Goal: Task Accomplishment & Management: Manage account settings

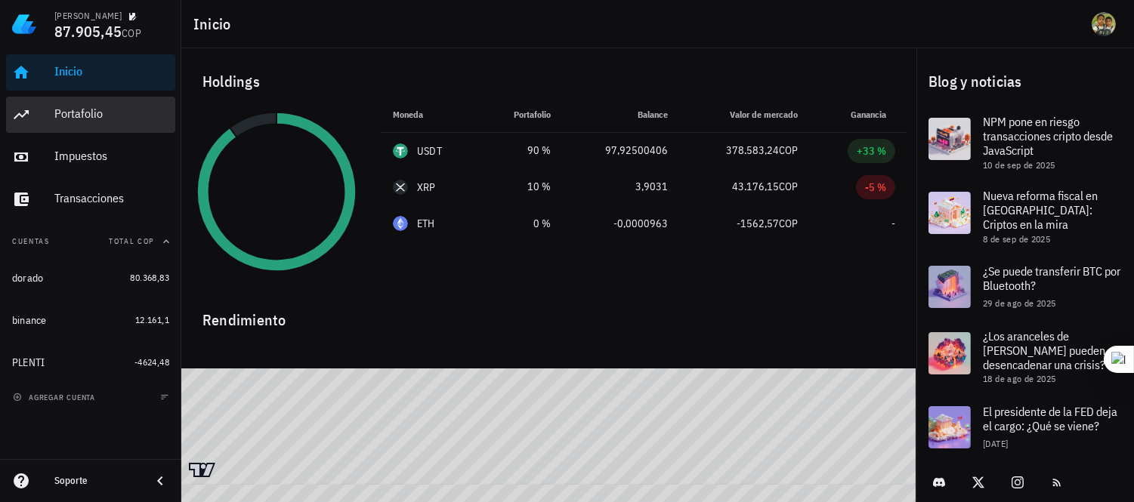
click at [87, 113] on div "Portafolio" at bounding box center [111, 114] width 115 height 14
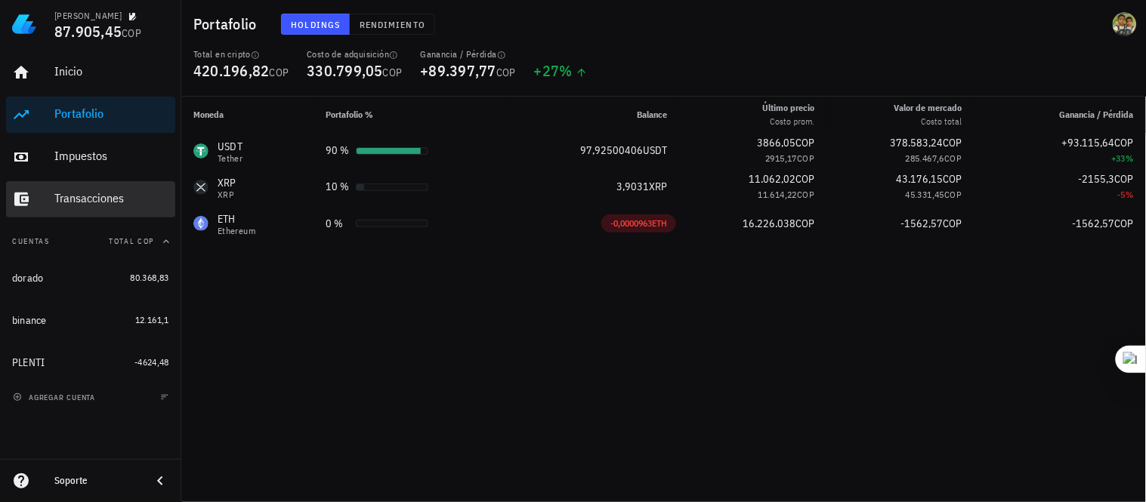
click at [84, 199] on div "Transacciones" at bounding box center [111, 198] width 115 height 14
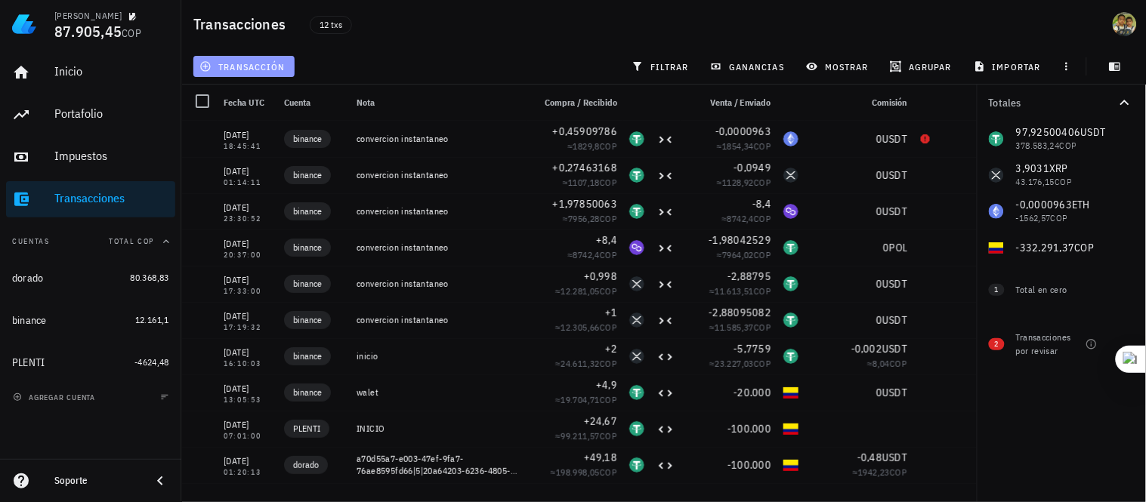
click at [205, 63] on icon "button" at bounding box center [205, 66] width 12 height 12
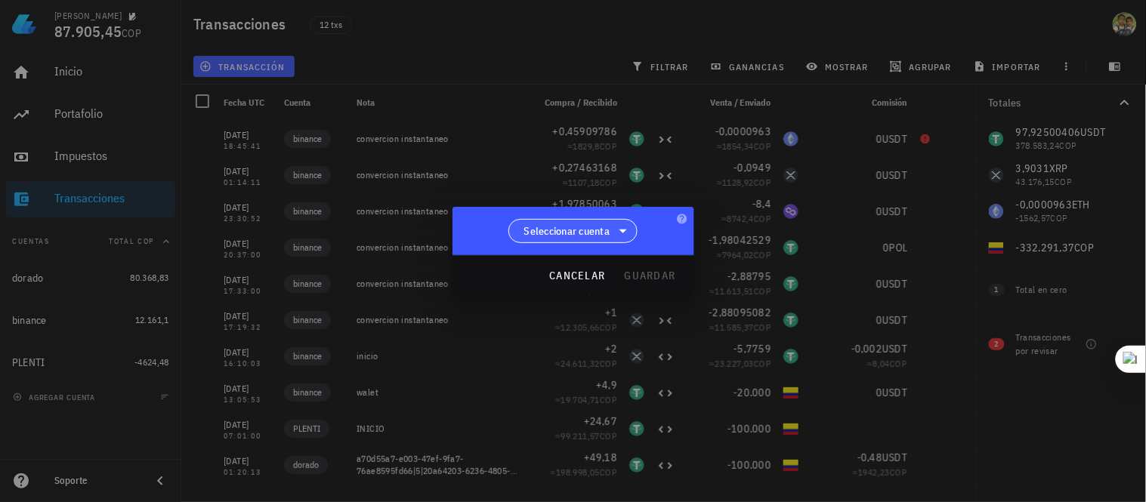
click at [605, 227] on span "Seleccionar cuenta" at bounding box center [567, 231] width 86 height 15
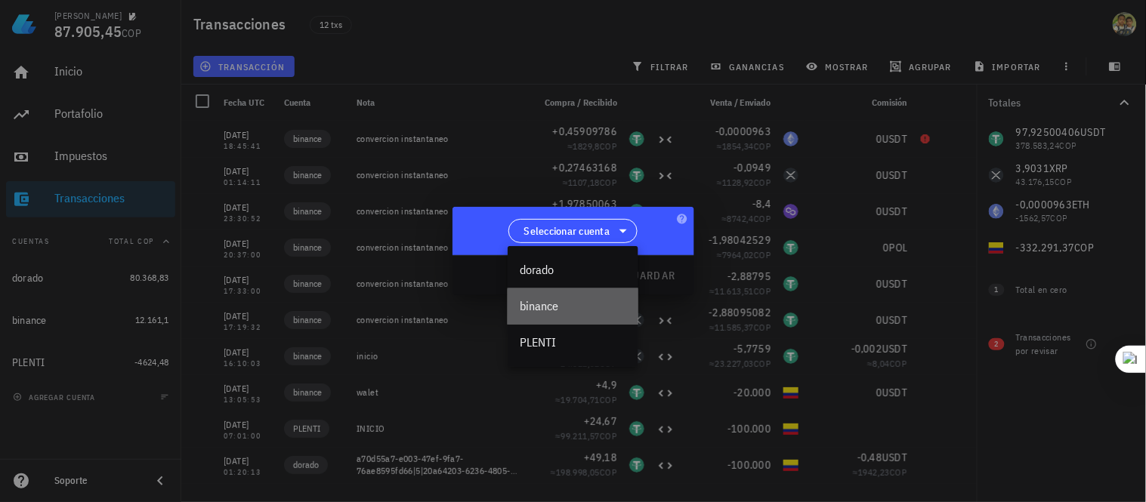
click at [562, 311] on div "binance" at bounding box center [573, 306] width 107 height 14
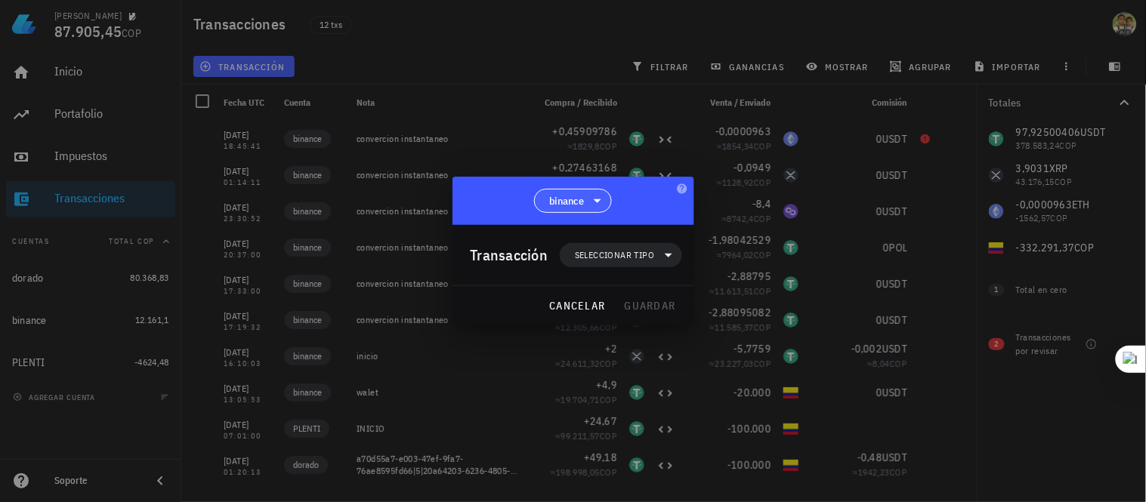
click at [592, 199] on icon at bounding box center [598, 201] width 18 height 18
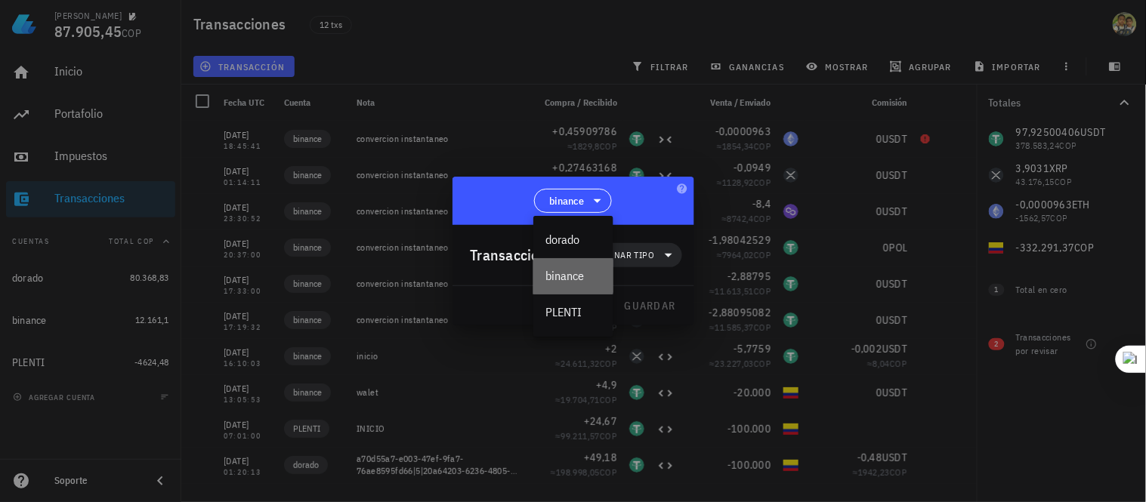
click at [578, 273] on div "binance" at bounding box center [573, 276] width 56 height 14
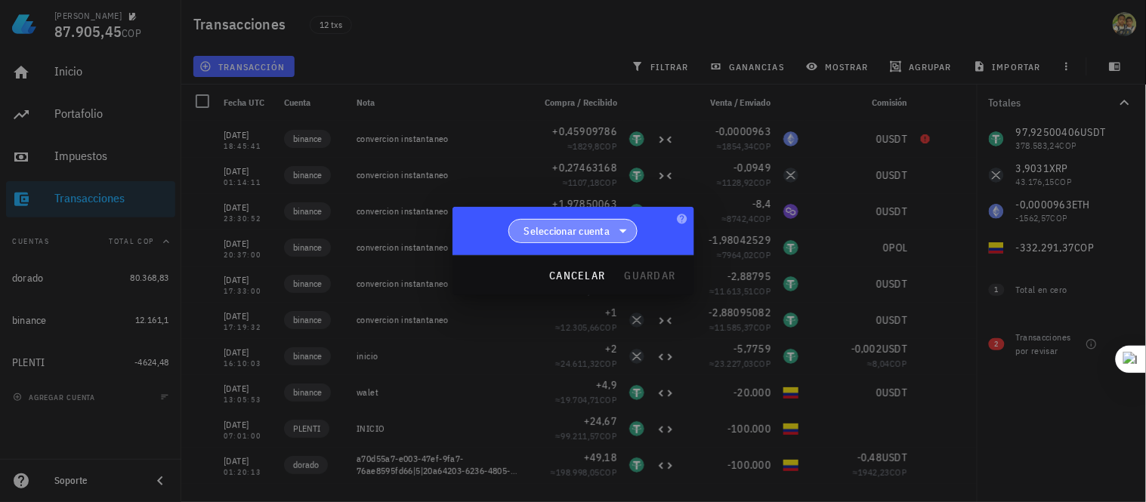
click at [568, 233] on span "Seleccionar cuenta" at bounding box center [567, 231] width 86 height 15
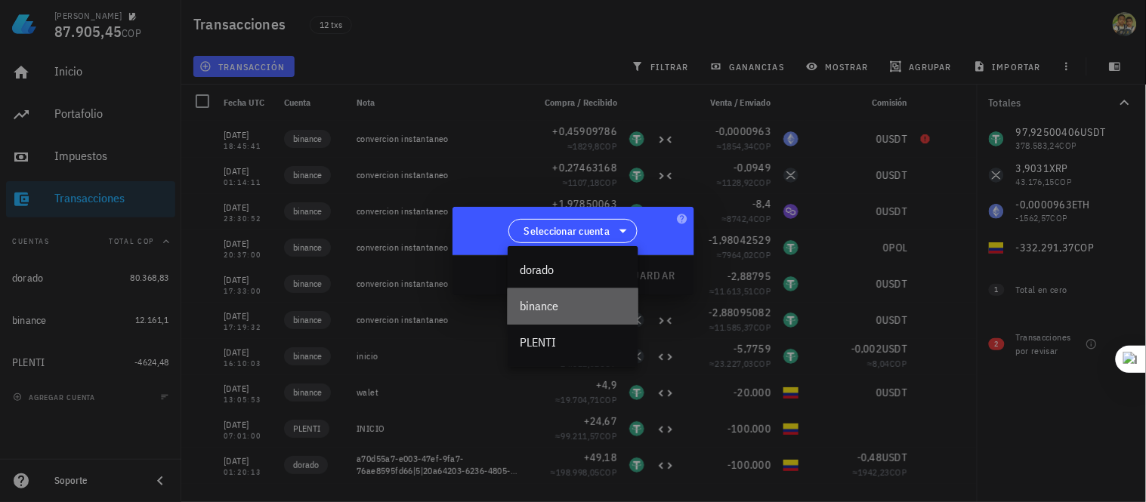
click at [549, 307] on div "binance" at bounding box center [573, 306] width 107 height 14
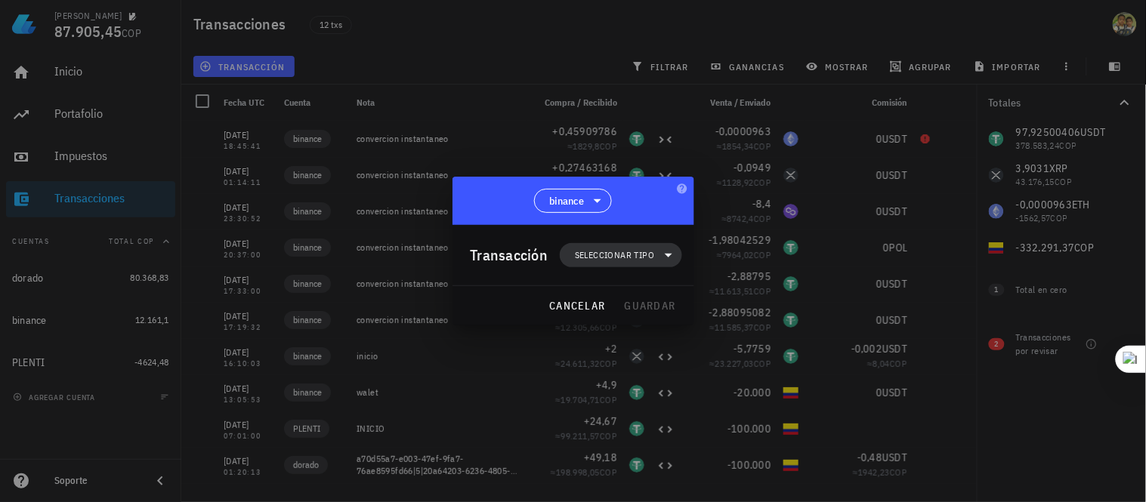
click at [620, 252] on span "Seleccionar tipo" at bounding box center [614, 255] width 79 height 15
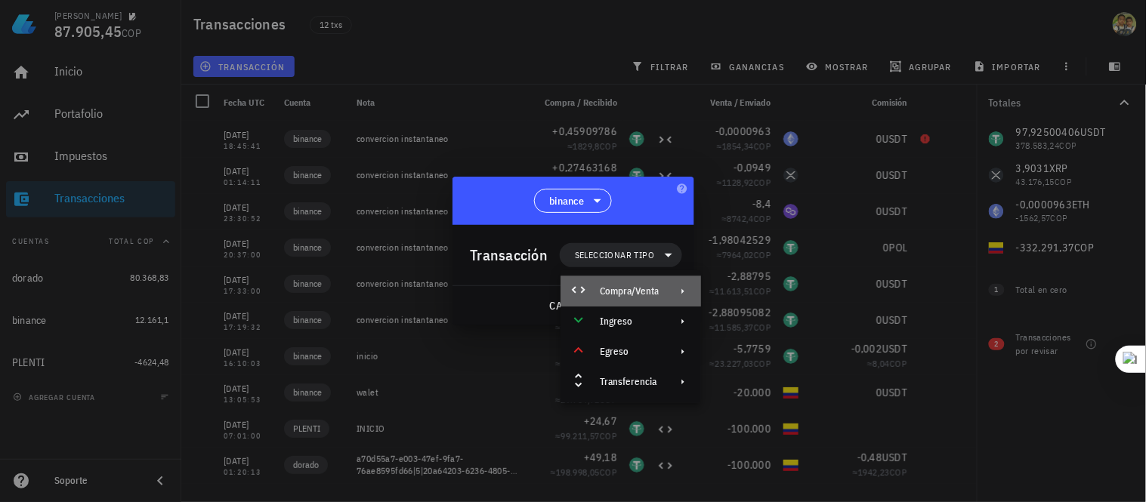
click at [629, 293] on div "Compra/Venta" at bounding box center [629, 292] width 59 height 12
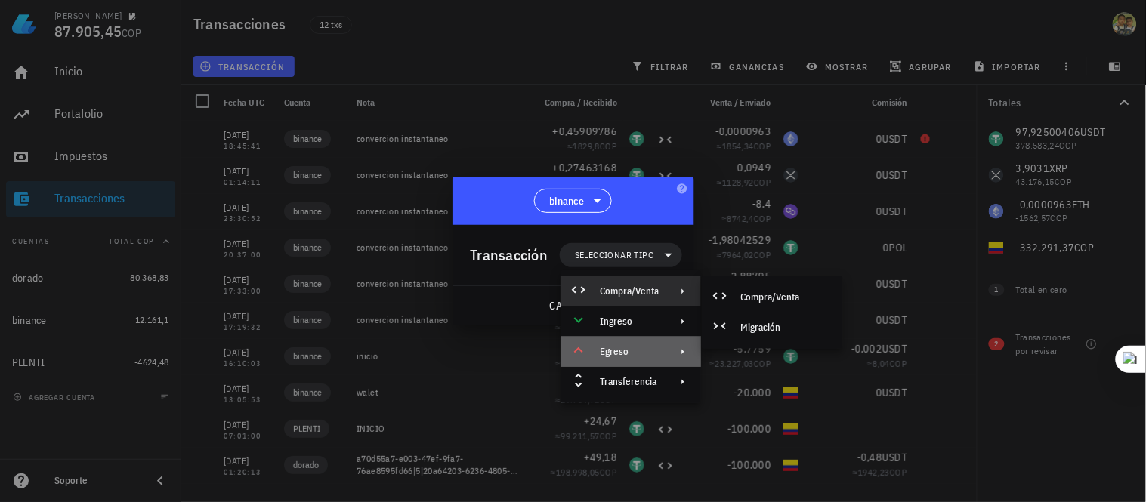
click at [632, 354] on div "Egreso" at bounding box center [629, 352] width 59 height 12
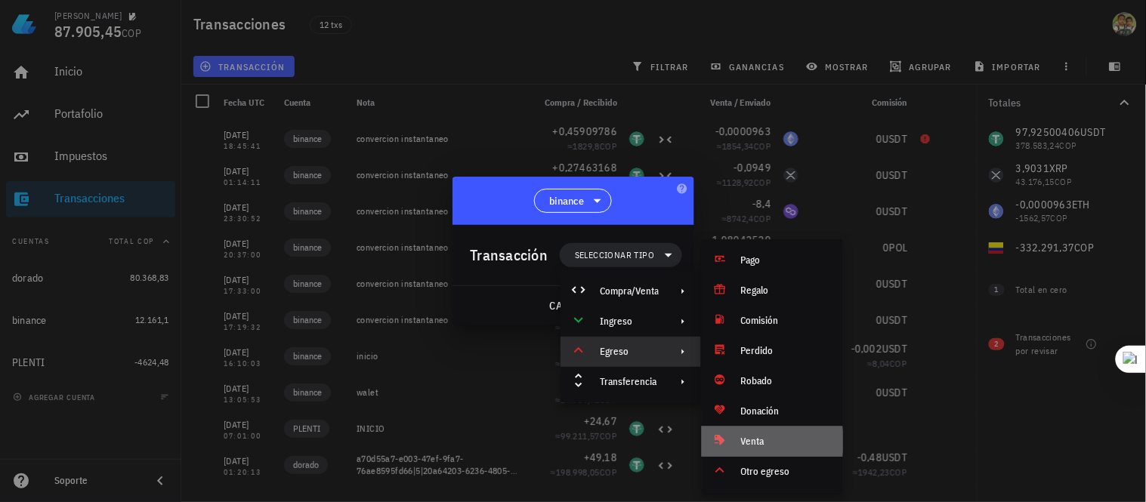
click at [771, 440] on div "Venta" at bounding box center [786, 442] width 90 height 12
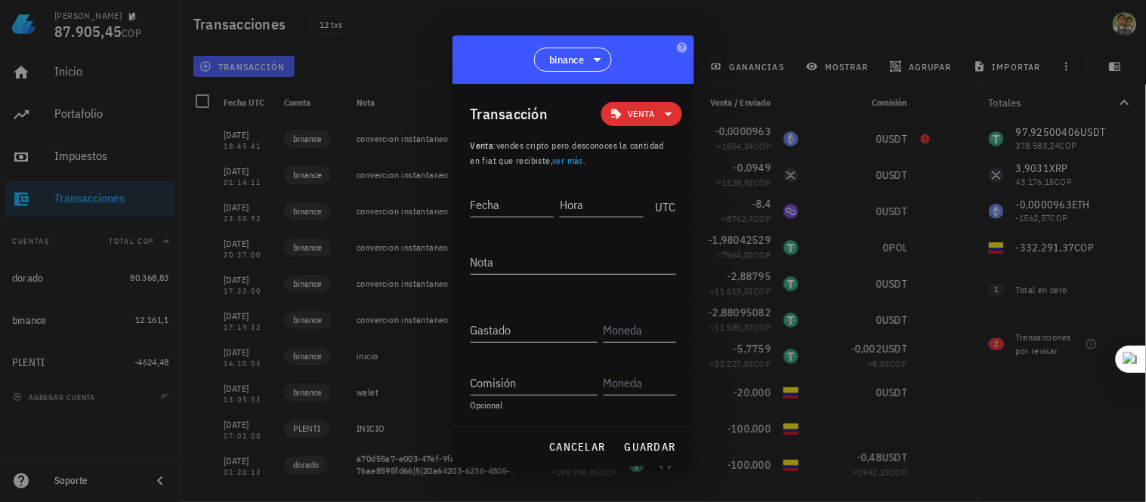
click at [669, 119] on icon at bounding box center [669, 114] width 18 height 18
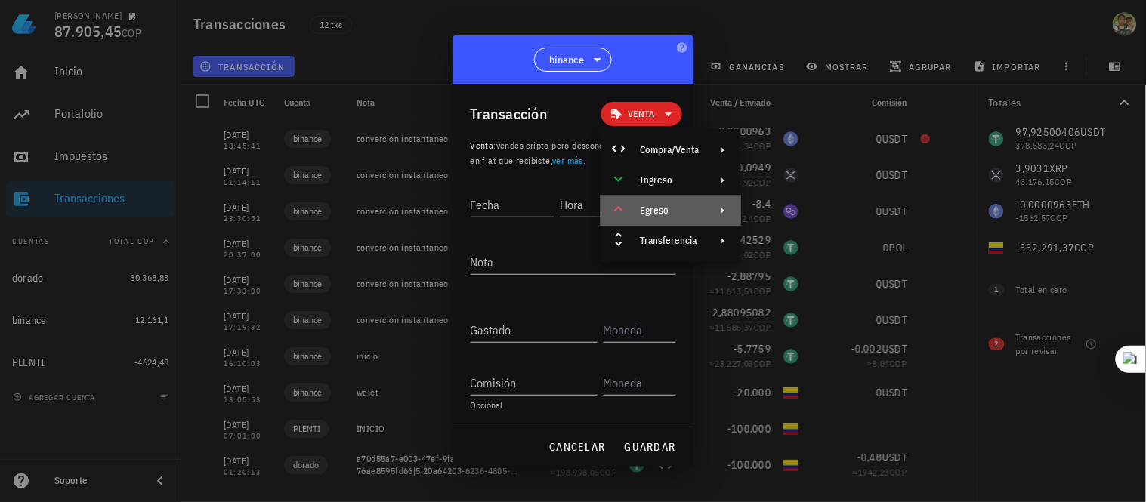
click at [669, 209] on div "Egreso" at bounding box center [669, 211] width 59 height 12
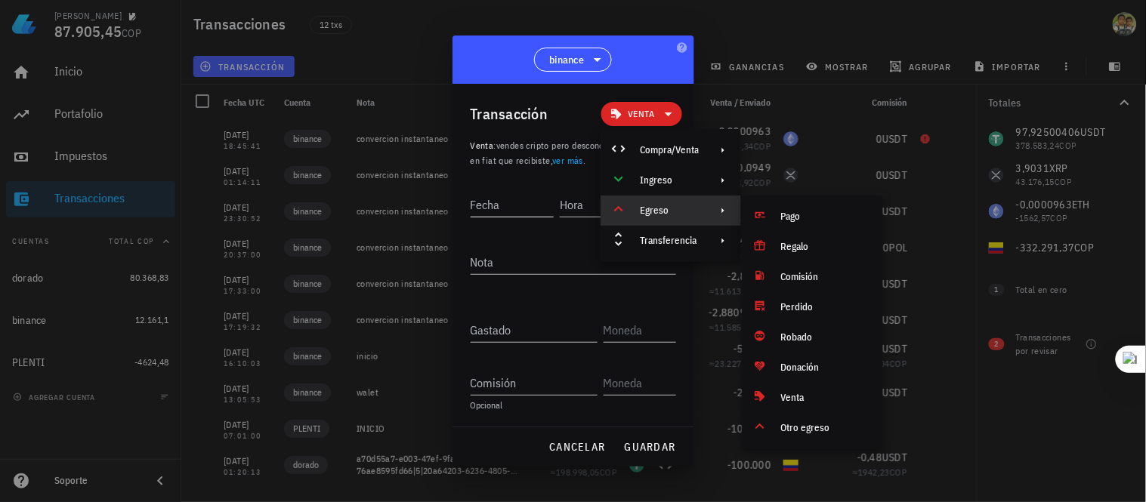
click at [505, 205] on input "Fecha" at bounding box center [513, 205] width 84 height 24
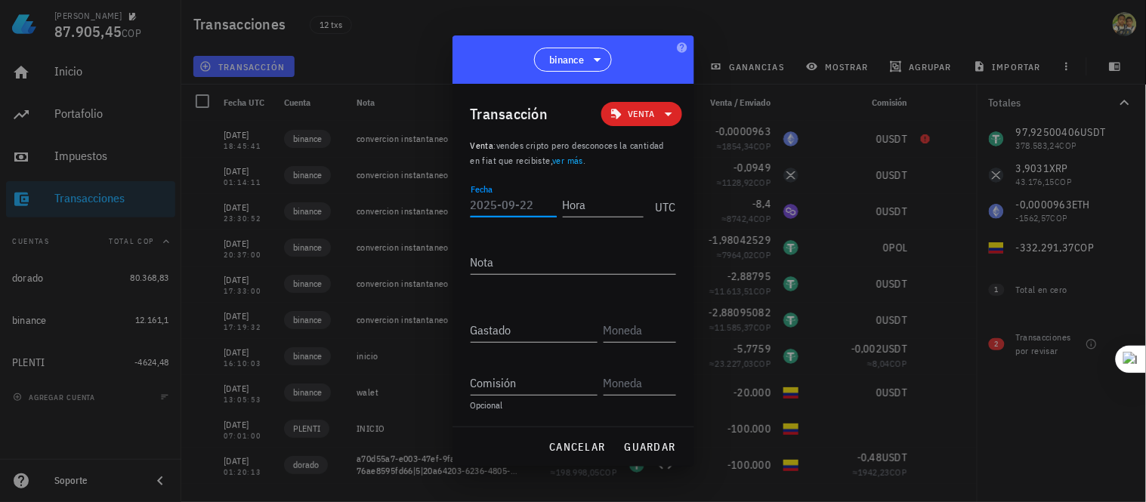
click at [505, 205] on input "Fecha" at bounding box center [514, 205] width 86 height 24
type input "[DATE]"
click at [579, 204] on div "Hora" at bounding box center [600, 205] width 86 height 24
type input "08:30:11"
click at [486, 257] on div "Nota" at bounding box center [573, 262] width 205 height 24
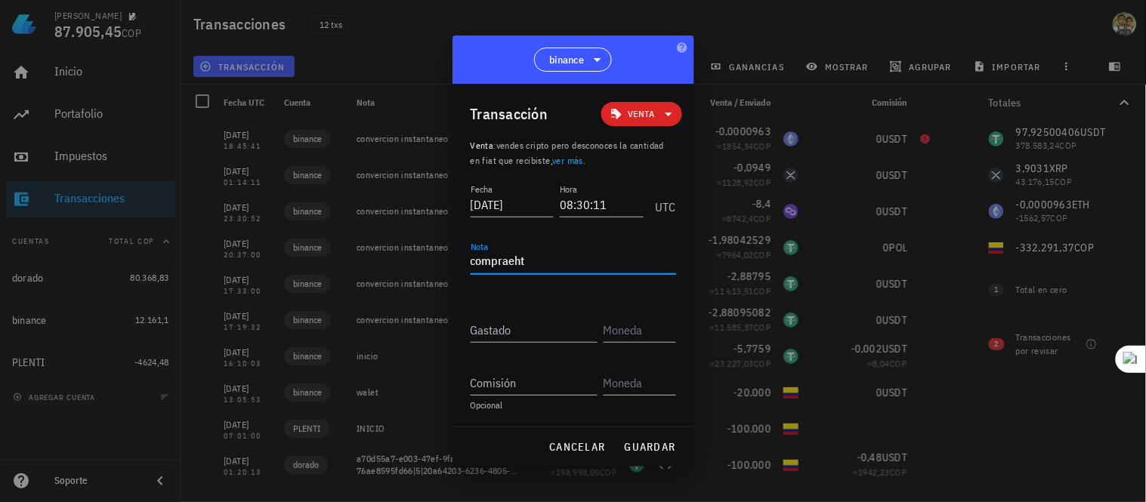
click at [510, 259] on textarea "compraeht" at bounding box center [573, 262] width 205 height 24
type textarea "compra eht"
click at [519, 321] on input "Gastado" at bounding box center [534, 330] width 127 height 24
click at [487, 333] on input "Gastado" at bounding box center [534, 330] width 127 height 24
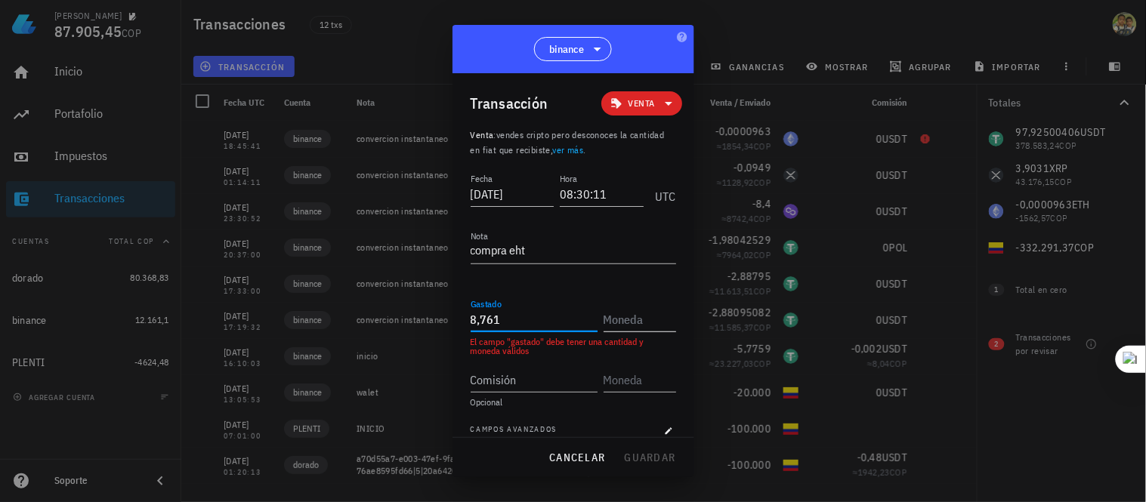
type input "8,761"
click at [633, 321] on input "text" at bounding box center [639, 319] width 70 height 24
click at [618, 312] on input "text" at bounding box center [639, 319] width 70 height 24
type input "u"
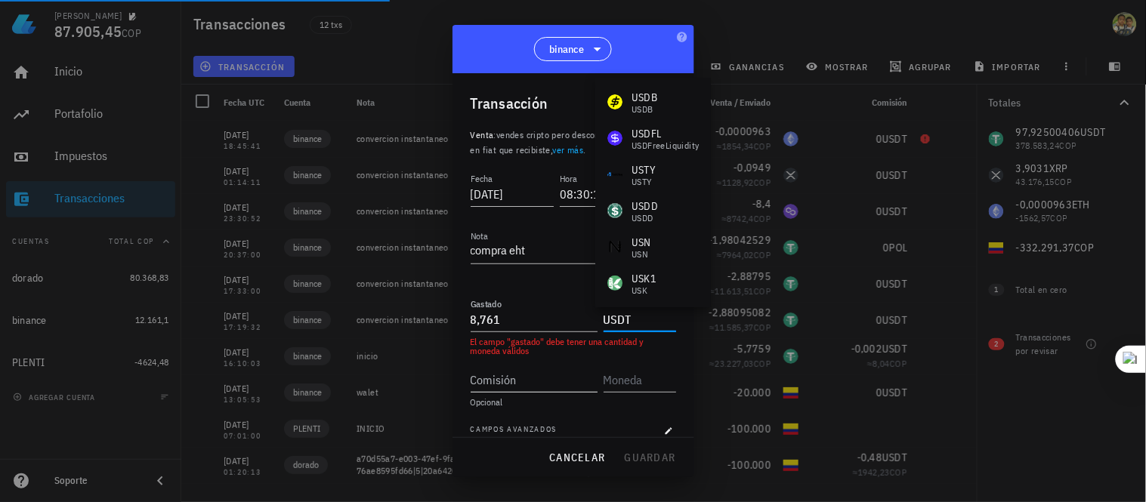
type input "USDT"
click at [561, 383] on input "Comisión" at bounding box center [534, 380] width 127 height 24
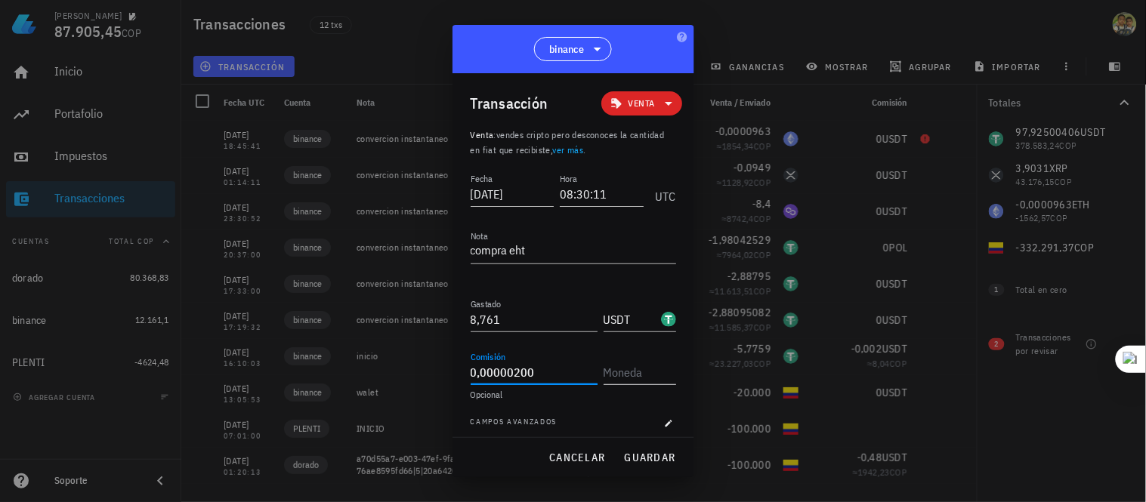
type input "0,000002"
click at [623, 378] on input "text" at bounding box center [639, 372] width 70 height 24
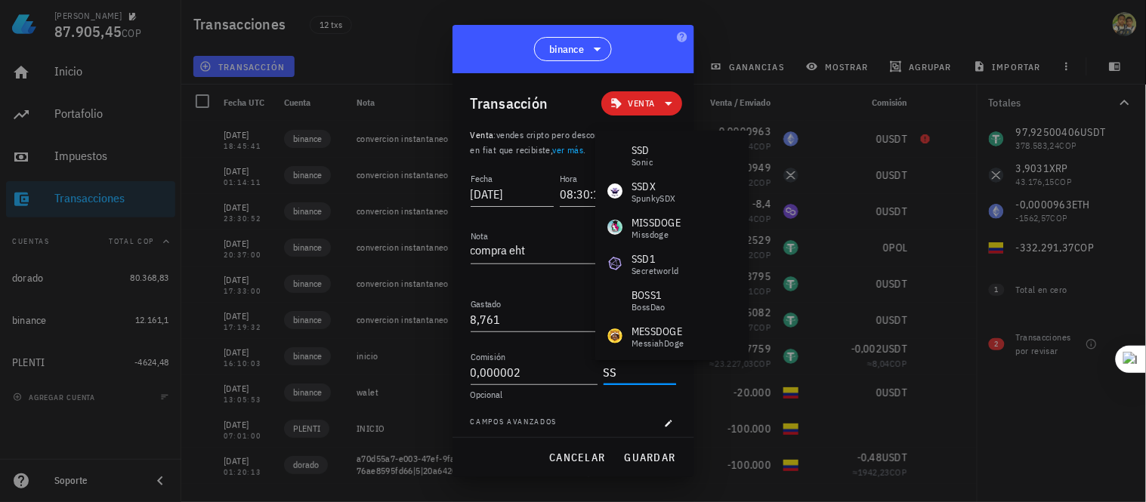
type input "S"
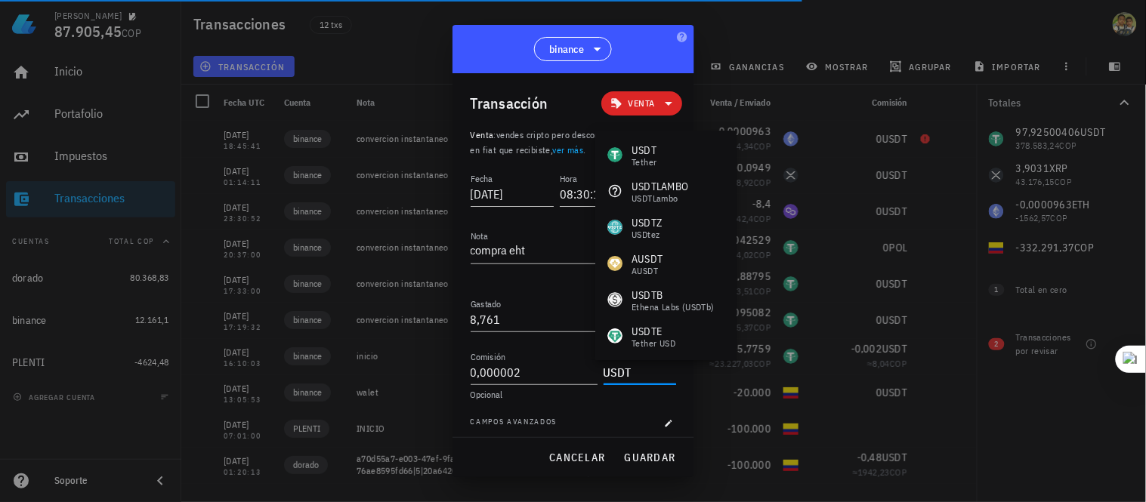
type input "USDT"
click at [595, 413] on div "Fecha [DATE] Hora 08:30:11 UTC Nota compra eht Recibido Gastado 8,761 USDT Comi…" at bounding box center [573, 308] width 205 height 277
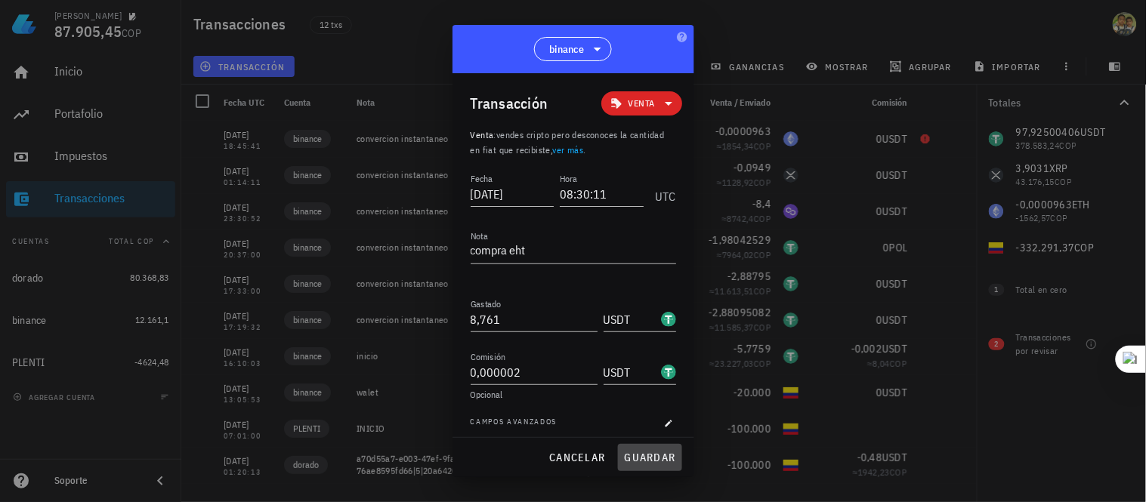
click at [644, 450] on button "guardar" at bounding box center [650, 457] width 64 height 27
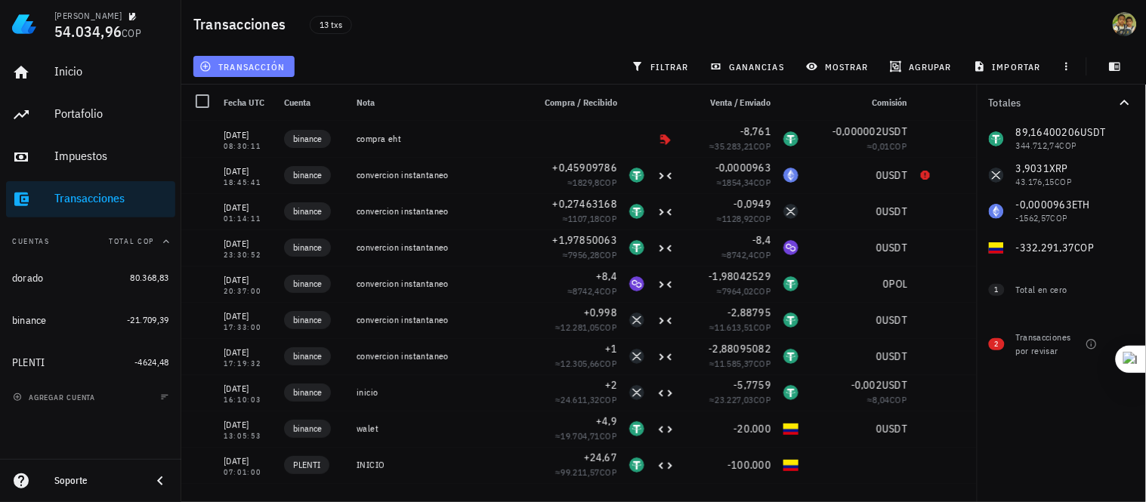
click at [232, 66] on span "transacción" at bounding box center [243, 66] width 82 height 12
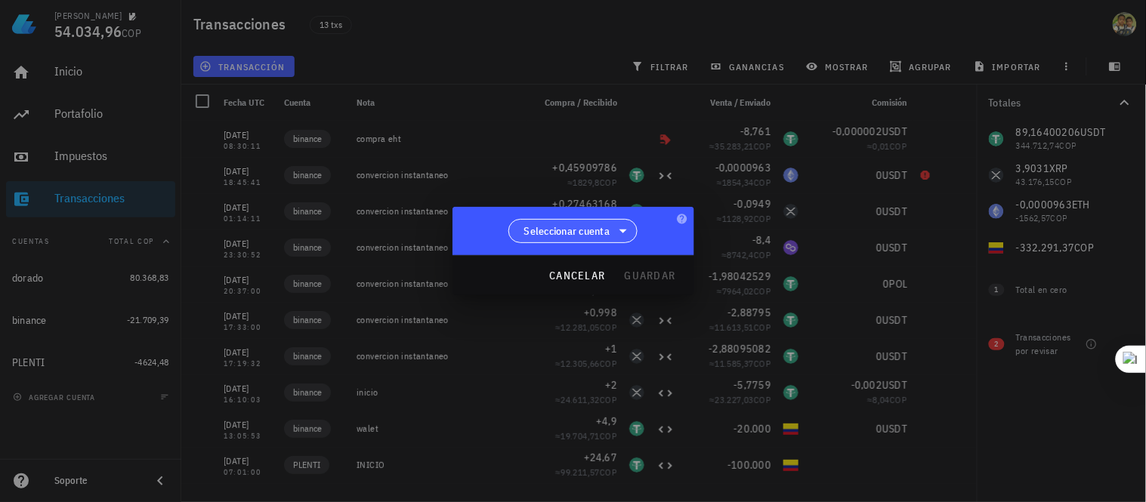
click at [585, 243] on span "Seleccionar cuenta" at bounding box center [573, 231] width 110 height 23
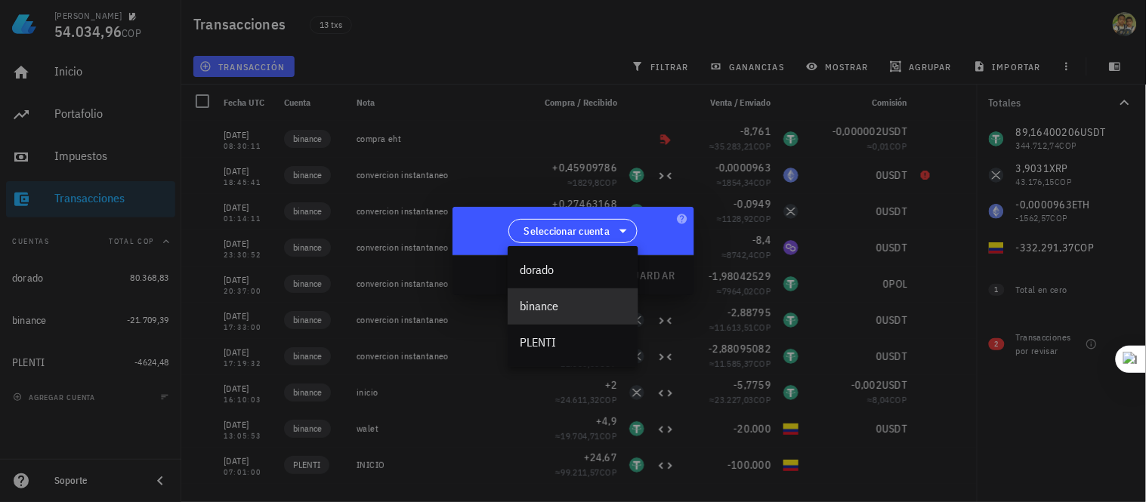
click at [562, 311] on div "binance" at bounding box center [573, 306] width 107 height 14
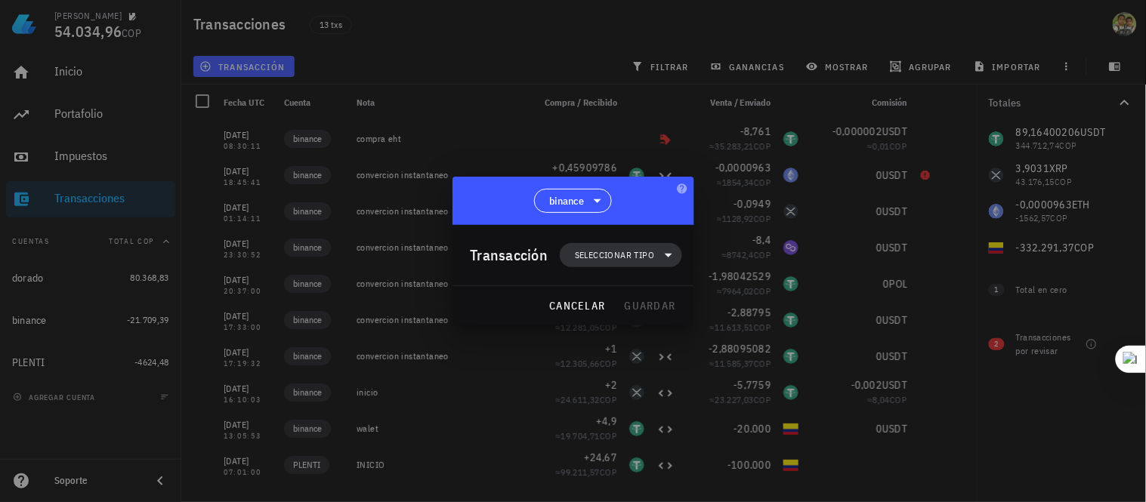
click at [635, 259] on span "Seleccionar tipo" at bounding box center [614, 255] width 79 height 15
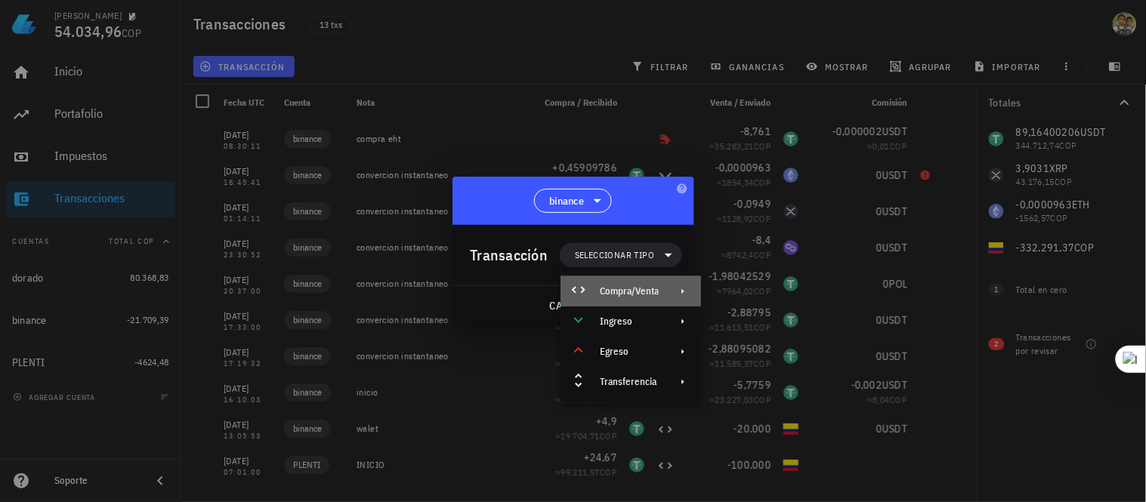
click at [646, 291] on div "Compra/Venta" at bounding box center [629, 292] width 59 height 12
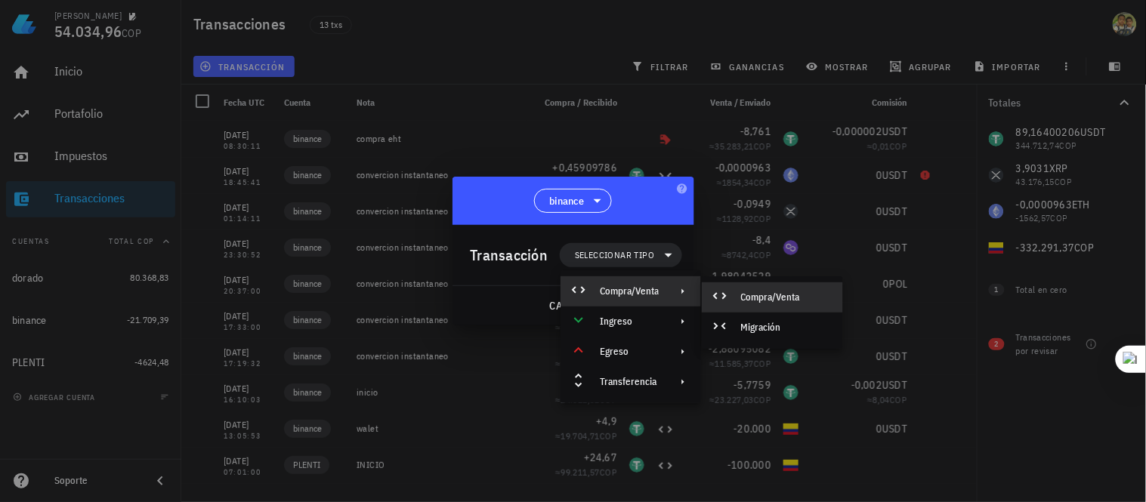
click at [776, 298] on div "Compra/Venta" at bounding box center [786, 298] width 90 height 12
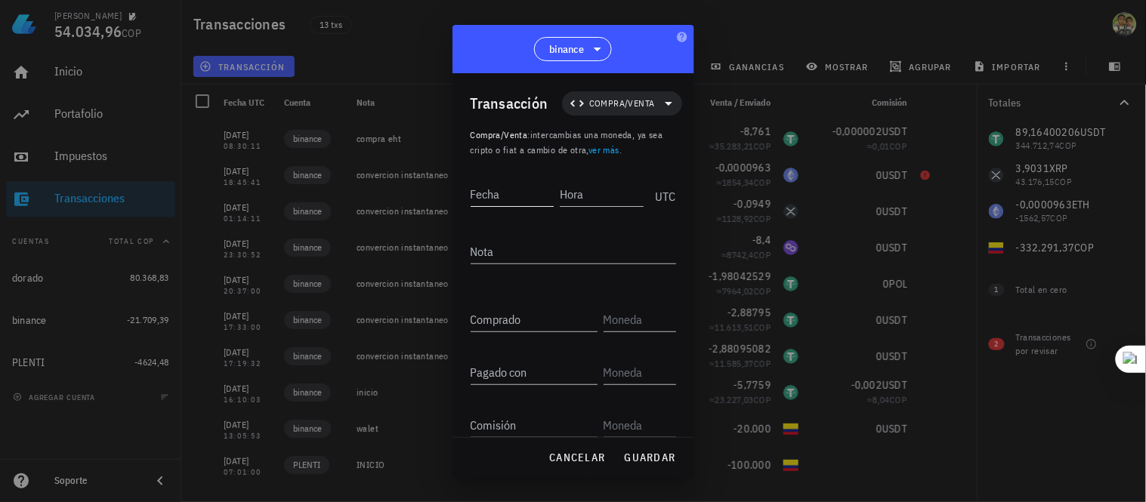
click at [511, 189] on input "Fecha" at bounding box center [513, 194] width 84 height 24
type input "[DATE]"
click at [588, 197] on input "Hora" at bounding box center [600, 194] width 86 height 24
type input "08:40:00"
click at [499, 252] on textarea "Nota" at bounding box center [573, 251] width 205 height 24
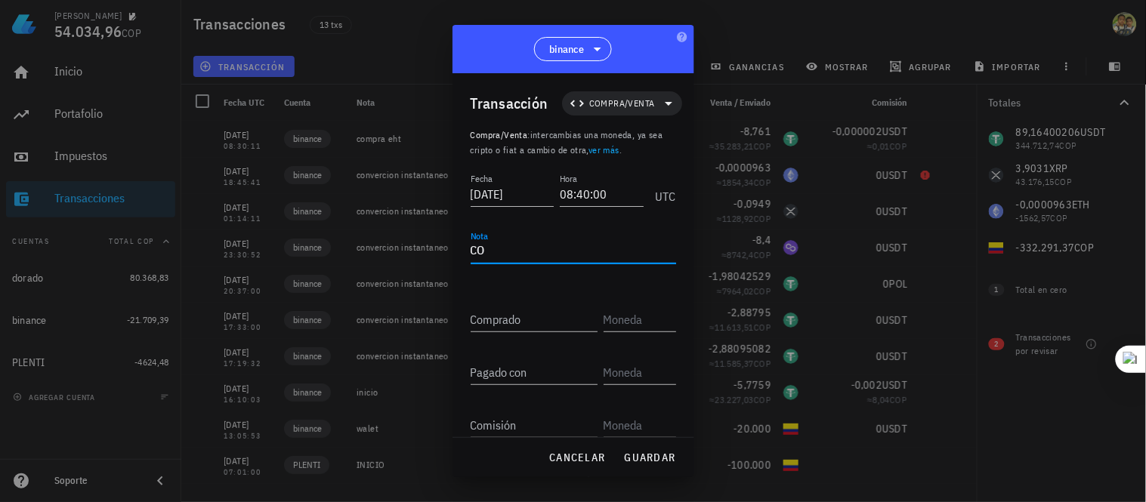
type textarea "C"
click at [502, 250] on textarea "OrdenCompletada" at bounding box center [573, 251] width 205 height 24
click at [585, 246] on textarea "Orden Completada" at bounding box center [573, 251] width 205 height 24
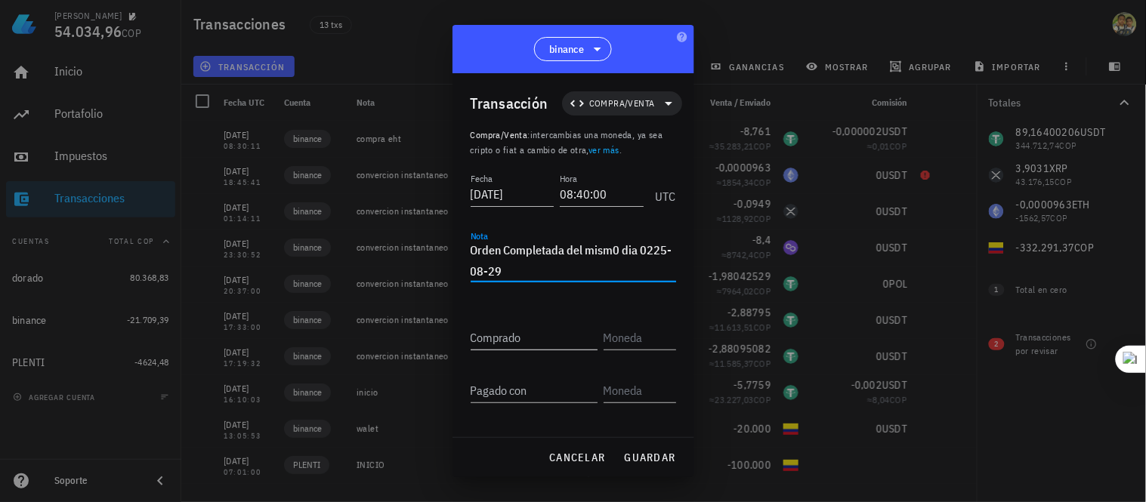
type textarea "Orden Completada del mism0 dia 0225-08-29"
click at [502, 341] on input "Comprado" at bounding box center [534, 338] width 127 height 24
type input "8,9376"
click at [629, 335] on input "text" at bounding box center [639, 338] width 70 height 24
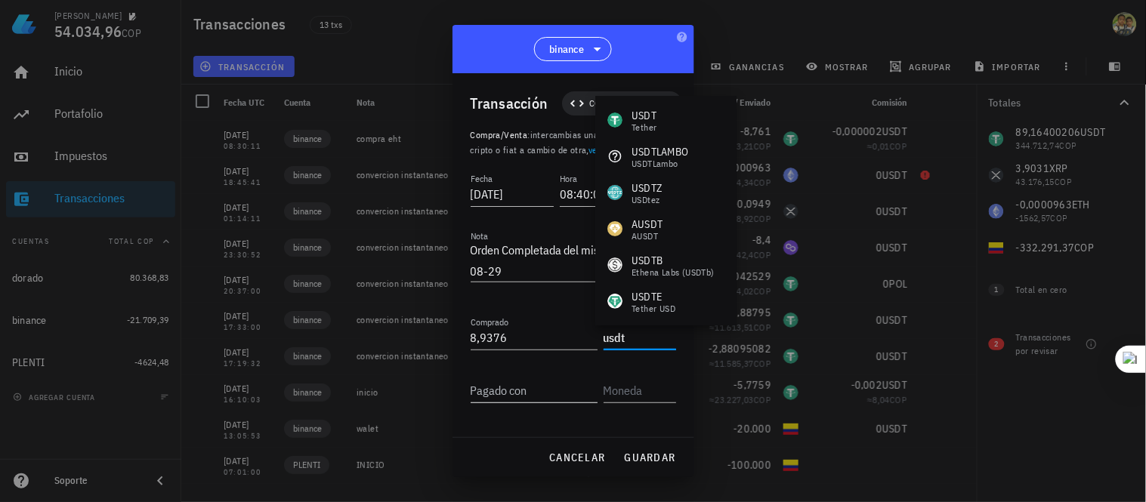
click at [524, 388] on input "Pagado con" at bounding box center [534, 390] width 127 height 24
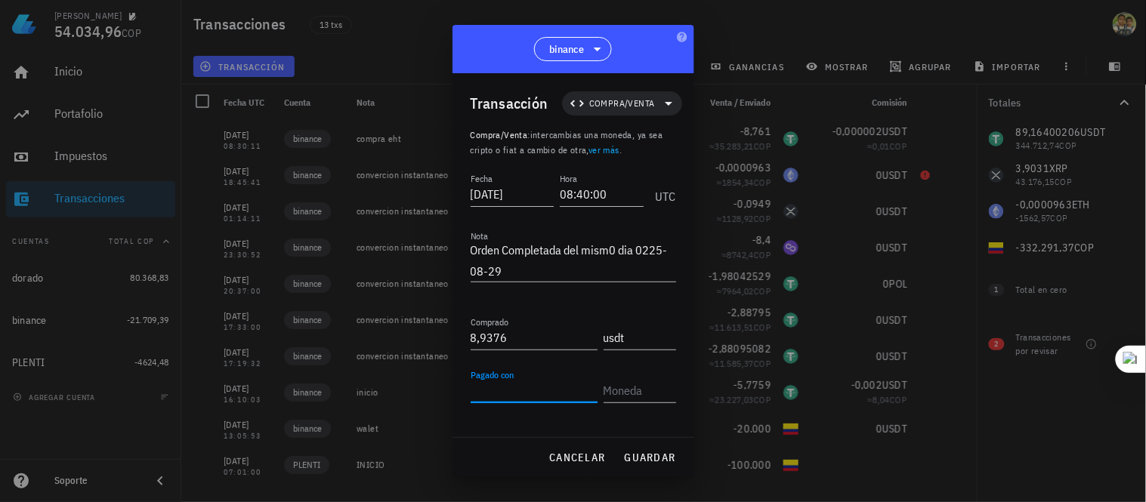
type input "USDT"
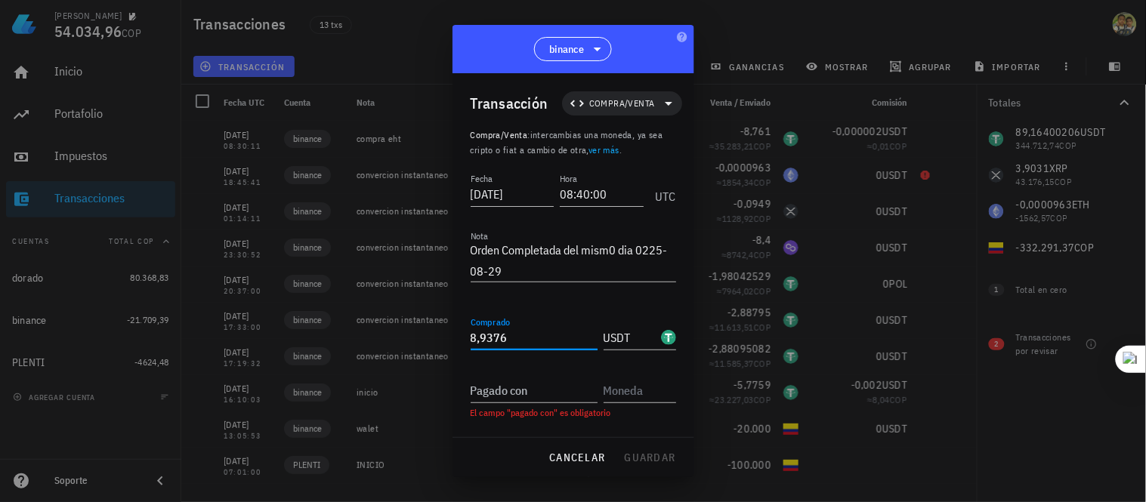
click at [525, 336] on input "8,9376" at bounding box center [534, 338] width 127 height 24
click at [514, 335] on input "8,9376" at bounding box center [534, 338] width 127 height 24
click at [502, 389] on div "Pagado con" at bounding box center [534, 390] width 127 height 24
click at [504, 391] on input "8,93776" at bounding box center [534, 390] width 127 height 24
type input "8,9376"
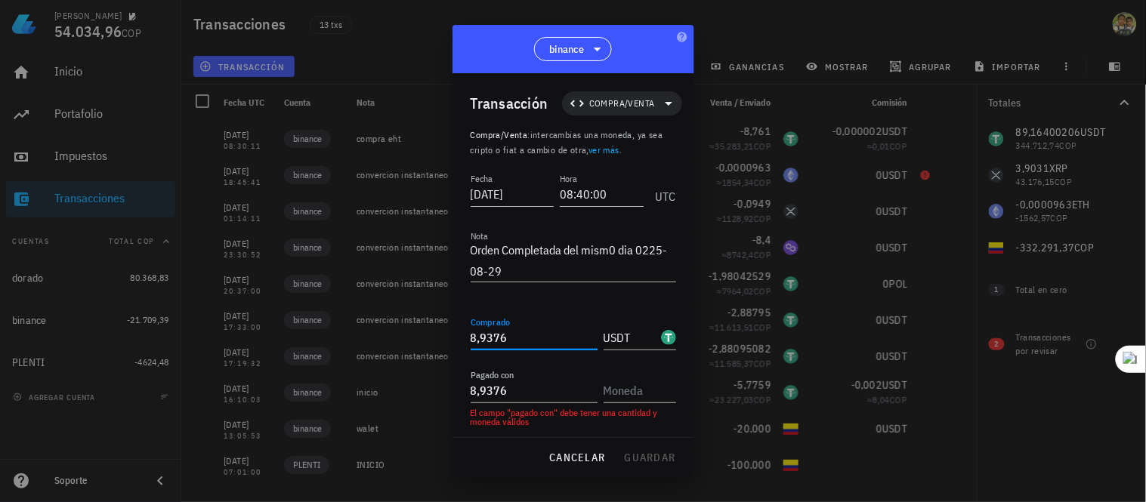
click at [533, 346] on input "8,9376" at bounding box center [534, 338] width 127 height 24
type input "8"
type input "0,0019"
click at [640, 335] on input "USDT" at bounding box center [631, 338] width 54 height 24
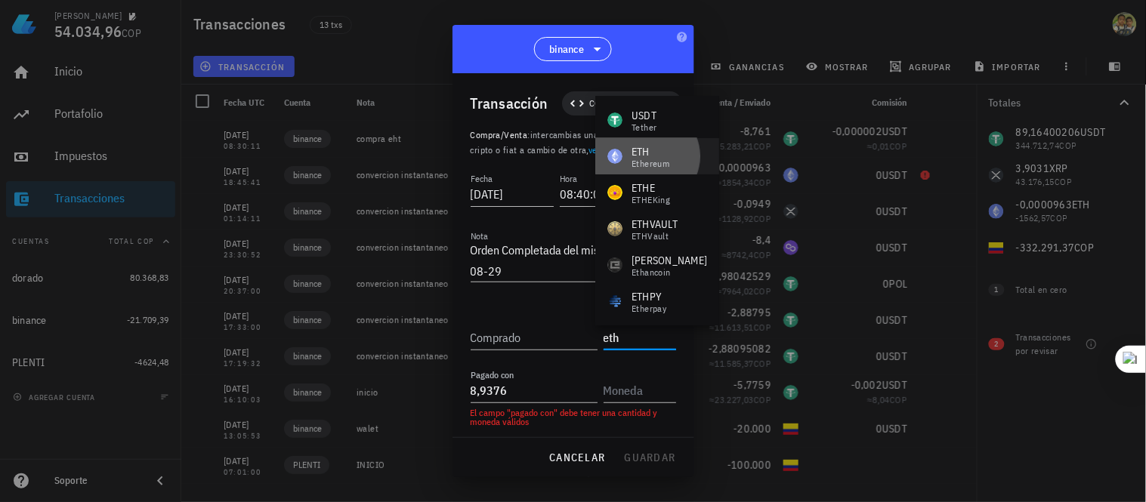
click at [655, 160] on div "Ethereum" at bounding box center [651, 163] width 38 height 9
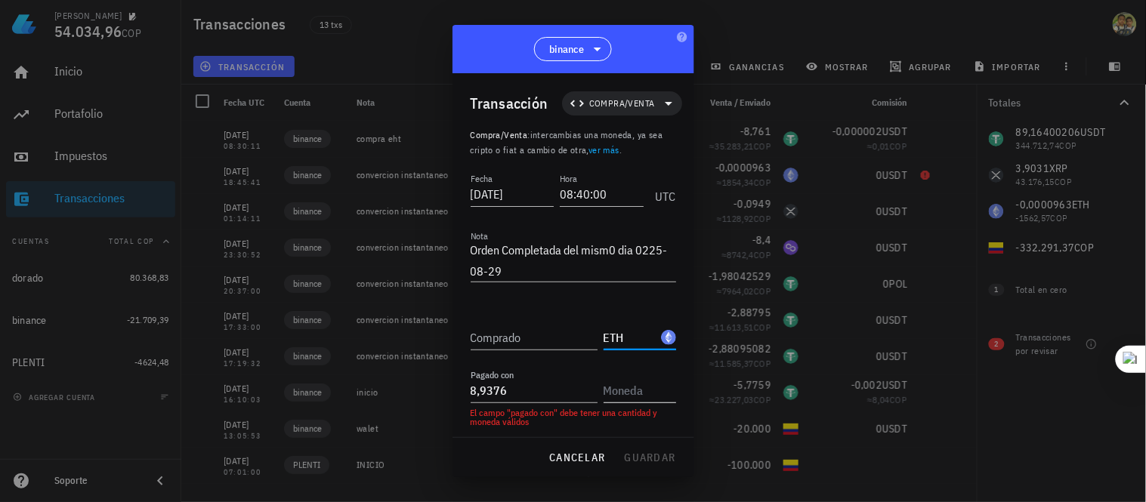
type input "ETH"
click at [617, 393] on input "text" at bounding box center [639, 390] width 70 height 24
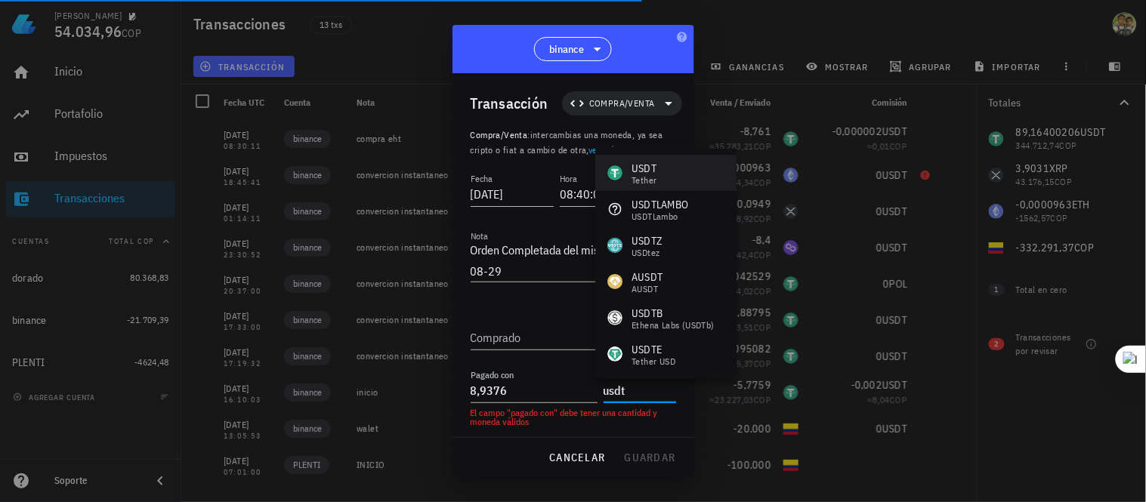
click at [667, 169] on div "USDT Tether" at bounding box center [665, 173] width 141 height 36
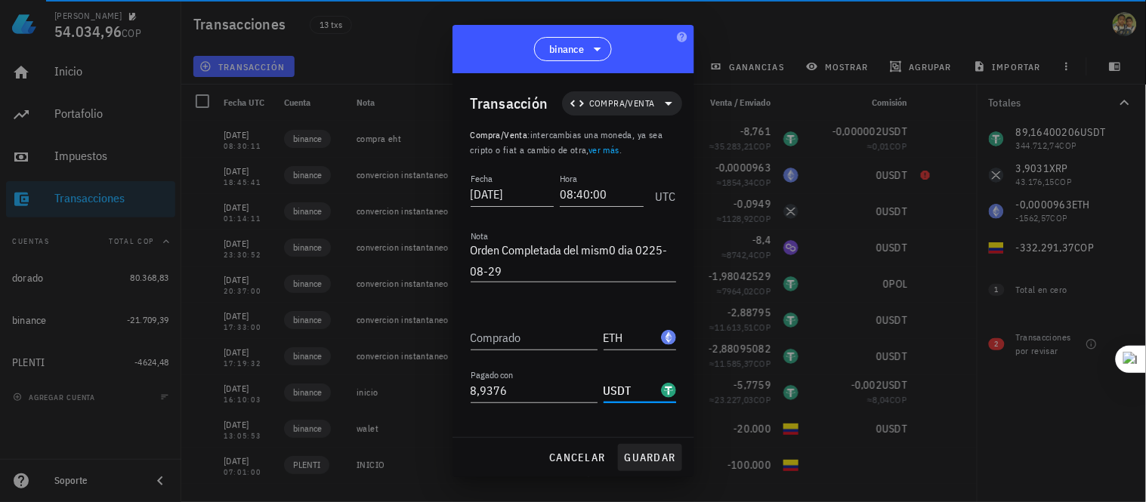
type input "USDT"
click at [670, 456] on span "guardar" at bounding box center [650, 458] width 52 height 14
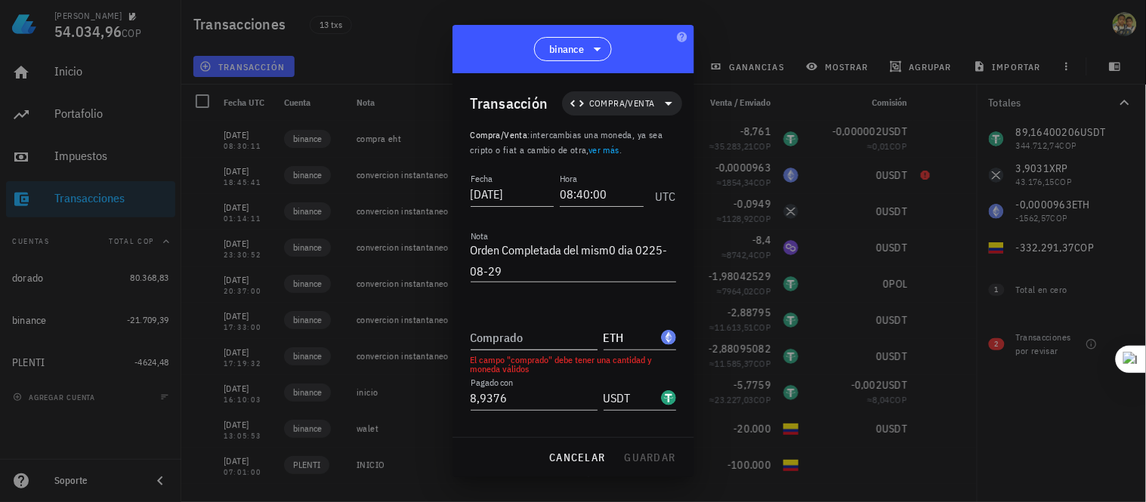
click at [548, 331] on input "Comprado" at bounding box center [534, 338] width 127 height 24
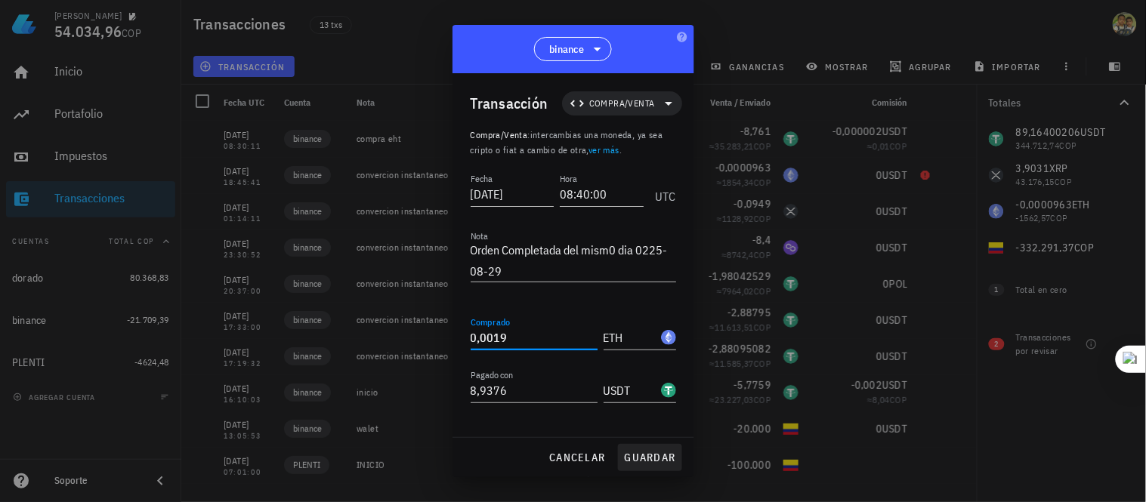
type input "0,0019"
click at [660, 453] on span "guardar" at bounding box center [650, 458] width 52 height 14
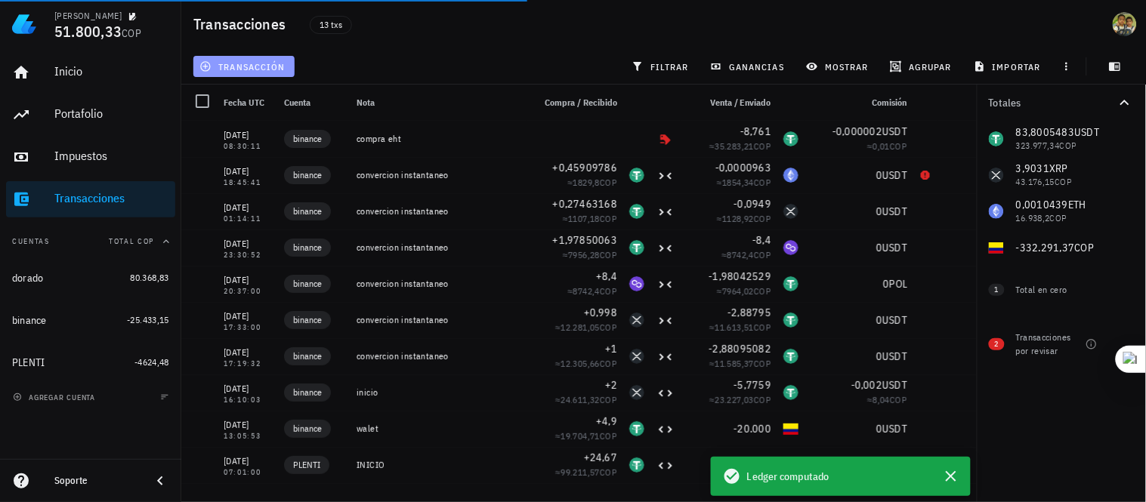
click at [249, 66] on span "transacción" at bounding box center [243, 66] width 82 height 12
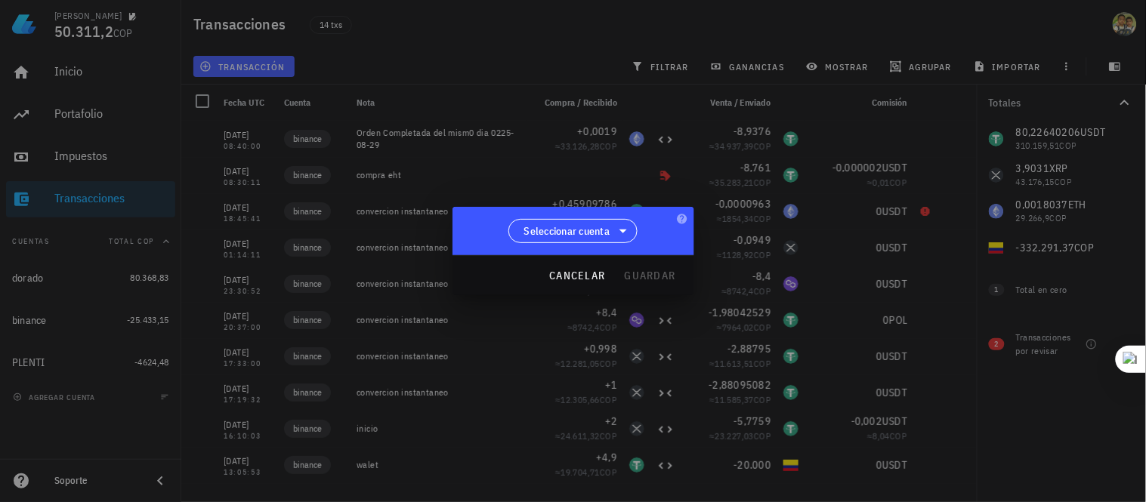
click at [258, 140] on div at bounding box center [573, 251] width 1146 height 502
click at [598, 274] on span "cancelar" at bounding box center [576, 276] width 57 height 14
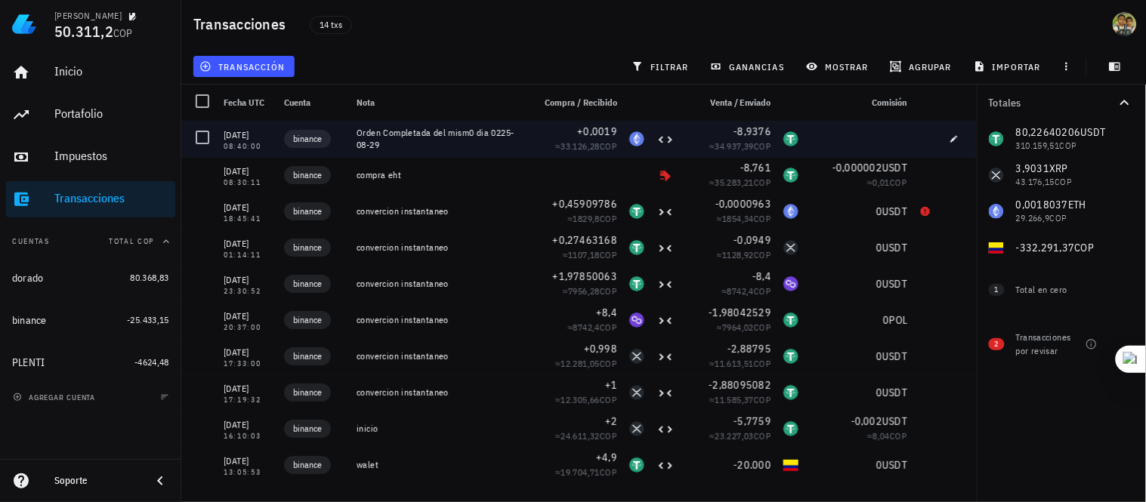
click at [260, 137] on div "[DATE]" at bounding box center [248, 135] width 48 height 15
click at [195, 140] on div at bounding box center [203, 138] width 26 height 26
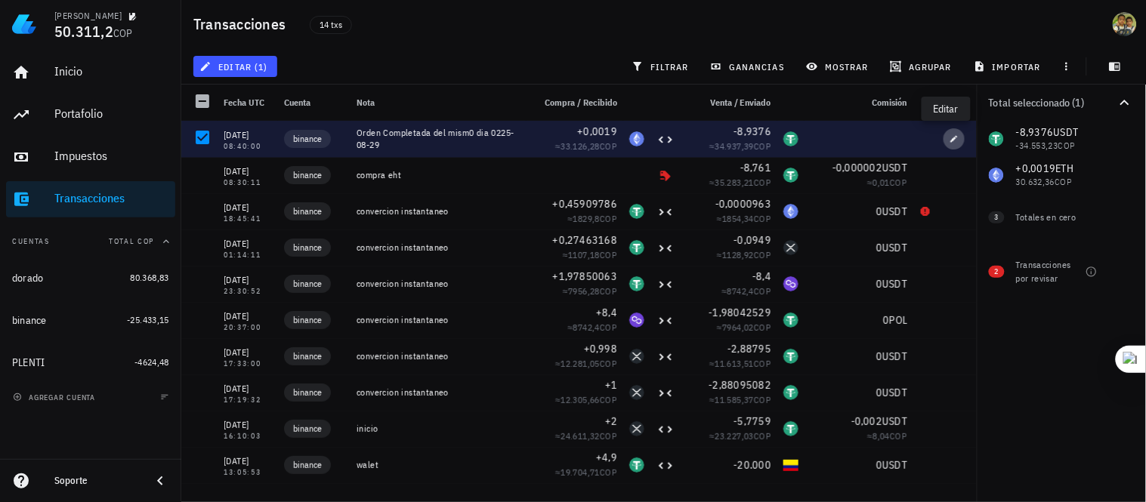
click at [952, 137] on span "button" at bounding box center [954, 138] width 21 height 9
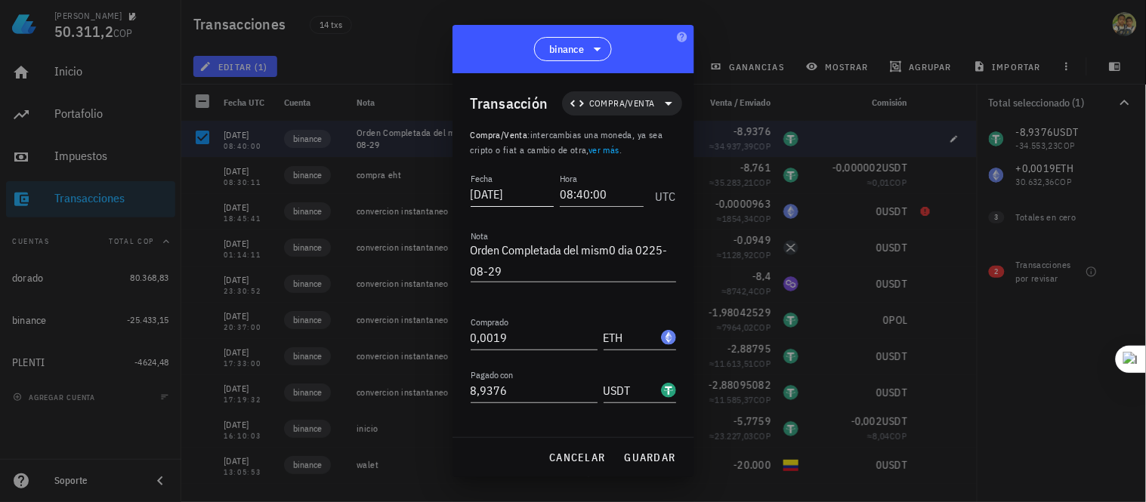
click at [514, 192] on input "[DATE]" at bounding box center [513, 194] width 84 height 24
click at [525, 194] on input "2025-12-" at bounding box center [514, 194] width 86 height 24
click at [659, 456] on div "cancelar guardar" at bounding box center [574, 457] width 242 height 39
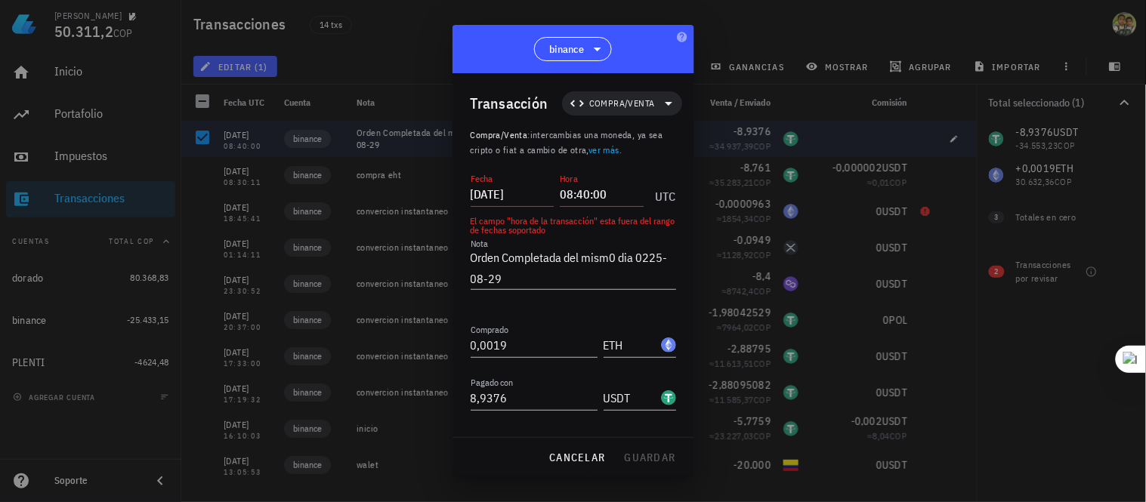
click at [514, 191] on input "[DATE]" at bounding box center [513, 194] width 84 height 24
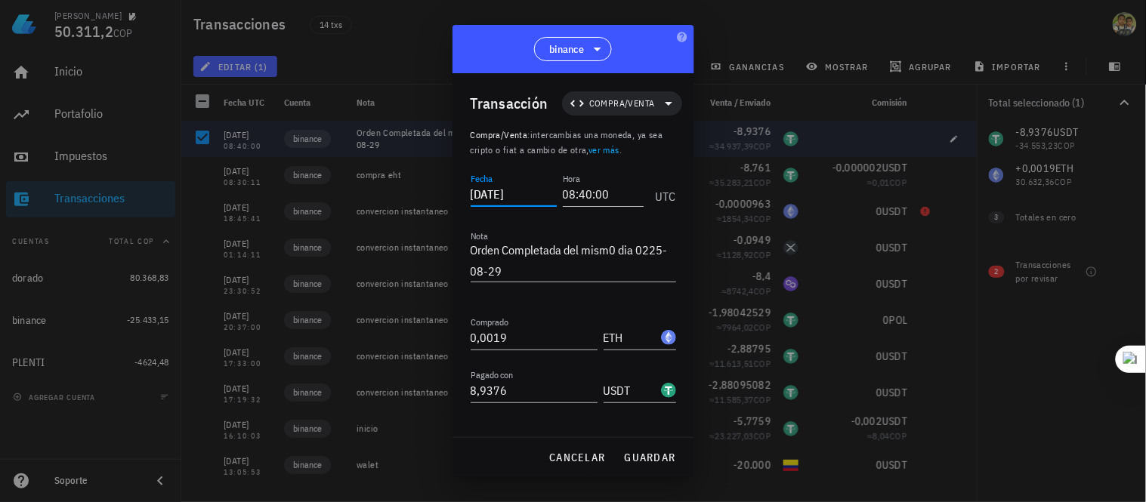
click at [514, 193] on input "[DATE]" at bounding box center [514, 194] width 86 height 24
click at [539, 193] on input "[DATE]" at bounding box center [514, 194] width 86 height 24
type input "[DATE]"
click at [652, 459] on span "guardar" at bounding box center [650, 458] width 52 height 14
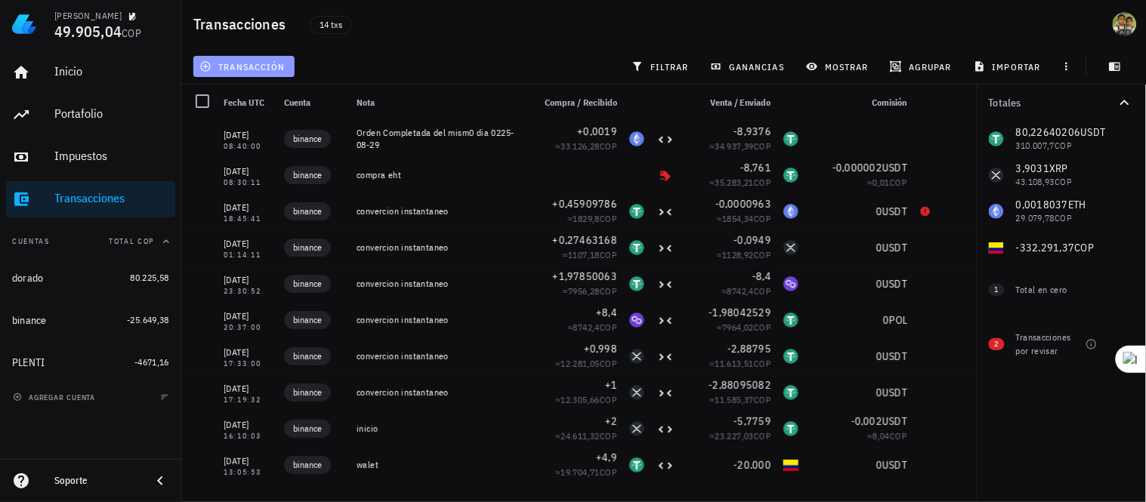
click at [246, 63] on span "transacción" at bounding box center [243, 66] width 82 height 12
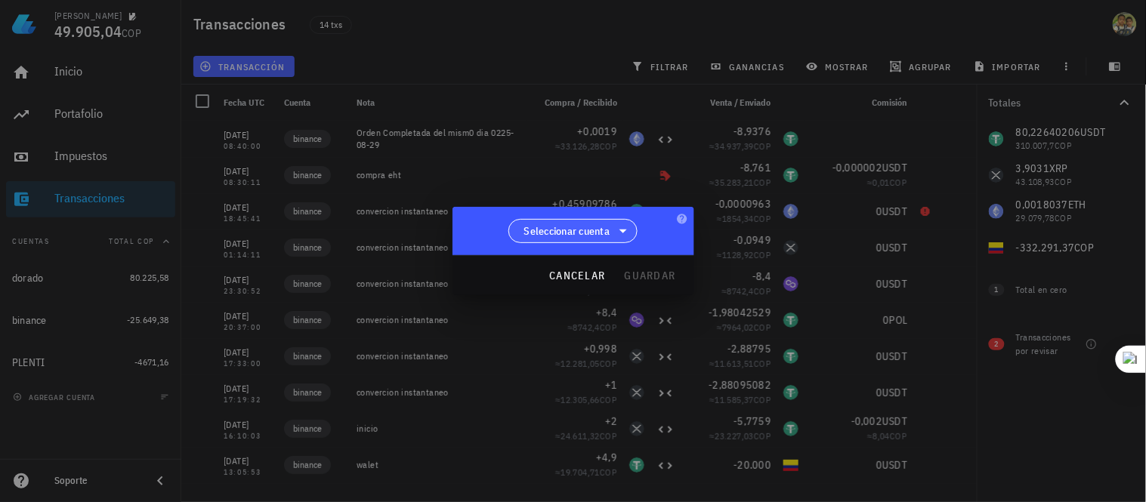
click at [597, 230] on span "Seleccionar cuenta" at bounding box center [567, 231] width 86 height 15
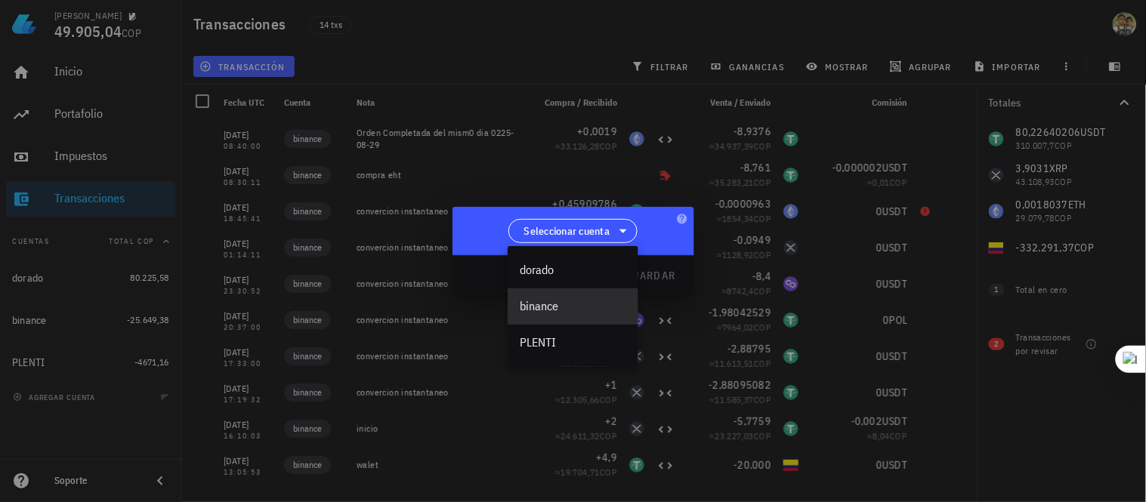
click at [554, 311] on div "binance" at bounding box center [573, 306] width 107 height 14
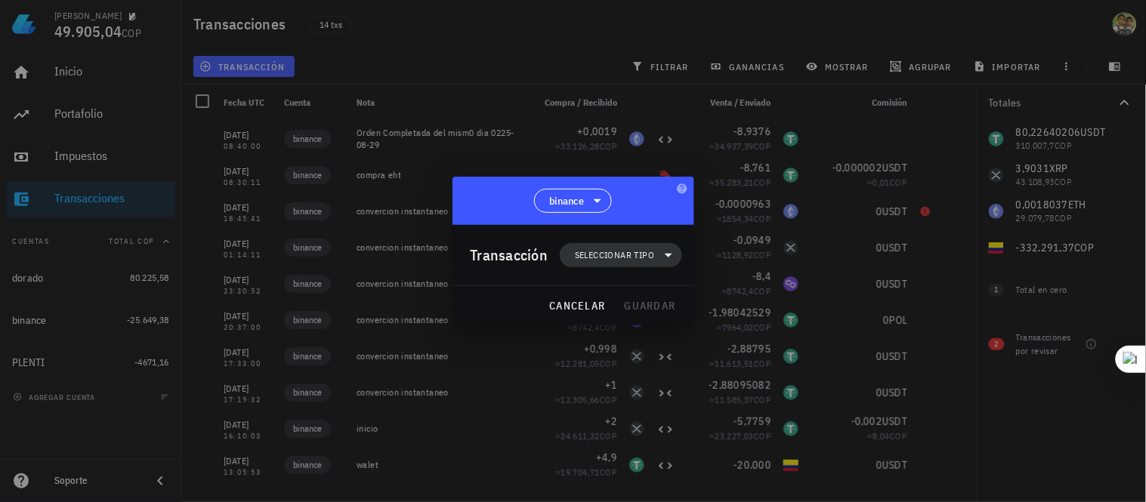
click at [623, 257] on span "Seleccionar tipo" at bounding box center [614, 255] width 79 height 15
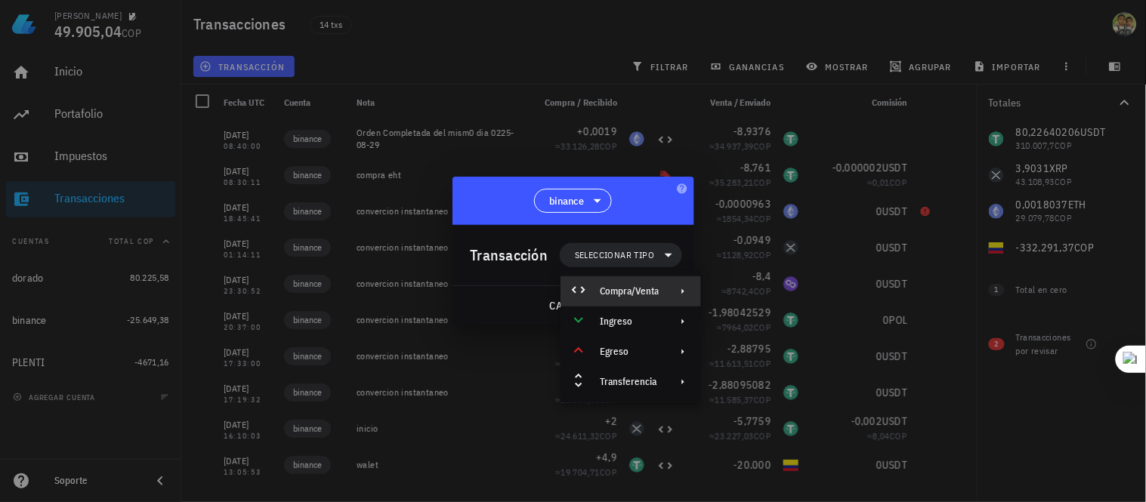
click at [627, 287] on div "Compra/Venta" at bounding box center [629, 292] width 59 height 12
click at [784, 305] on div "Compra/Venta" at bounding box center [772, 298] width 141 height 30
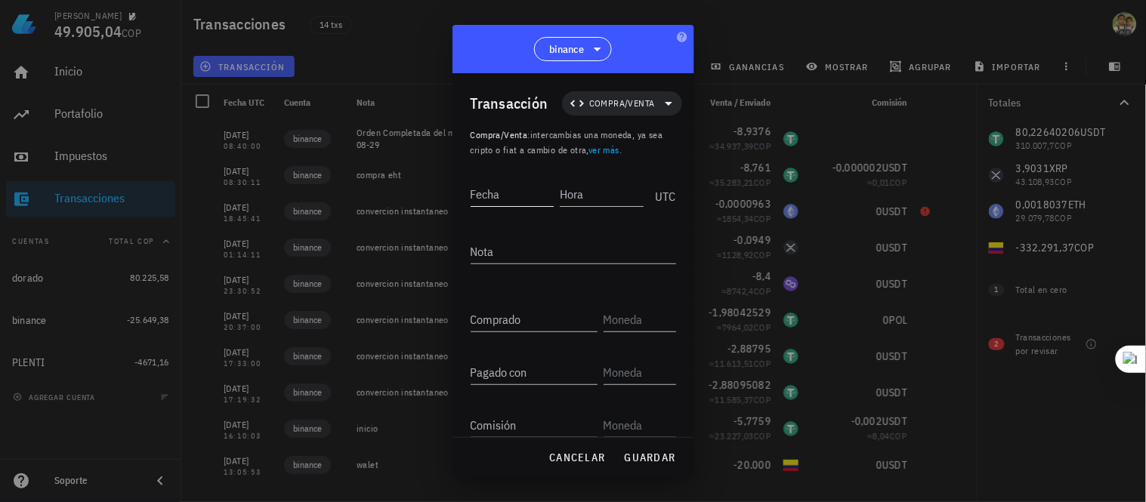
click at [517, 199] on input "Fecha" at bounding box center [513, 194] width 84 height 24
type input "2"
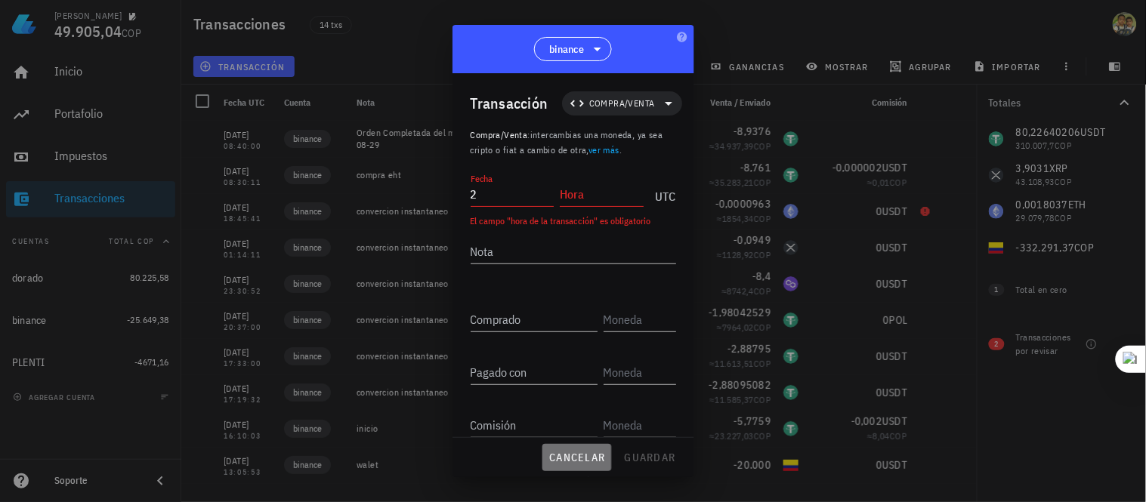
click at [586, 448] on button "cancelar" at bounding box center [576, 457] width 69 height 27
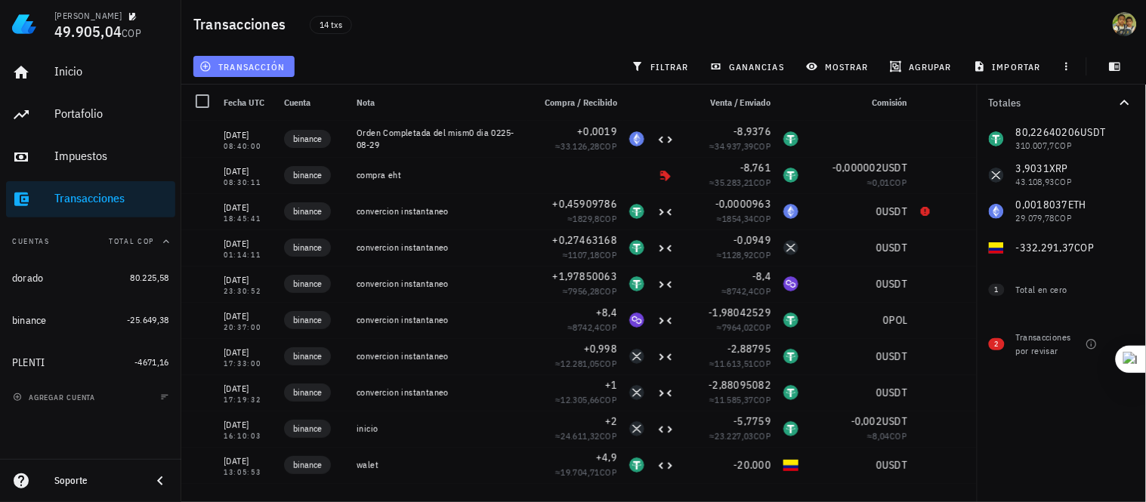
click at [257, 66] on span "transacción" at bounding box center [243, 66] width 82 height 12
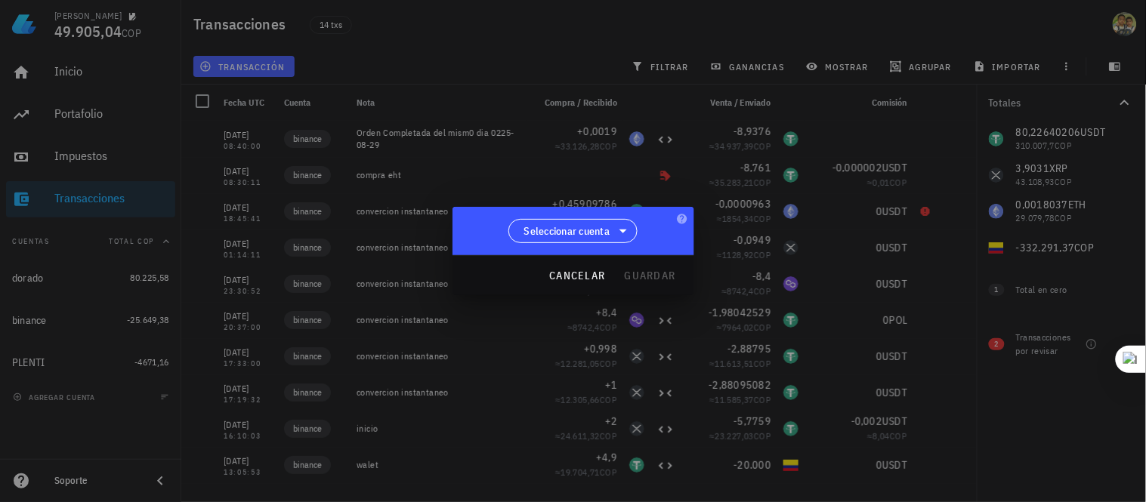
click at [608, 217] on div "Seleccionar cuenta" at bounding box center [574, 231] width 242 height 48
click at [610, 231] on span "Seleccionar cuenta" at bounding box center [573, 231] width 110 height 23
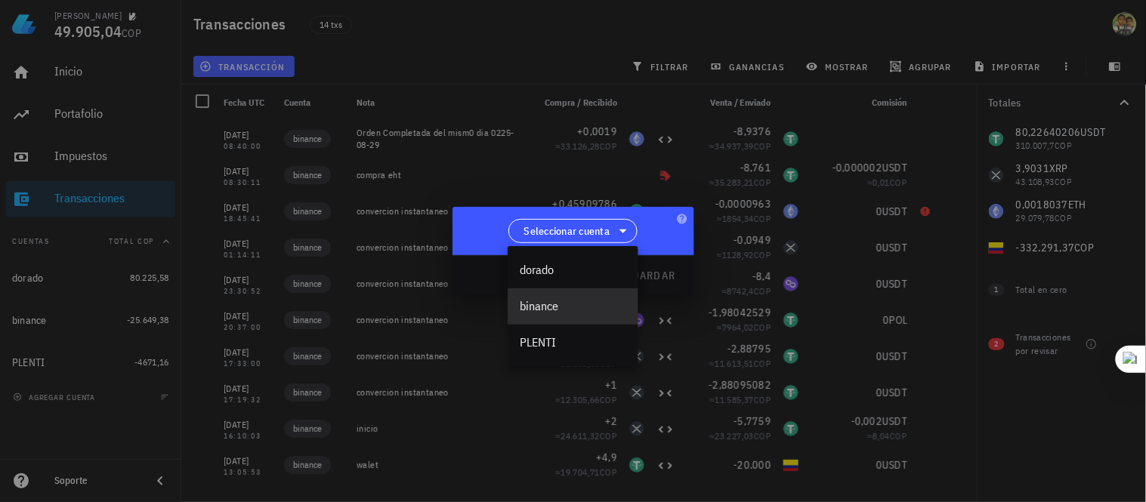
click at [587, 302] on div "binance" at bounding box center [573, 306] width 107 height 14
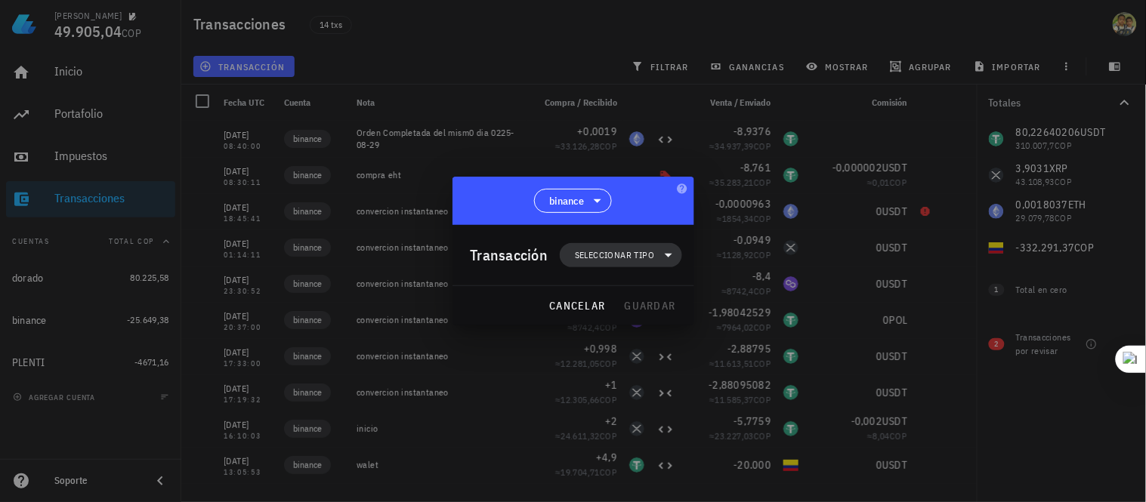
click at [654, 258] on span "Seleccionar tipo" at bounding box center [614, 255] width 79 height 15
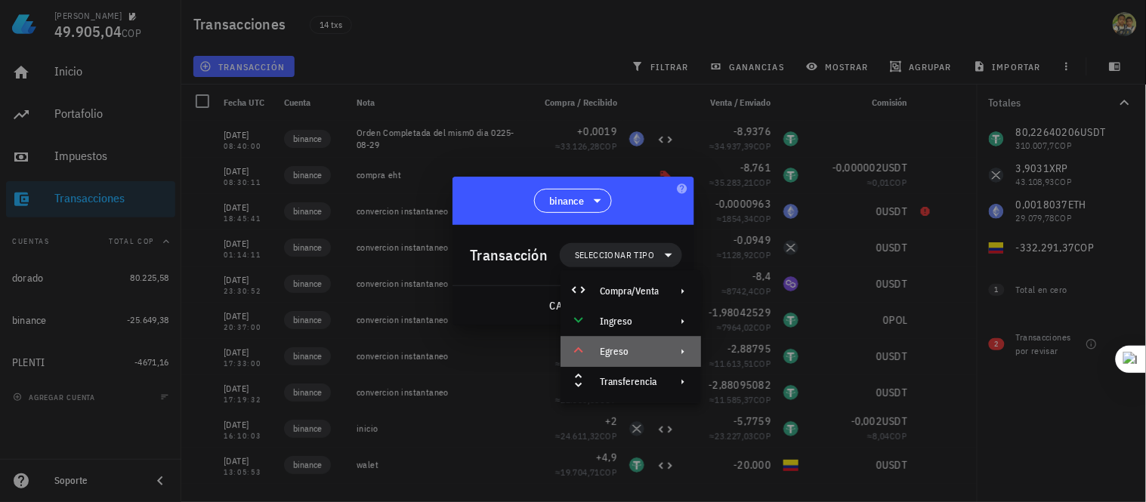
click at [630, 348] on div "Egreso" at bounding box center [629, 352] width 59 height 12
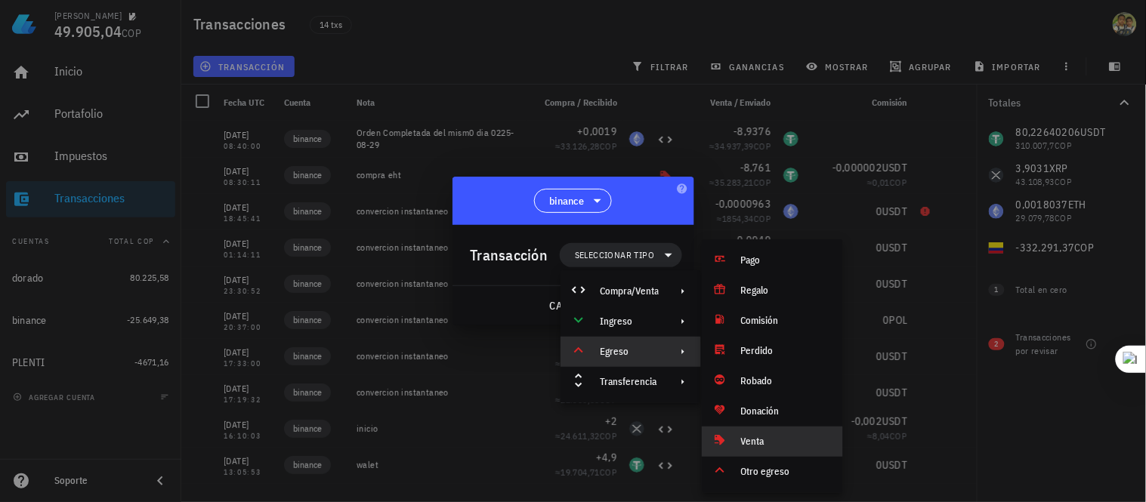
click at [765, 442] on div "Venta" at bounding box center [786, 442] width 90 height 12
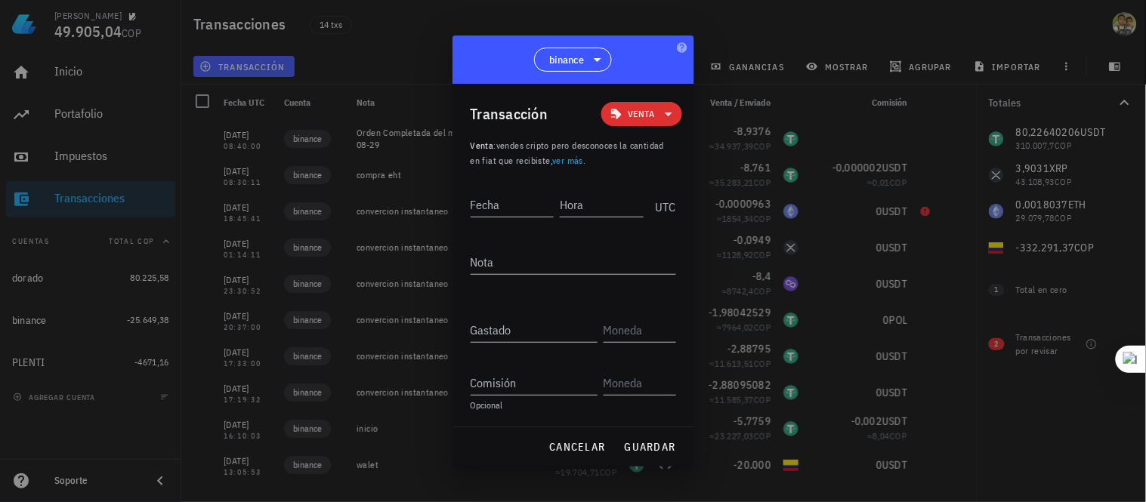
click at [644, 122] on span "Venta" at bounding box center [642, 114] width 26 height 15
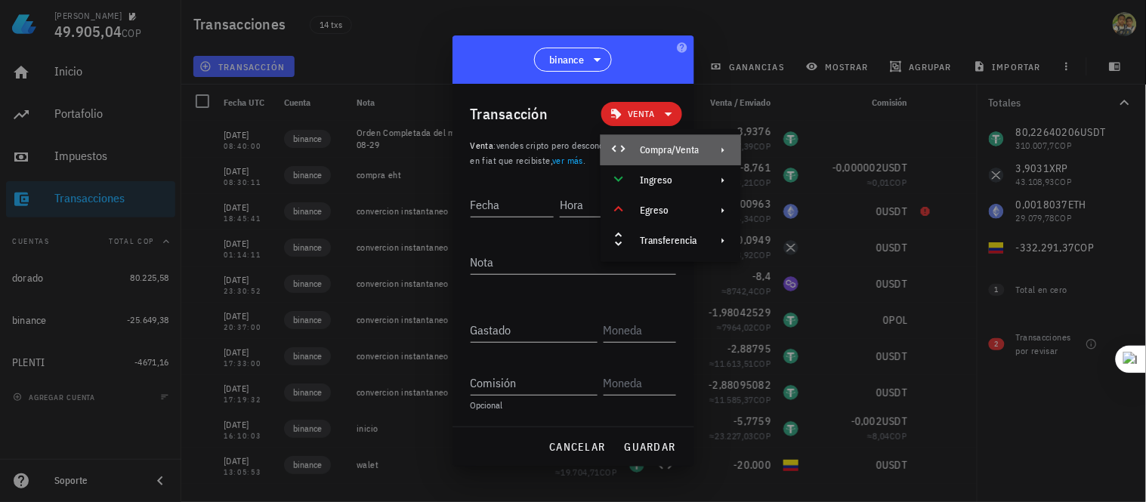
click at [674, 149] on div "Compra/Venta" at bounding box center [669, 150] width 59 height 12
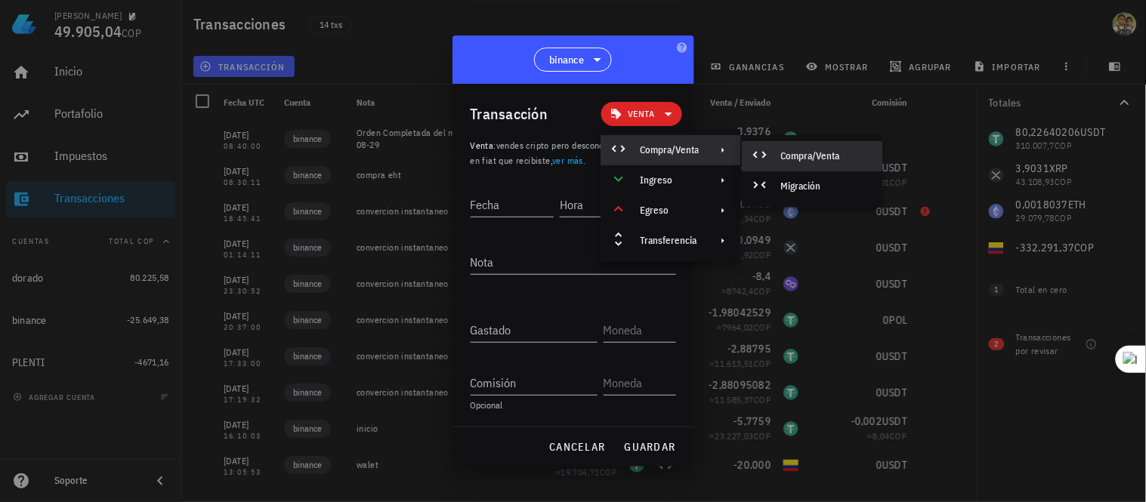
click at [824, 156] on div "Compra/Venta" at bounding box center [826, 156] width 90 height 12
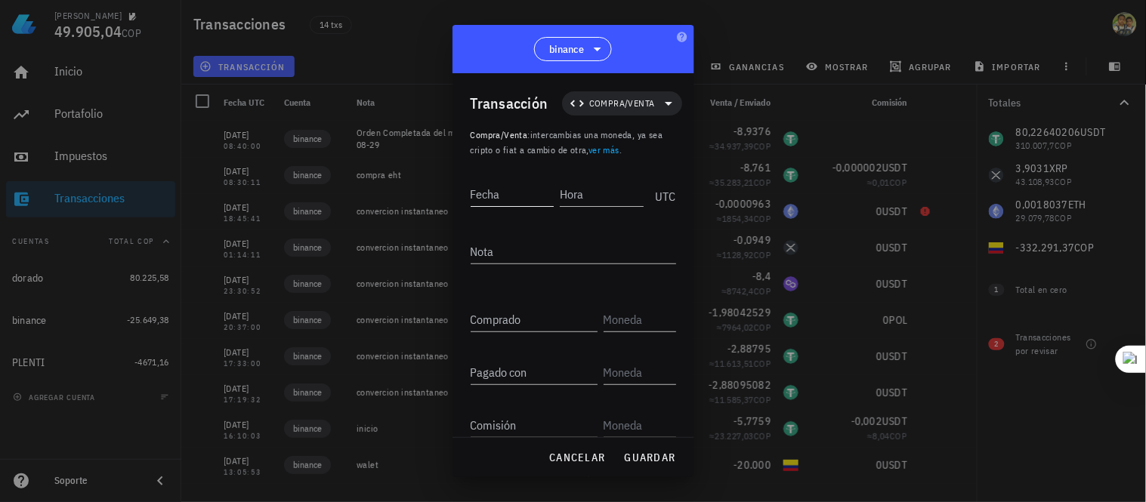
click at [516, 193] on input "Fecha" at bounding box center [513, 194] width 84 height 24
type input "2025-09-15"
click at [582, 197] on input "Hora" at bounding box center [600, 194] width 86 height 24
type input "19:29:53"
click at [542, 254] on textarea "Nota" at bounding box center [573, 251] width 205 height 24
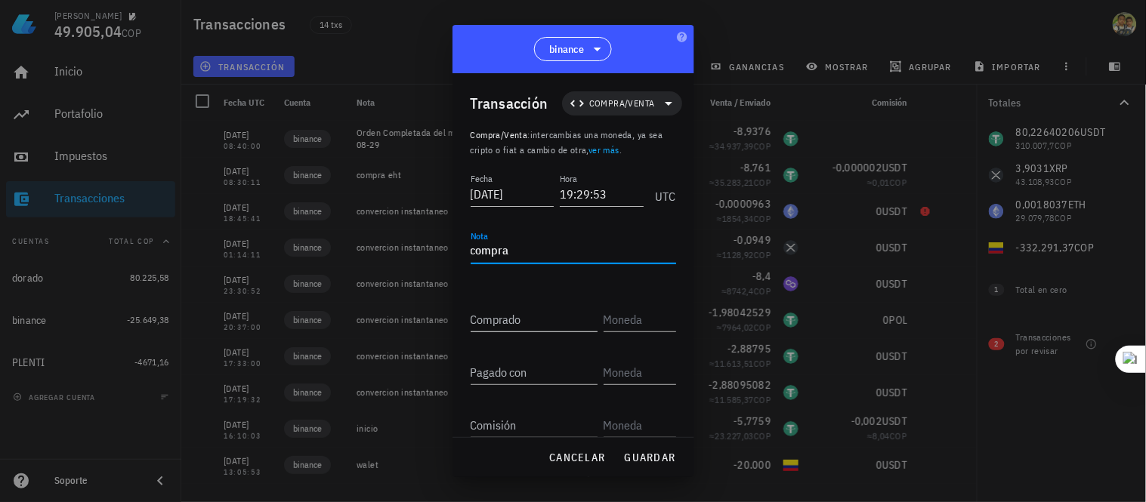
type textarea "compra"
click at [514, 322] on input "Comprado" at bounding box center [534, 319] width 127 height 24
type input "0"
type input "9,016"
click at [647, 319] on input "text" at bounding box center [639, 319] width 70 height 24
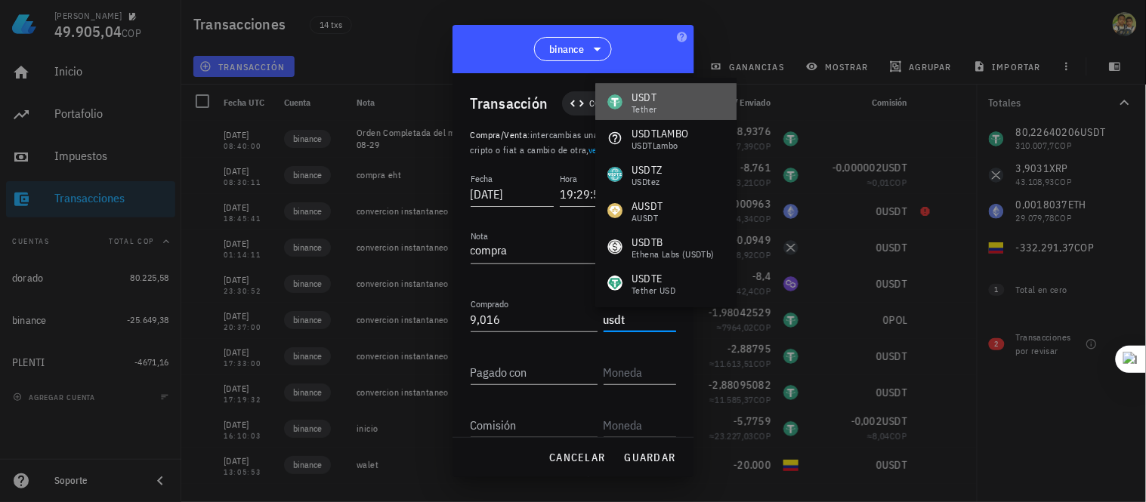
click at [652, 96] on div "USDT" at bounding box center [644, 97] width 25 height 15
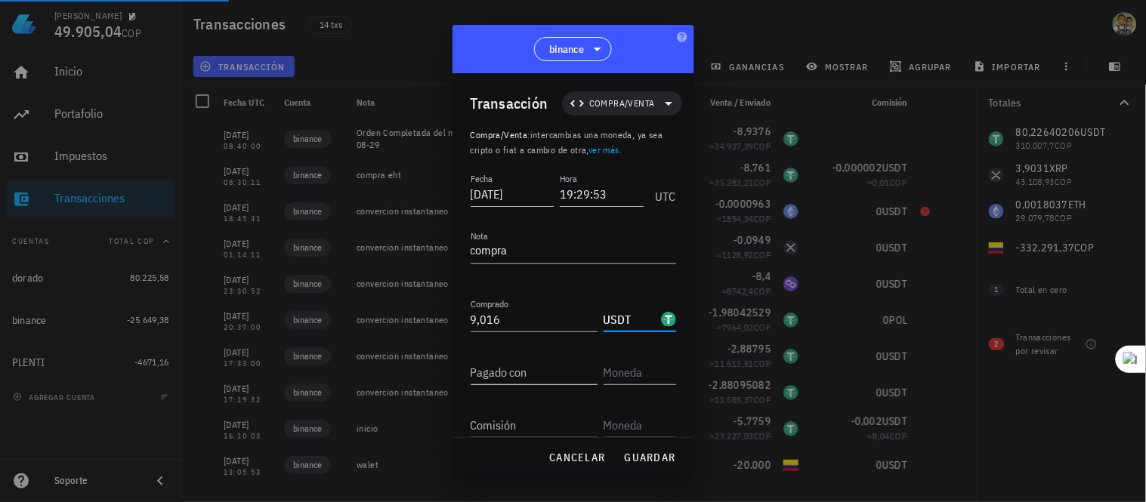
type input "USDT"
click at [509, 376] on input "Pagado con" at bounding box center [534, 372] width 127 height 24
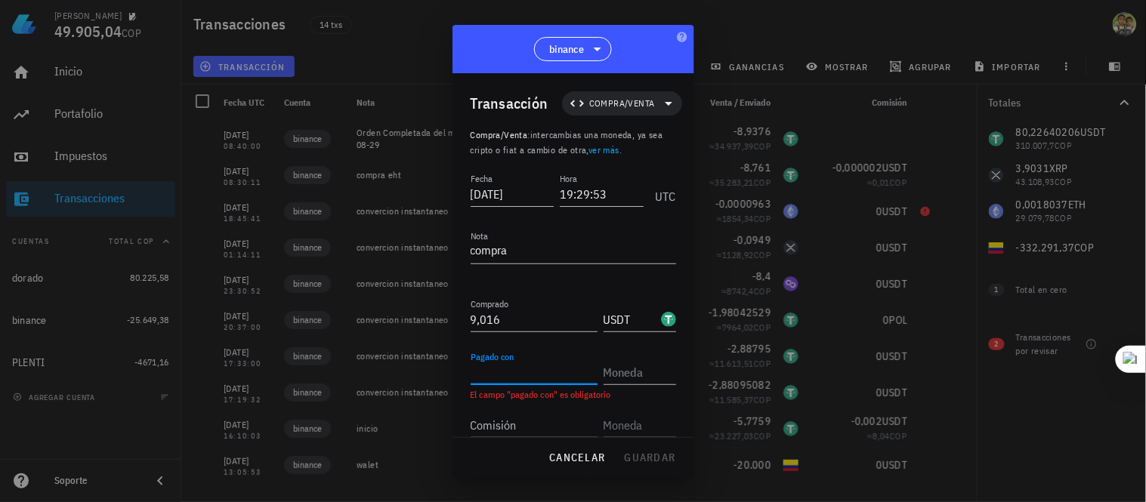
click at [502, 373] on input "Pagado con" at bounding box center [534, 372] width 127 height 24
click at [522, 376] on input "Pagado con" at bounding box center [534, 372] width 127 height 24
click at [512, 320] on input "9,016" at bounding box center [534, 319] width 127 height 24
type input "9"
click at [530, 322] on input "32263" at bounding box center [534, 319] width 127 height 24
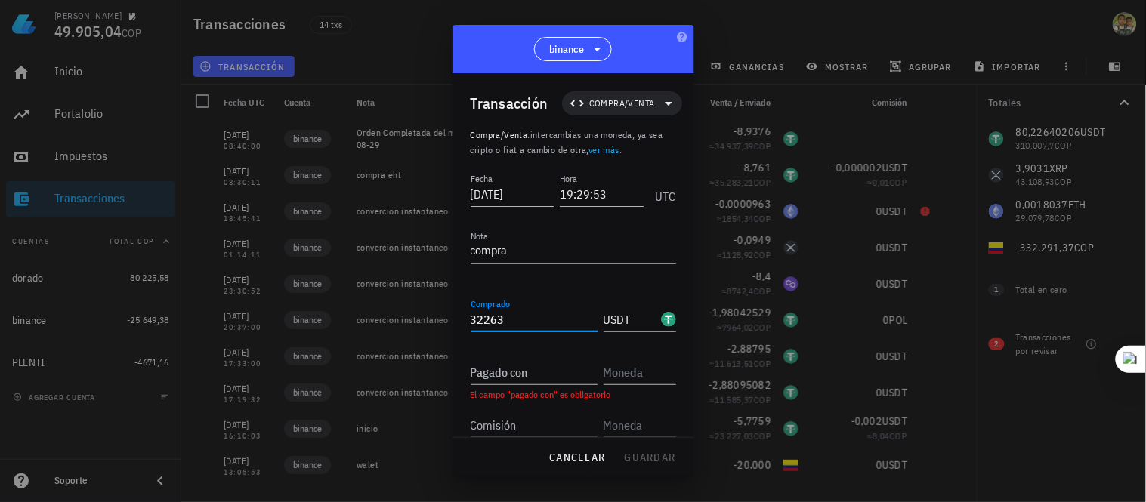
click at [549, 321] on input "32263" at bounding box center [534, 319] width 127 height 24
type input "3"
type input "8,36"
click at [545, 376] on input "Pagado con" at bounding box center [534, 372] width 127 height 24
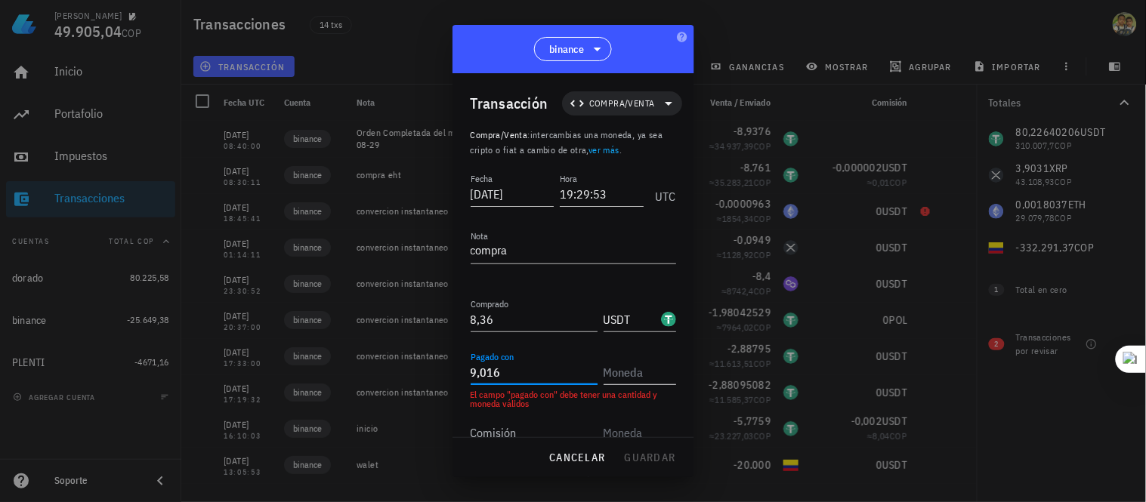
type input "9,016"
click at [621, 371] on input "text" at bounding box center [639, 372] width 70 height 24
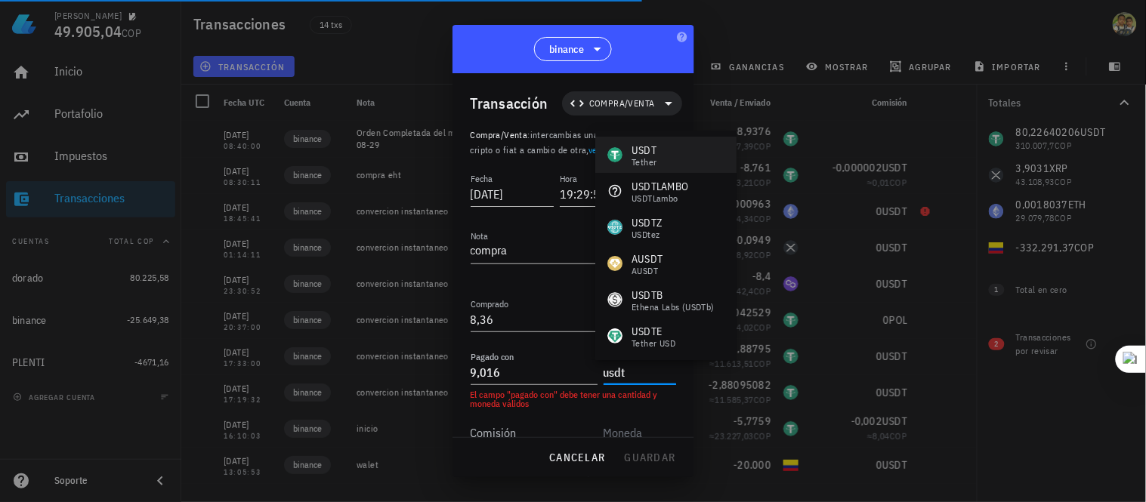
click at [646, 162] on div "Tether" at bounding box center [644, 162] width 25 height 9
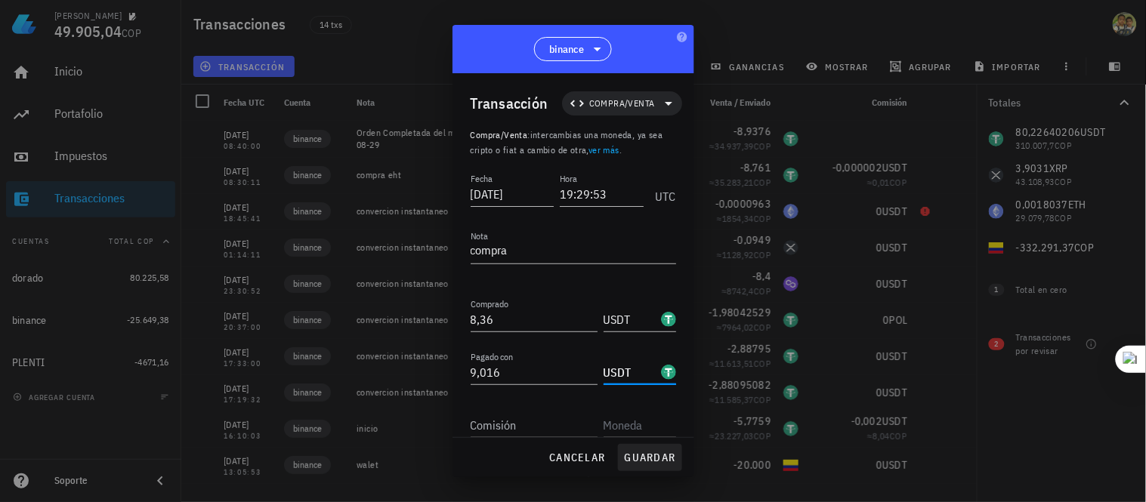
type input "USDT"
click at [658, 458] on span "guardar" at bounding box center [650, 458] width 52 height 14
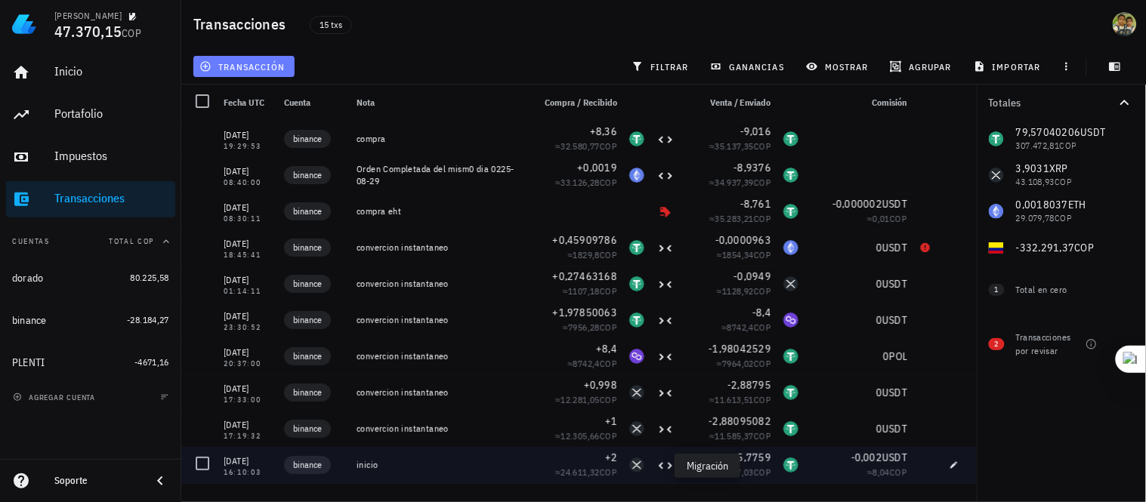
click at [232, 70] on span "transacción" at bounding box center [243, 66] width 82 height 12
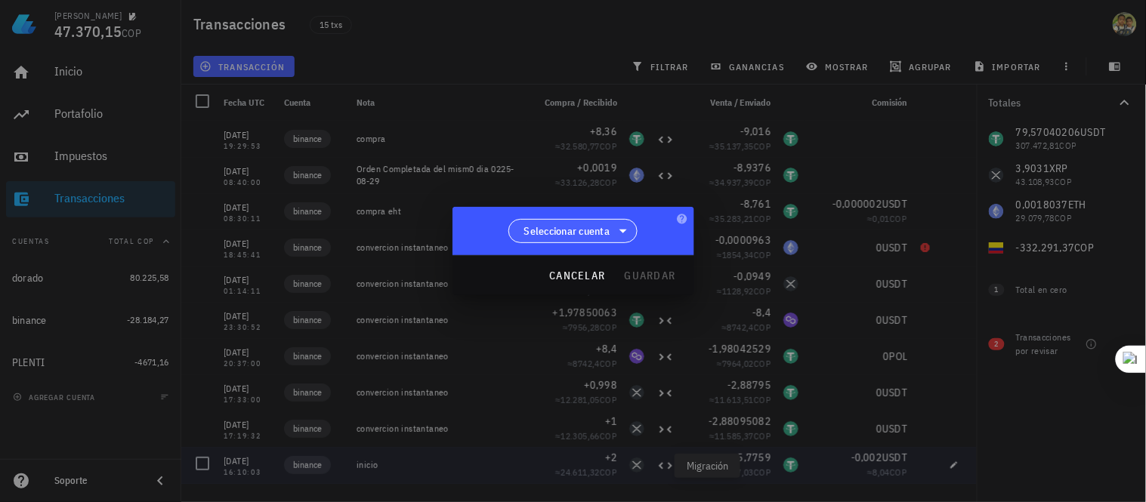
click at [592, 230] on span "Seleccionar cuenta" at bounding box center [567, 231] width 86 height 15
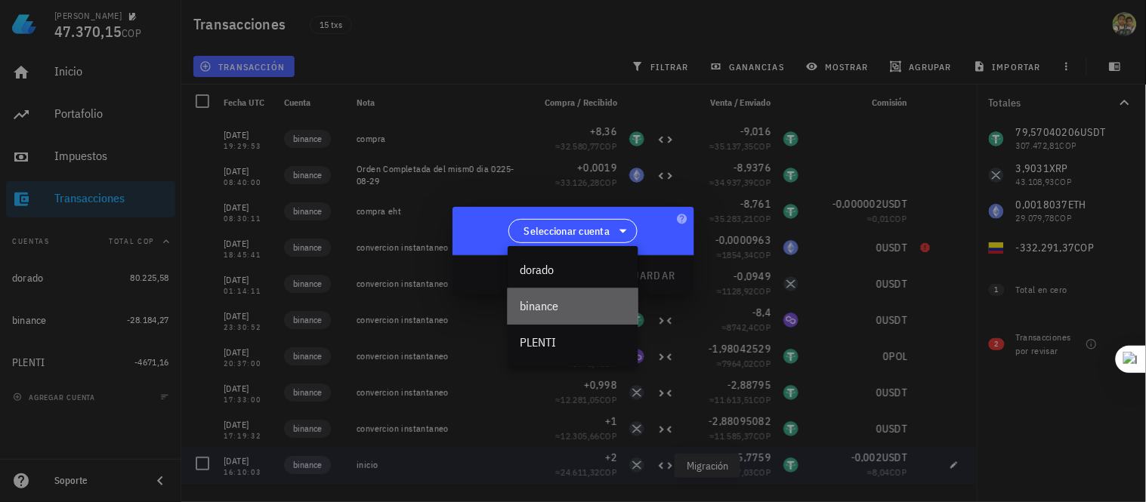
click at [548, 308] on div "binance" at bounding box center [573, 306] width 107 height 14
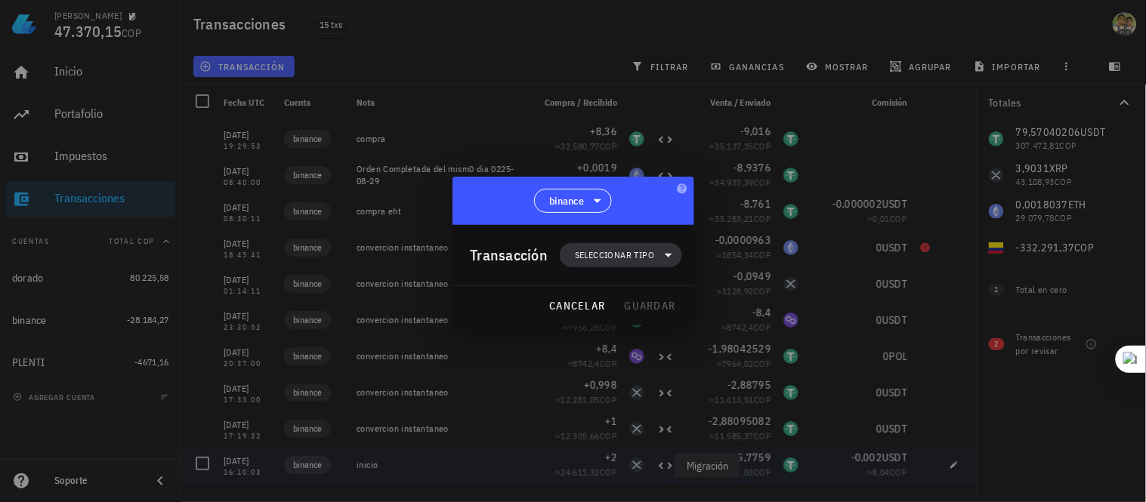
click at [643, 250] on span "Seleccionar tipo" at bounding box center [614, 255] width 79 height 15
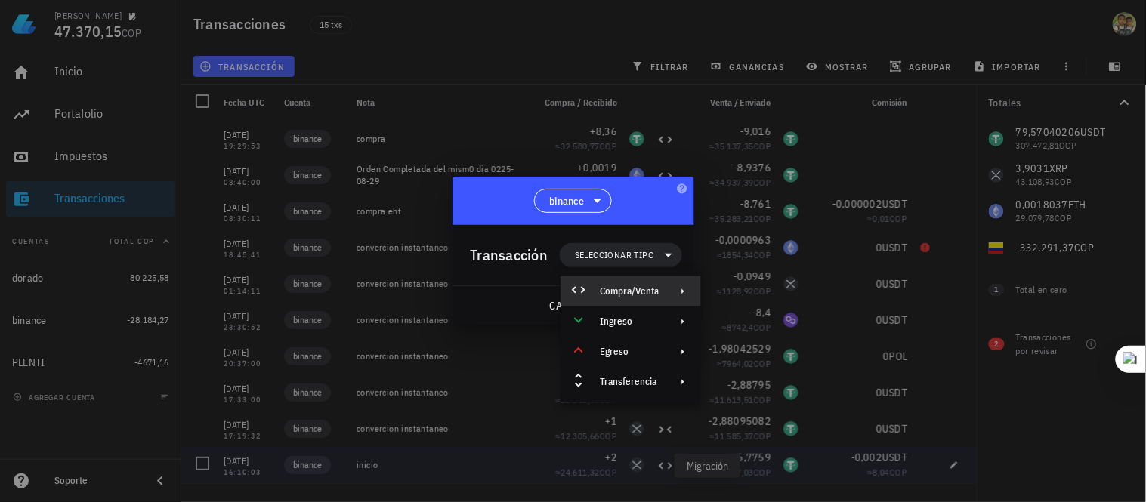
click at [646, 295] on div "Compra/Venta" at bounding box center [629, 292] width 59 height 12
click at [765, 298] on div "Compra/Venta" at bounding box center [786, 298] width 90 height 12
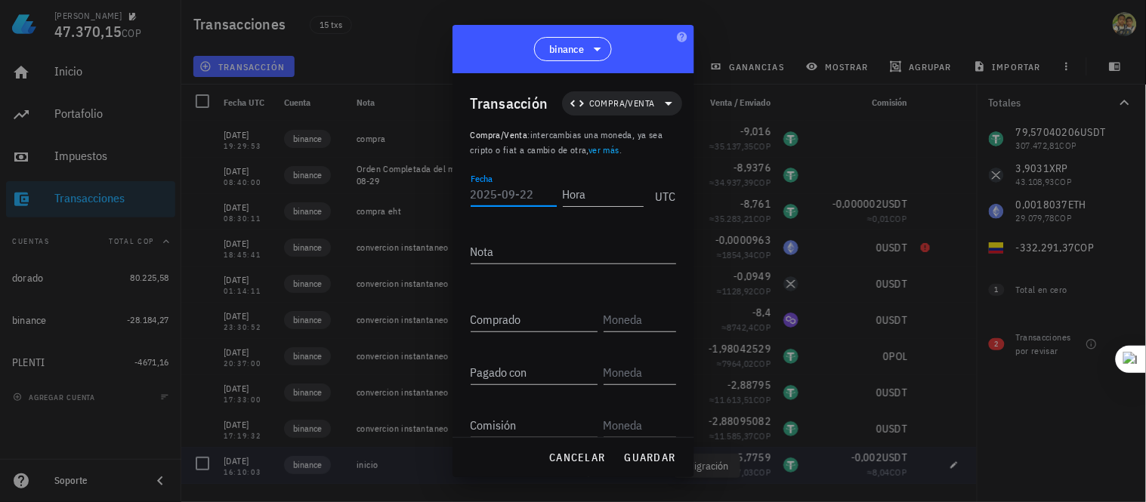
click at [510, 194] on input "Fecha" at bounding box center [514, 194] width 86 height 24
type input "2025-09-17"
click at [592, 198] on input "Hora" at bounding box center [603, 194] width 81 height 24
type input "20:56:21"
click at [514, 323] on div "Comprado" at bounding box center [534, 319] width 127 height 24
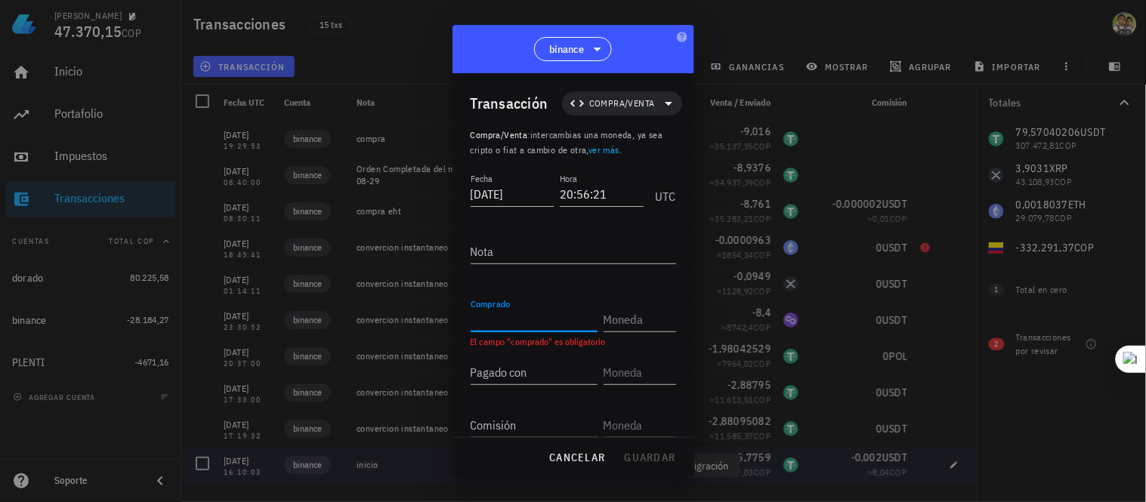
click at [499, 321] on input "Comprado" at bounding box center [534, 319] width 127 height 24
click at [501, 320] on input "Comprado" at bounding box center [534, 319] width 127 height 24
type input "3"
type input "9,25"
click at [629, 325] on input "text" at bounding box center [639, 319] width 70 height 24
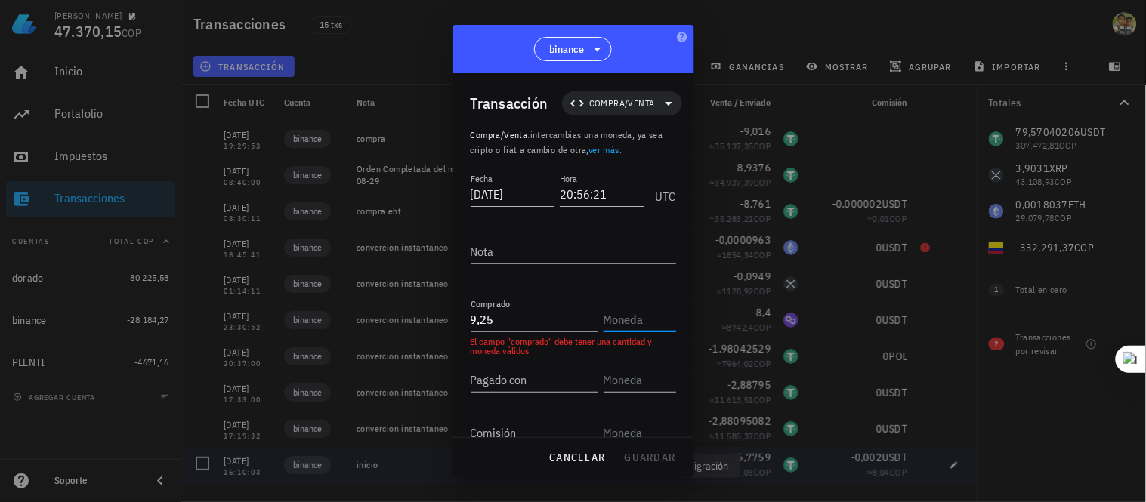
click at [632, 320] on input "text" at bounding box center [639, 319] width 70 height 24
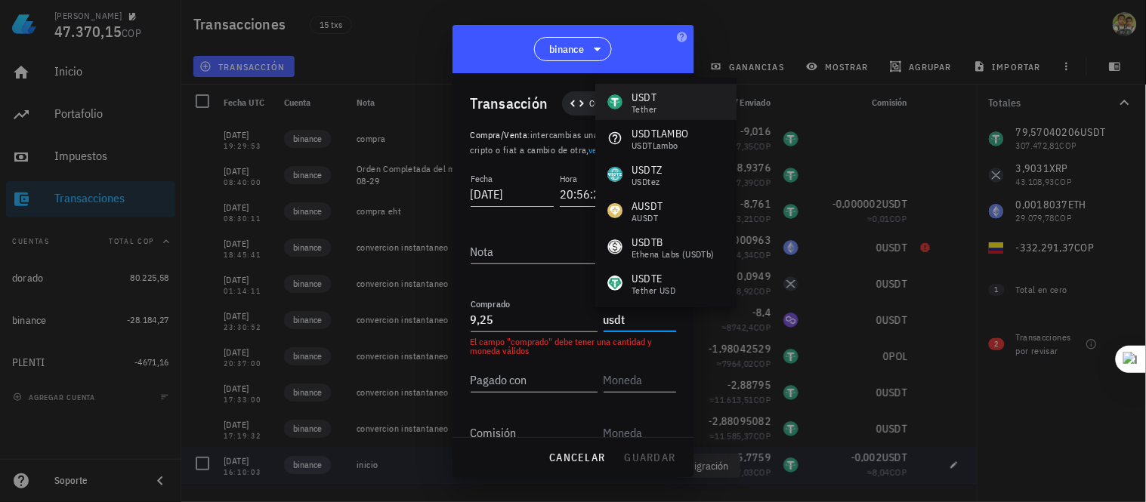
click at [650, 100] on div "USDT" at bounding box center [644, 97] width 25 height 15
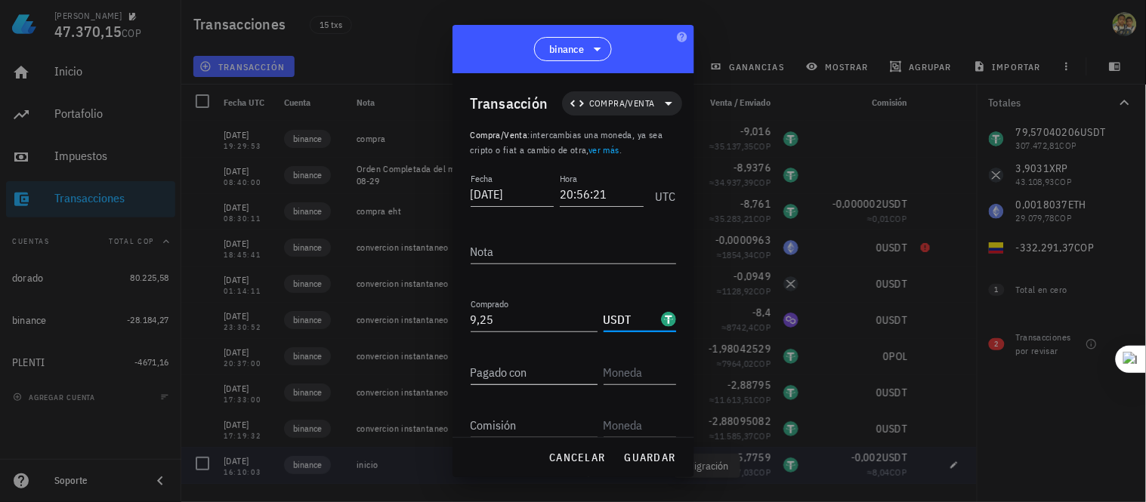
type input "USDT"
click at [524, 372] on input "Pagado con" at bounding box center [534, 372] width 127 height 24
type input "9,25"
click at [625, 374] on input "text" at bounding box center [639, 372] width 70 height 24
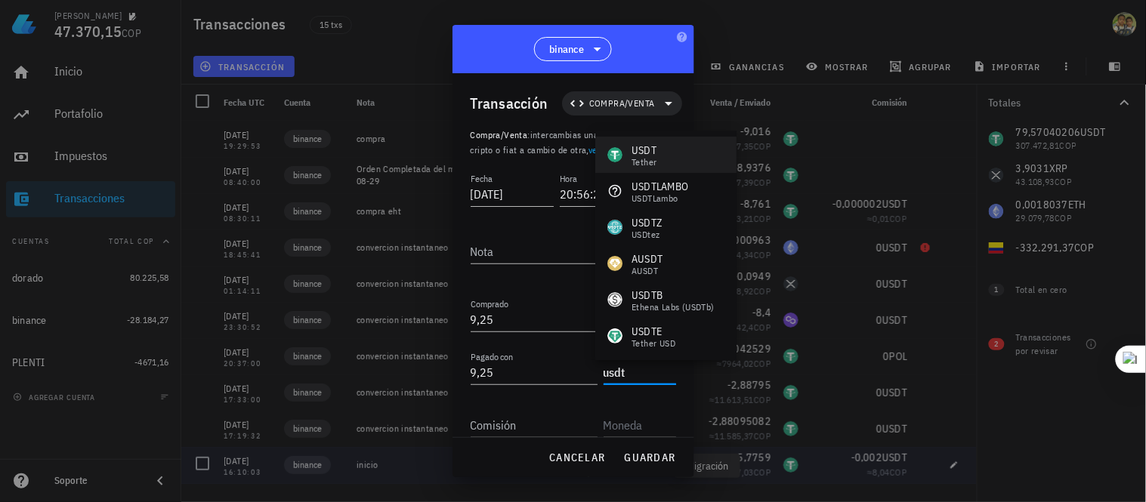
click at [638, 150] on div "USDT" at bounding box center [644, 150] width 25 height 15
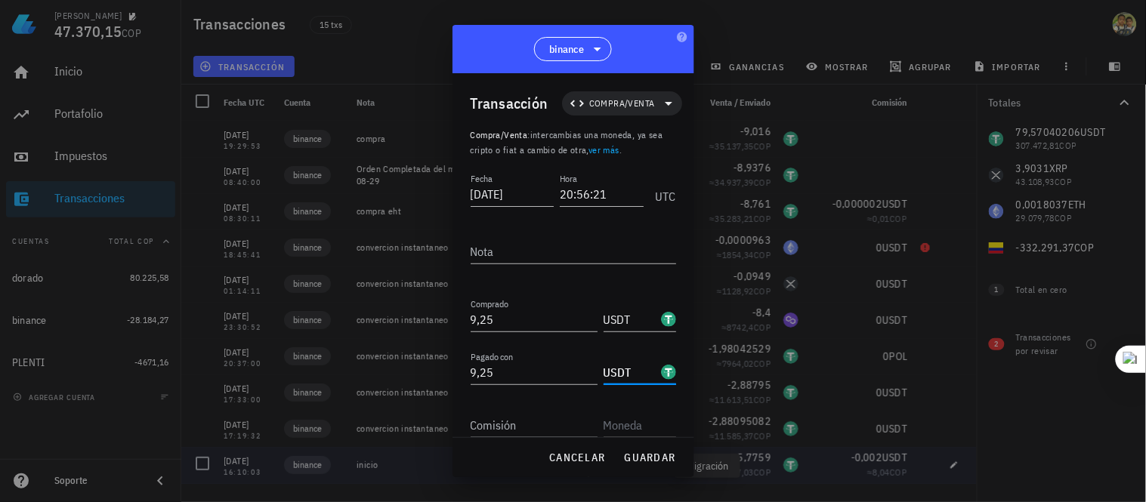
type input "USDT"
click at [530, 421] on input "Comisión" at bounding box center [534, 425] width 127 height 24
type input "2"
type input "0,002"
click at [631, 425] on input "text" at bounding box center [639, 425] width 70 height 24
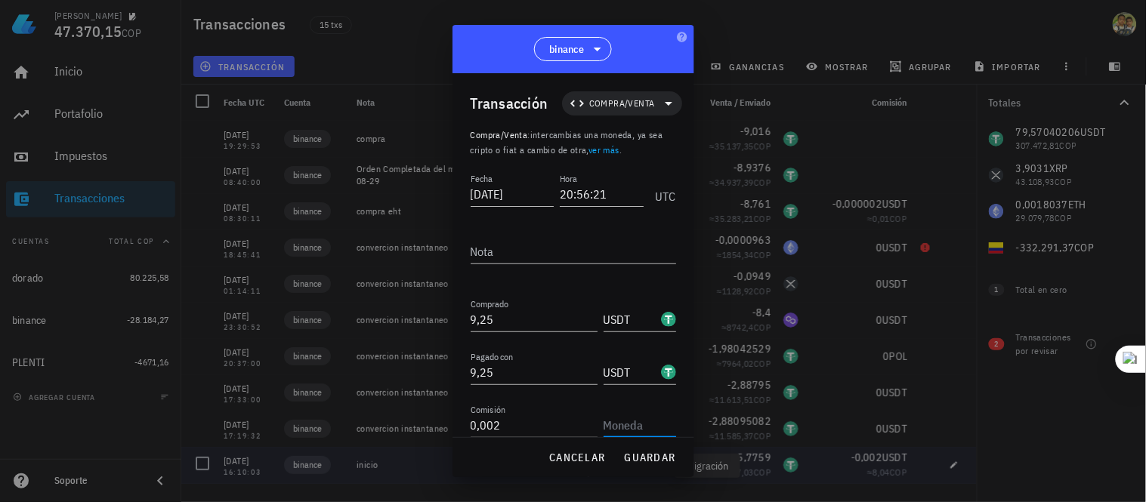
click at [631, 425] on input "text" at bounding box center [639, 425] width 70 height 24
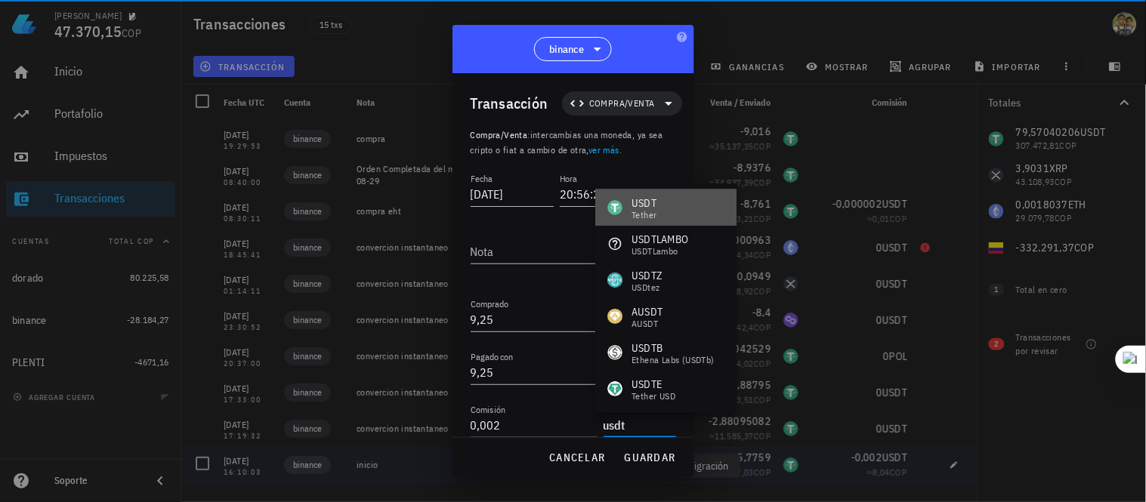
click at [656, 221] on div "USDT Tether" at bounding box center [665, 208] width 141 height 36
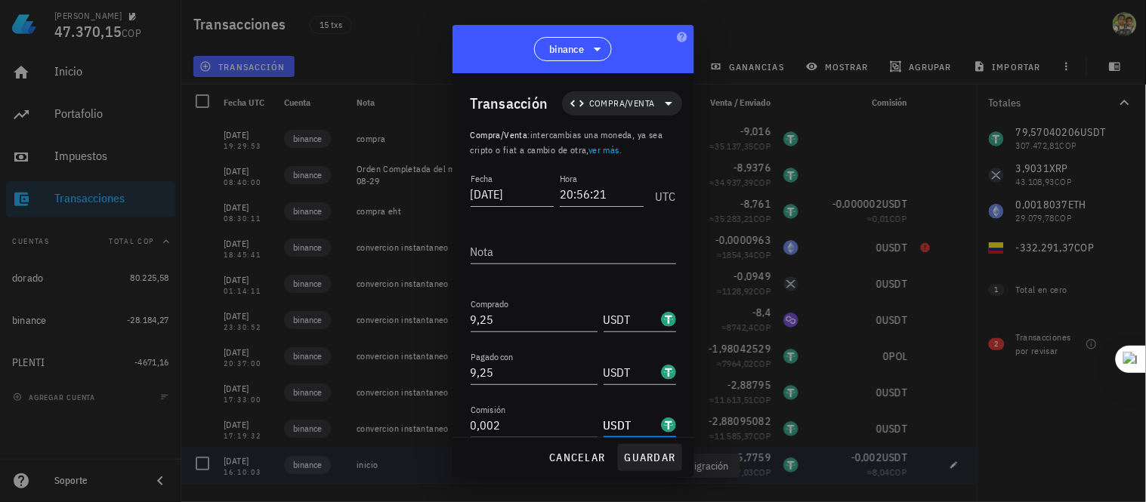
type input "USDT"
click at [635, 458] on span "guardar" at bounding box center [650, 458] width 52 height 14
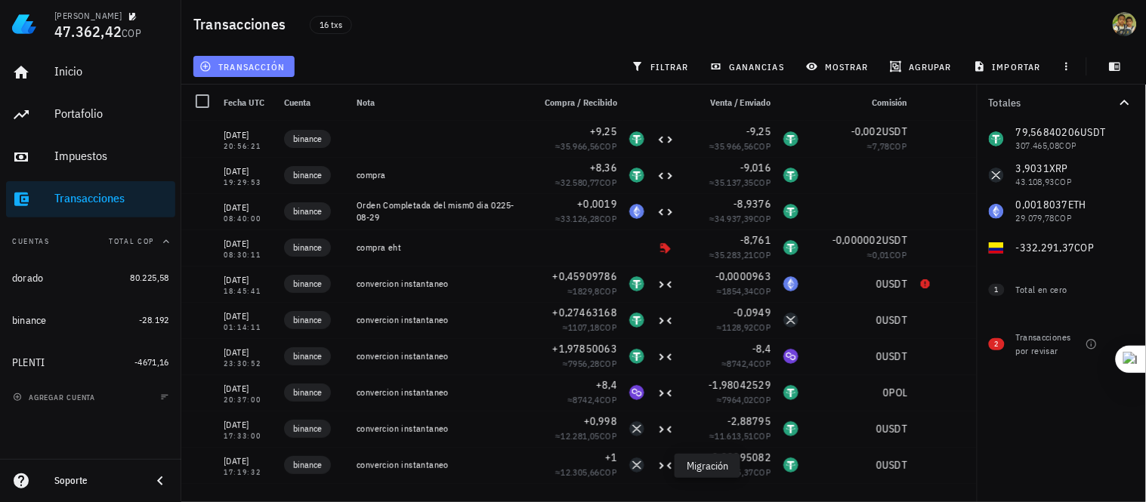
click at [267, 62] on span "transacción" at bounding box center [243, 66] width 82 height 12
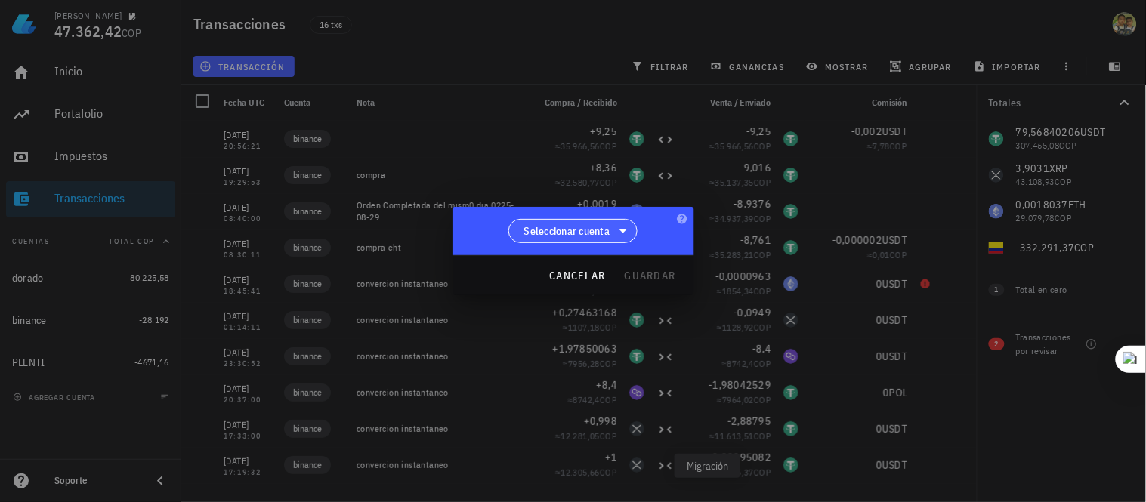
click at [613, 231] on span "Seleccionar cuenta" at bounding box center [573, 231] width 110 height 23
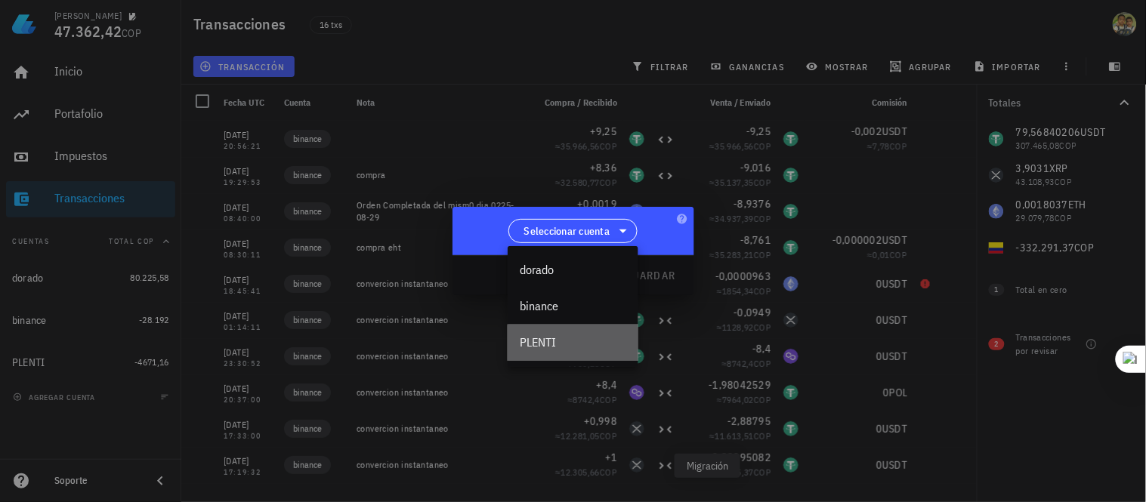
click at [561, 344] on div "PLENTI" at bounding box center [573, 342] width 107 height 14
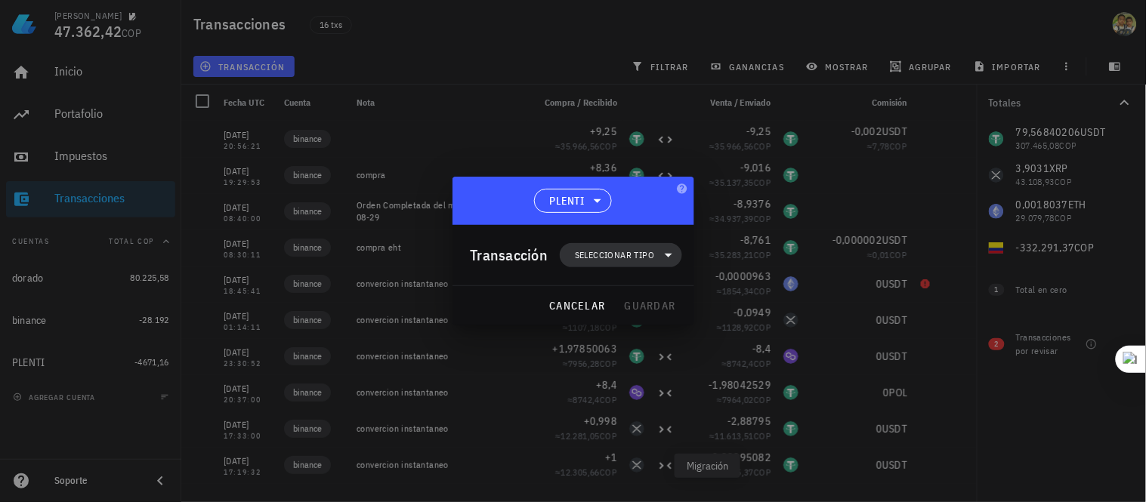
click at [624, 257] on span "Seleccionar tipo" at bounding box center [614, 255] width 79 height 15
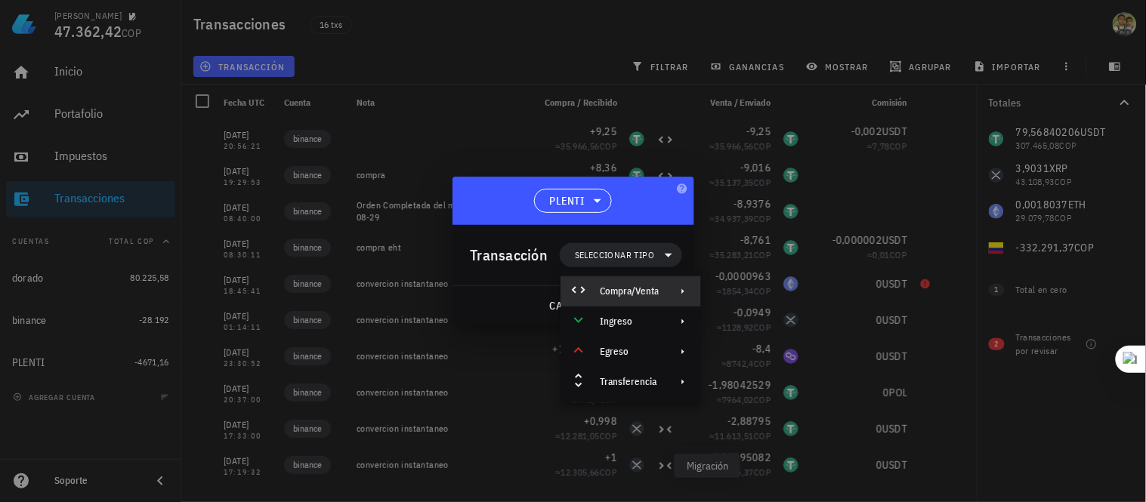
click at [656, 288] on div "Compra/Venta" at bounding box center [629, 292] width 59 height 12
click at [771, 296] on div "Compra/Venta" at bounding box center [786, 298] width 90 height 12
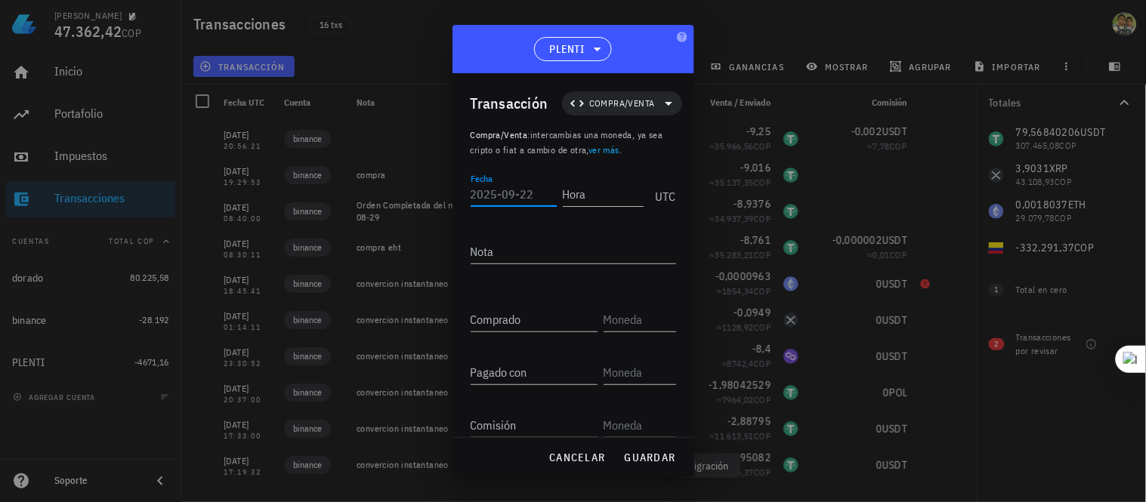
click at [504, 202] on input "Fecha" at bounding box center [514, 194] width 86 height 24
type input "2025-09-13"
click at [588, 198] on input "Hora" at bounding box center [603, 194] width 81 height 24
type input "05:56:00"
click at [537, 253] on textarea "Nota" at bounding box center [573, 251] width 205 height 24
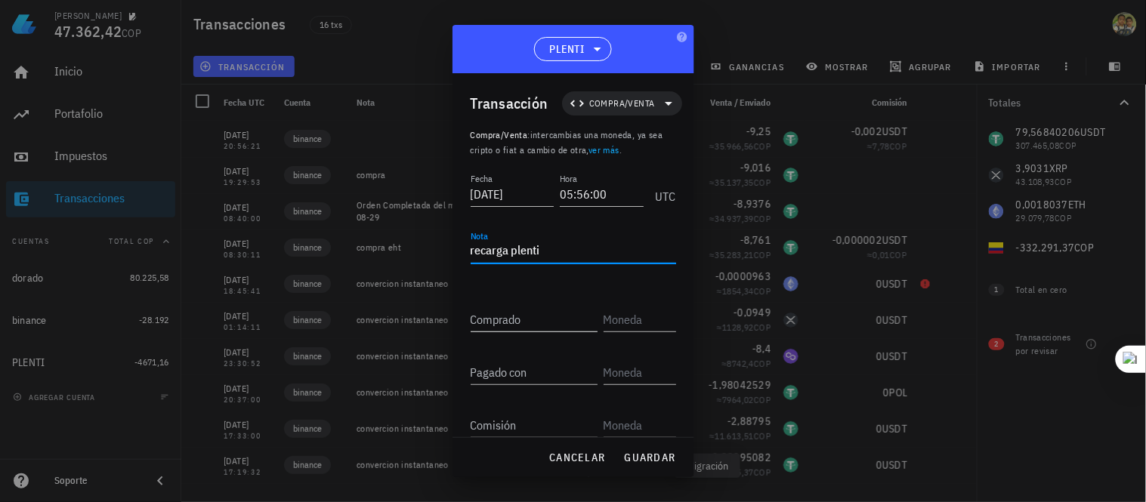
type textarea "recarga plenti"
click at [527, 320] on input "Comprado" at bounding box center [534, 319] width 127 height 24
type input "51,34"
click at [503, 374] on div "Pagado con" at bounding box center [534, 372] width 127 height 24
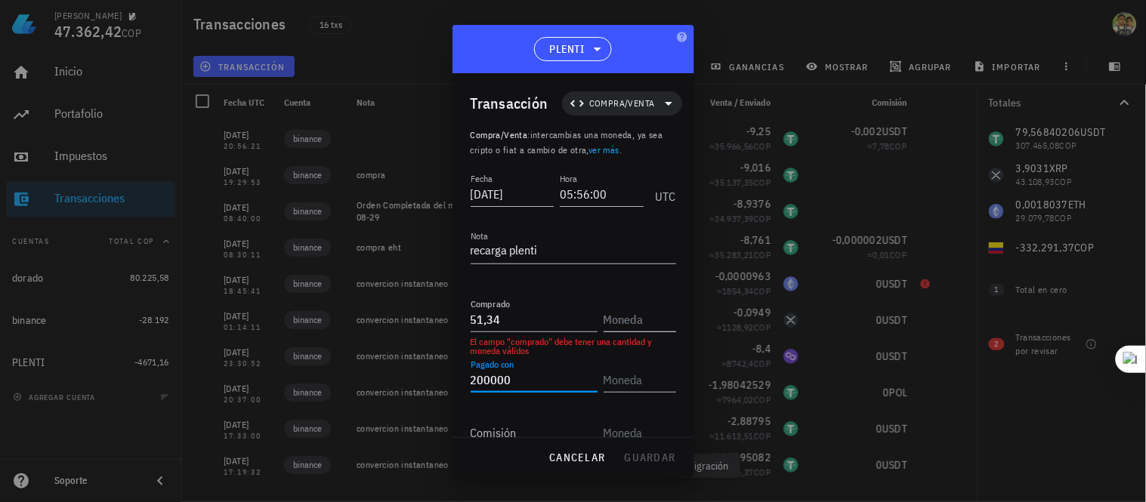
type input "200.000"
click at [613, 326] on input "text" at bounding box center [639, 319] width 70 height 24
click at [618, 320] on input "text" at bounding box center [639, 319] width 70 height 24
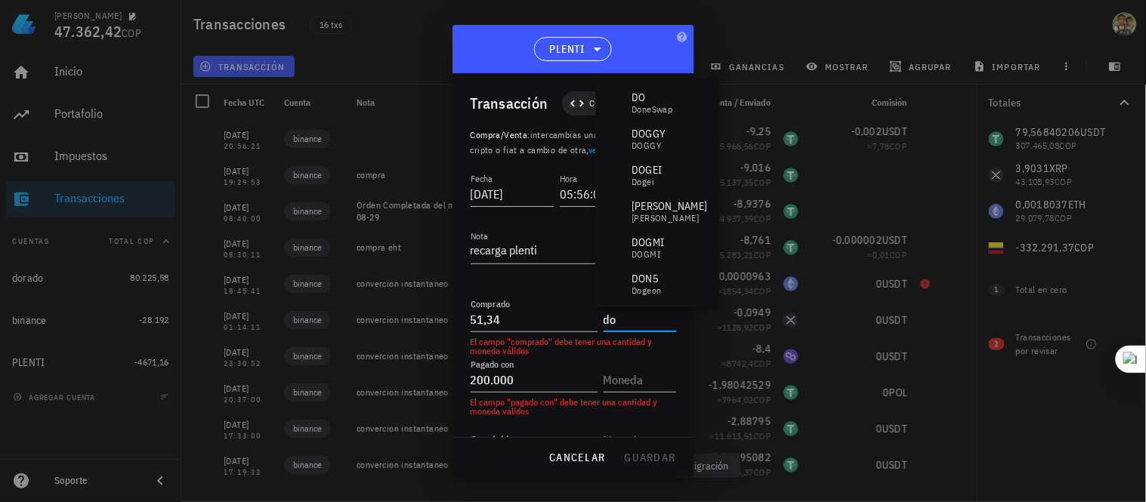
type input "d"
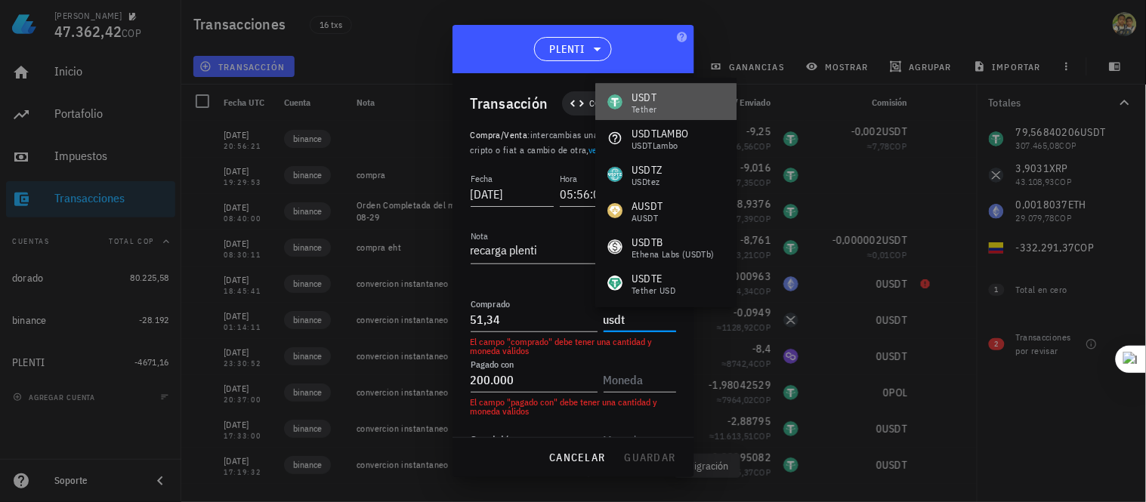
click at [653, 105] on div "Tether" at bounding box center [644, 109] width 25 height 9
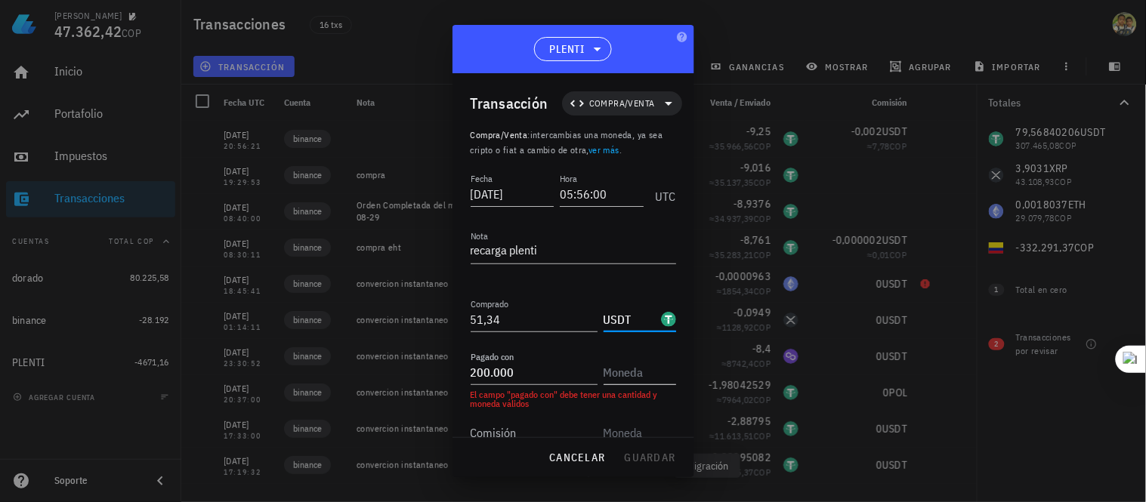
type input "USDT"
click at [614, 365] on input "text" at bounding box center [639, 372] width 70 height 24
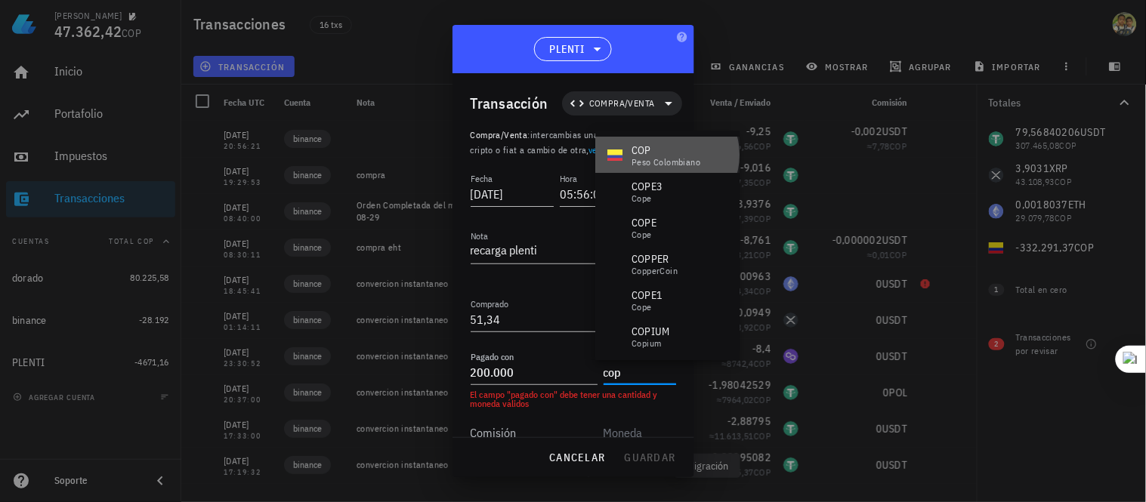
click at [682, 158] on div "peso colombiano" at bounding box center [666, 162] width 69 height 9
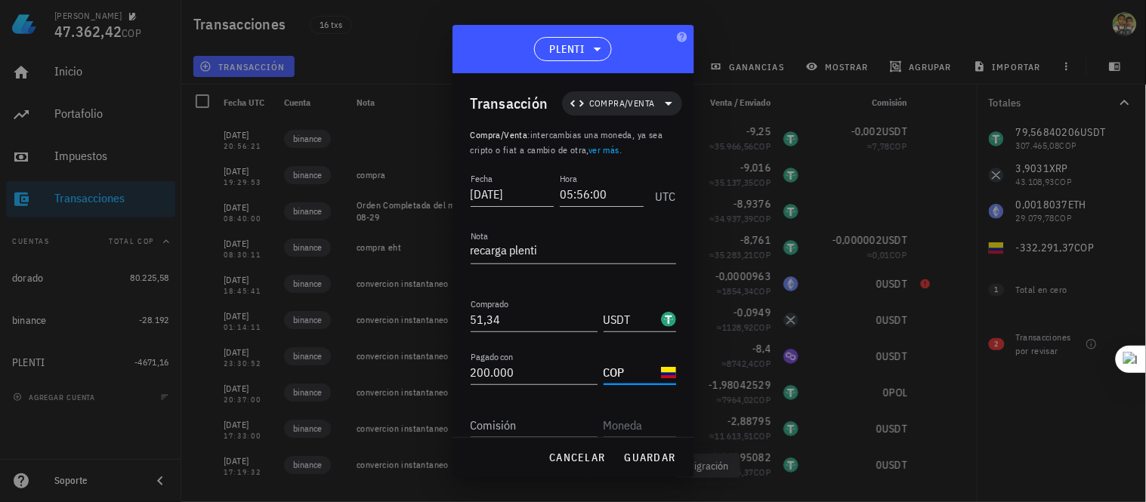
type input "COP"
click at [503, 427] on input "Comisión" at bounding box center [534, 425] width 127 height 24
click at [663, 453] on div "cancelar guardar" at bounding box center [574, 457] width 242 height 39
click at [656, 457] on div "cancelar guardar" at bounding box center [574, 457] width 242 height 39
click at [504, 428] on input "0" at bounding box center [534, 425] width 127 height 24
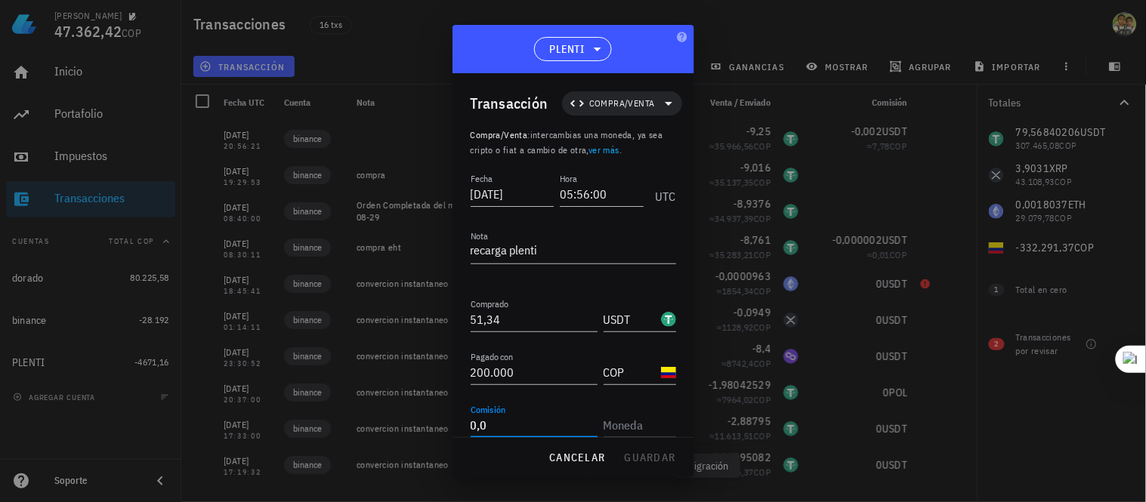
click at [493, 425] on input "0,0" at bounding box center [534, 425] width 127 height 24
type input "0"
click at [637, 459] on div "cancelar guardar" at bounding box center [574, 457] width 242 height 39
click at [623, 419] on input "text" at bounding box center [639, 425] width 70 height 24
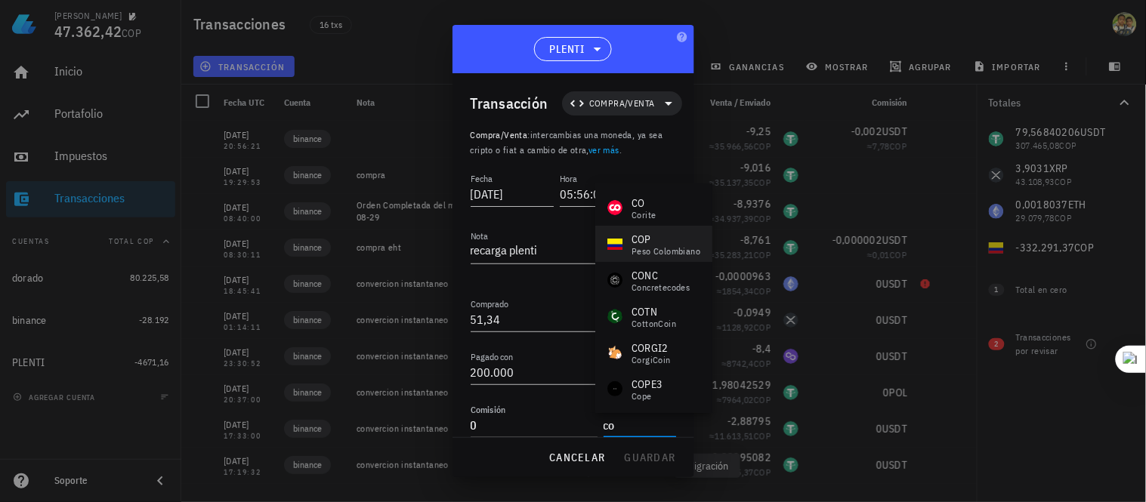
click at [636, 247] on div "peso colombiano" at bounding box center [666, 251] width 69 height 9
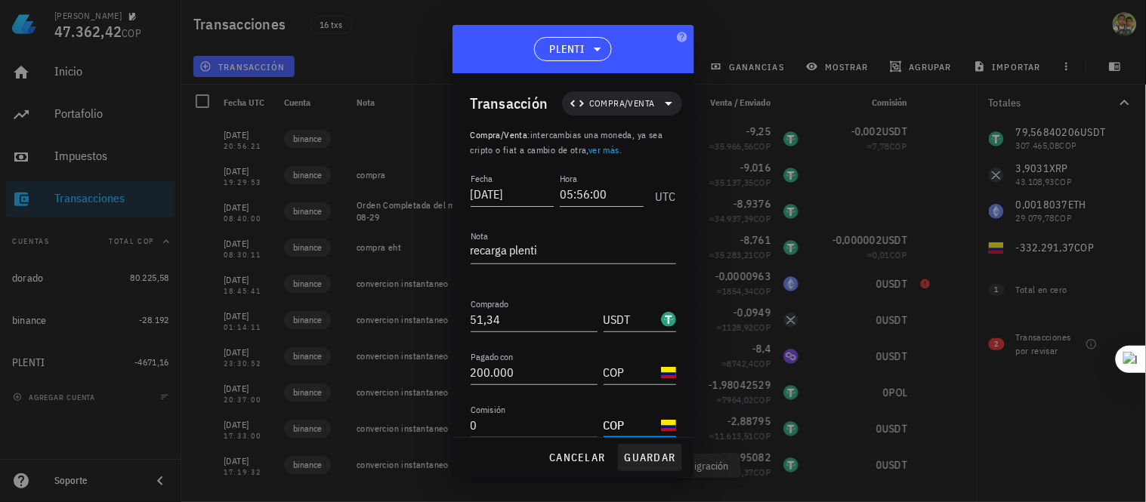
type input "COP"
click at [648, 462] on span "guardar" at bounding box center [650, 458] width 52 height 14
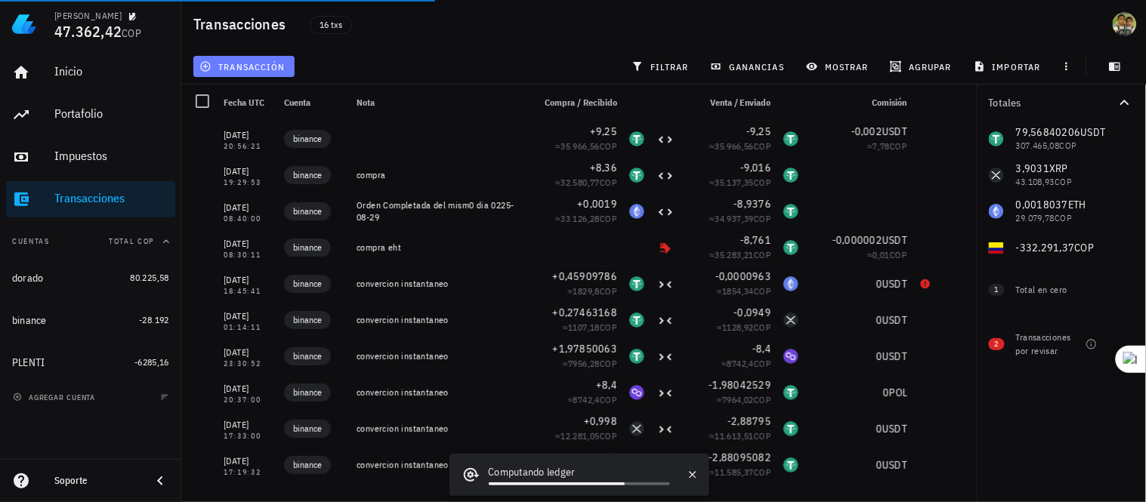
click at [259, 70] on span "transacción" at bounding box center [243, 66] width 82 height 12
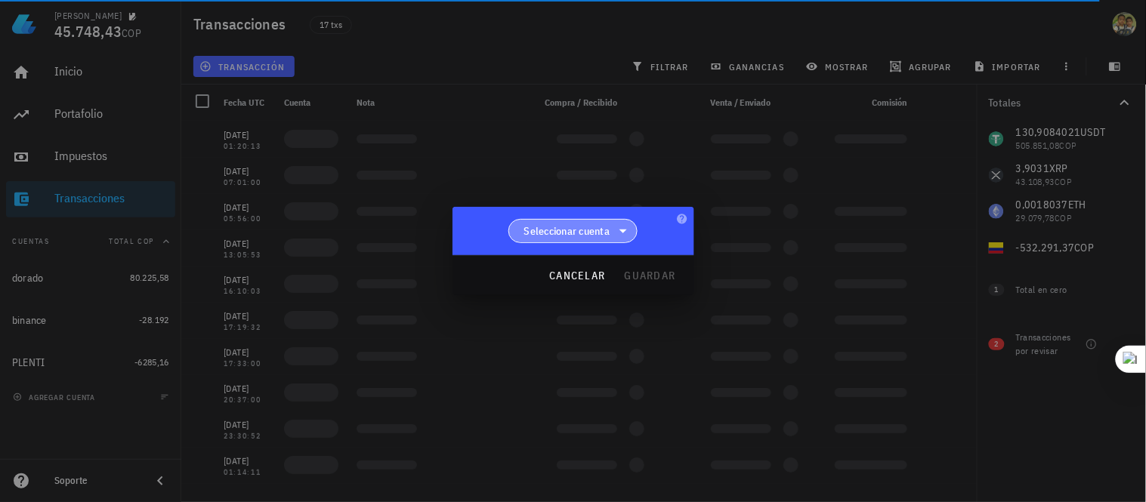
click at [579, 228] on span "Seleccionar cuenta" at bounding box center [567, 231] width 86 height 15
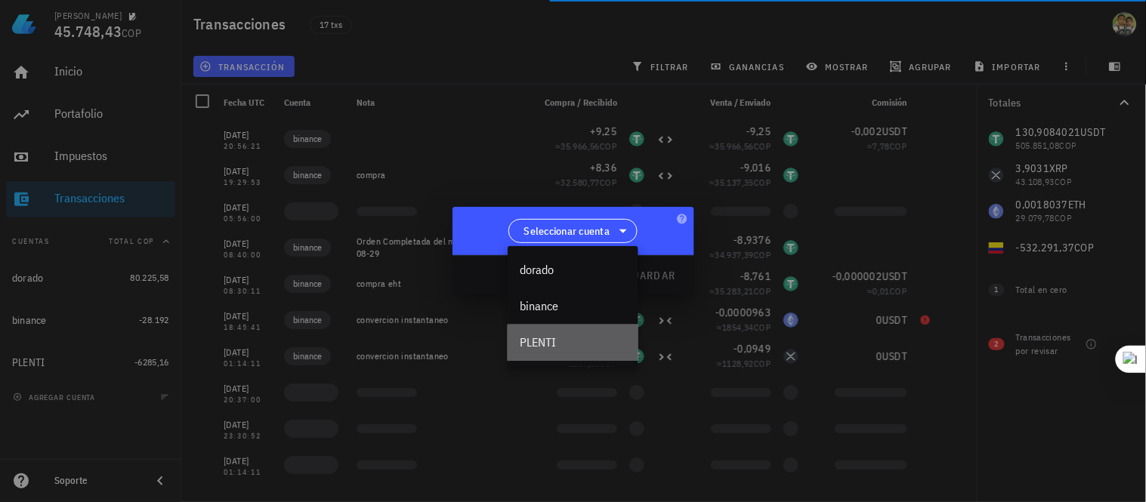
click at [570, 332] on div "PLENTI" at bounding box center [573, 343] width 131 height 36
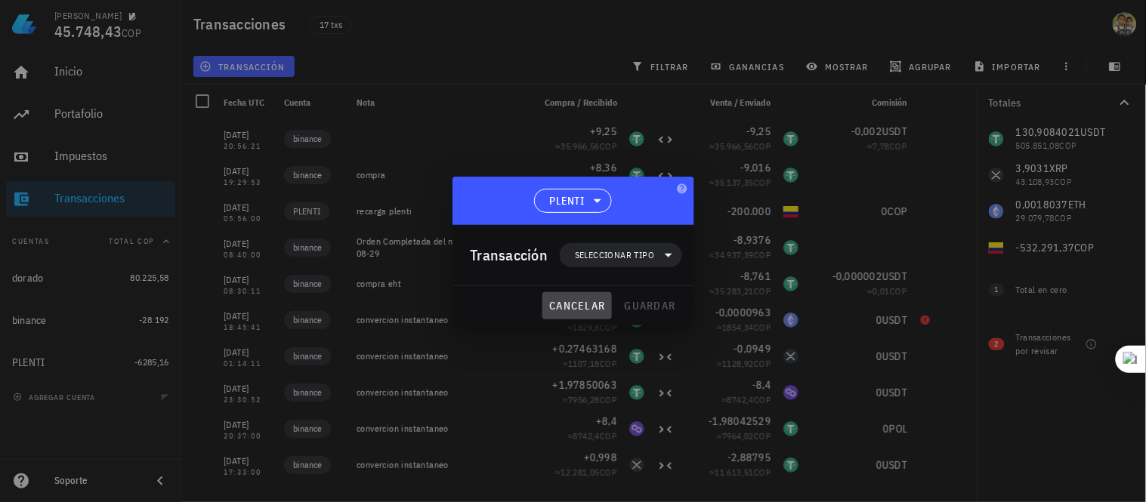
click at [568, 299] on span "cancelar" at bounding box center [576, 306] width 57 height 14
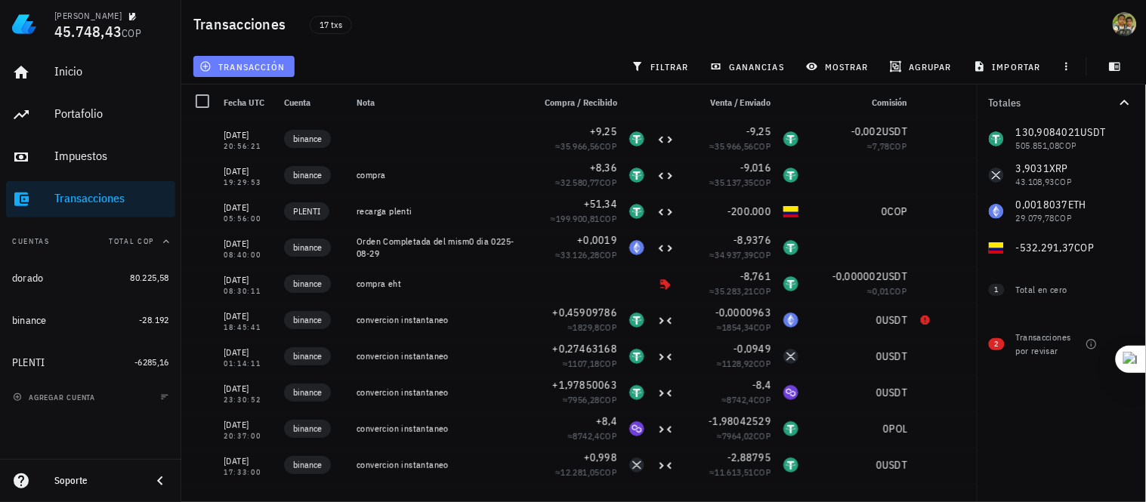
click at [243, 68] on span "transacción" at bounding box center [243, 66] width 82 height 12
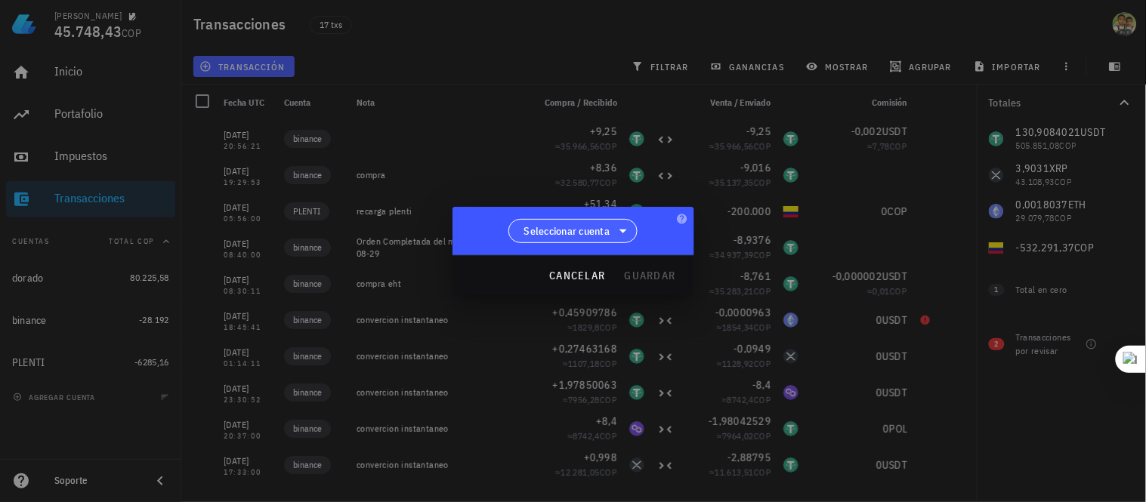
click at [562, 231] on span "Seleccionar cuenta" at bounding box center [567, 231] width 86 height 15
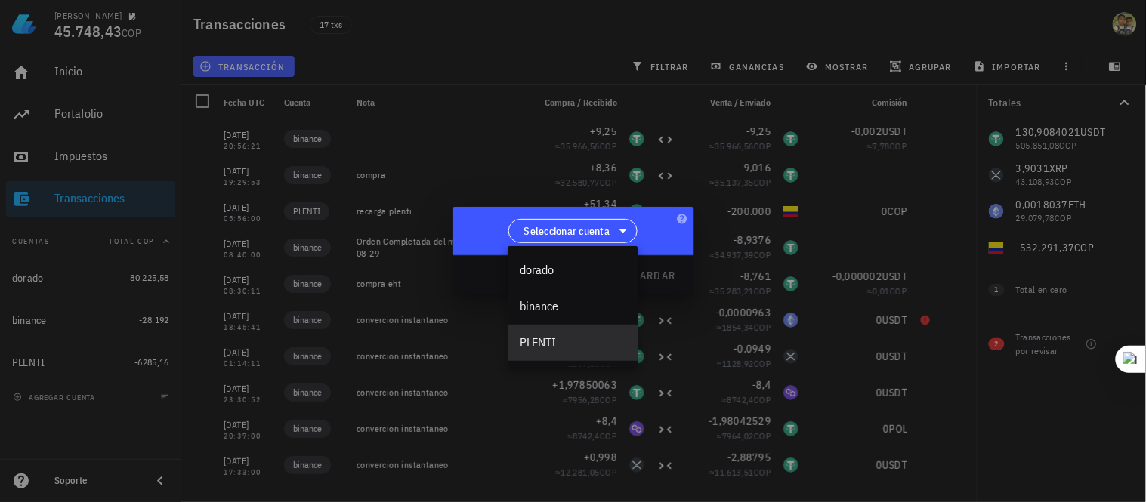
click at [558, 337] on div "PLENTI" at bounding box center [573, 342] width 107 height 14
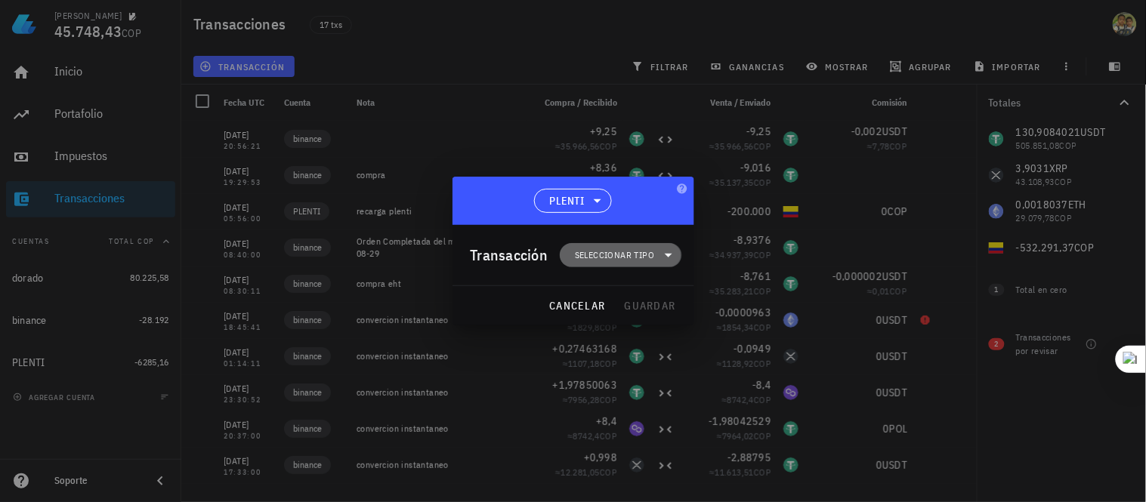
click at [603, 258] on span "Seleccionar tipo" at bounding box center [614, 255] width 79 height 15
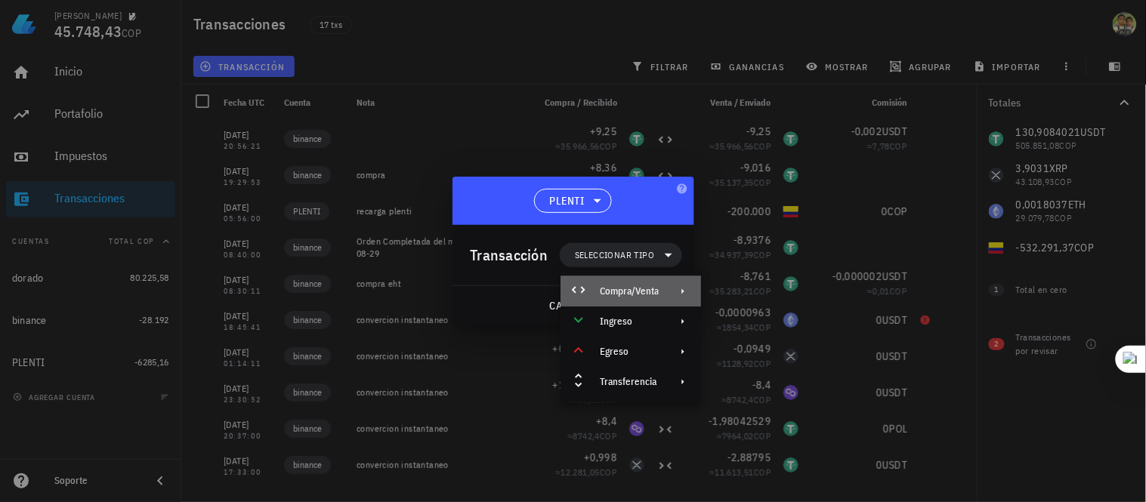
click at [623, 291] on div "Compra/Venta" at bounding box center [629, 292] width 59 height 12
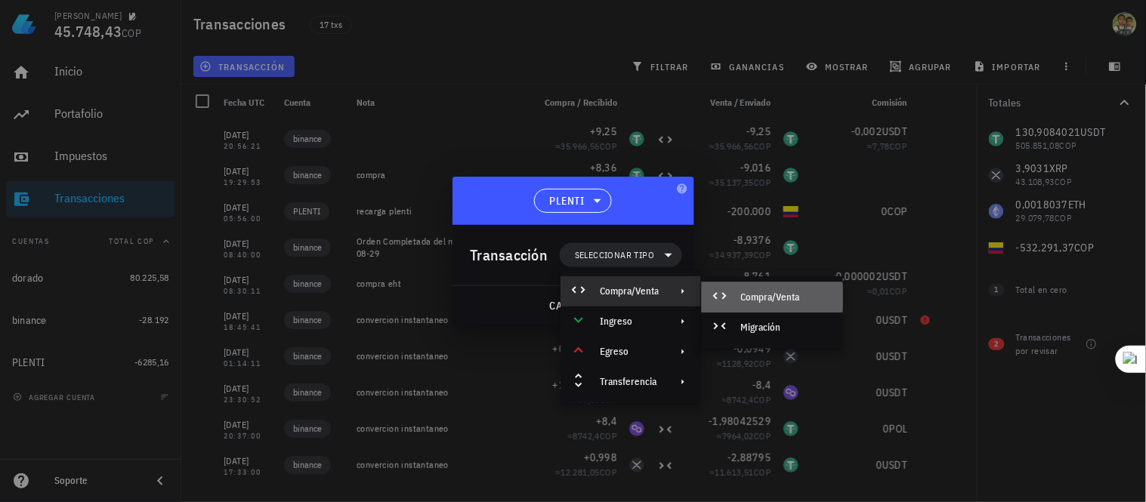
click at [771, 296] on div "Compra/Venta" at bounding box center [786, 298] width 90 height 12
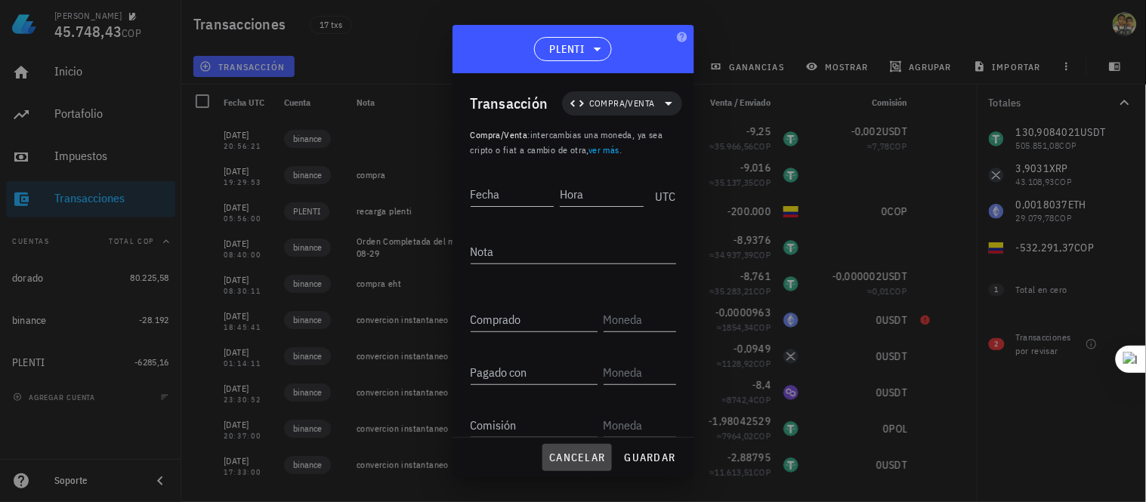
click at [592, 454] on span "cancelar" at bounding box center [576, 458] width 57 height 14
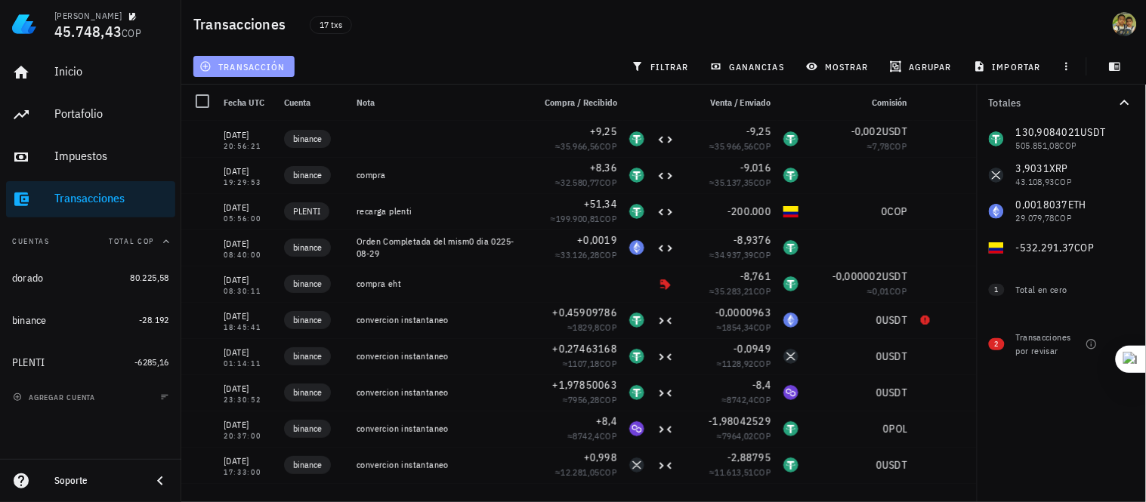
click at [252, 65] on span "transacción" at bounding box center [243, 66] width 82 height 12
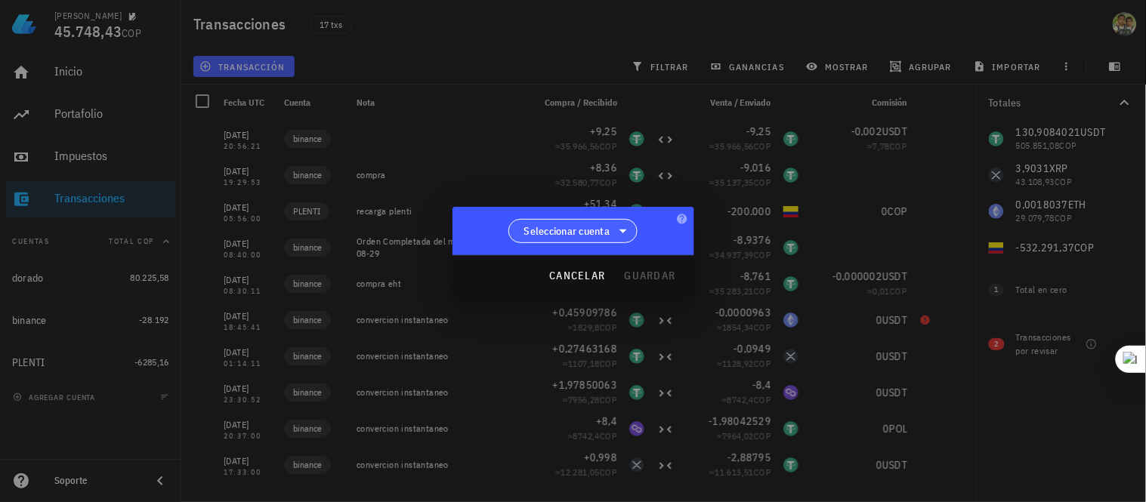
click at [621, 229] on icon at bounding box center [623, 231] width 18 height 18
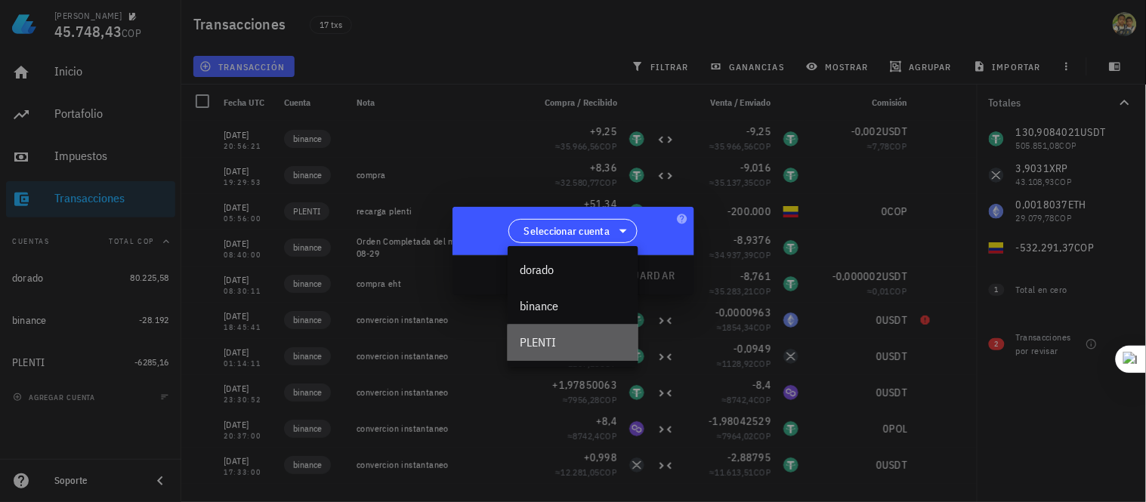
click at [565, 340] on div "PLENTI" at bounding box center [573, 342] width 107 height 14
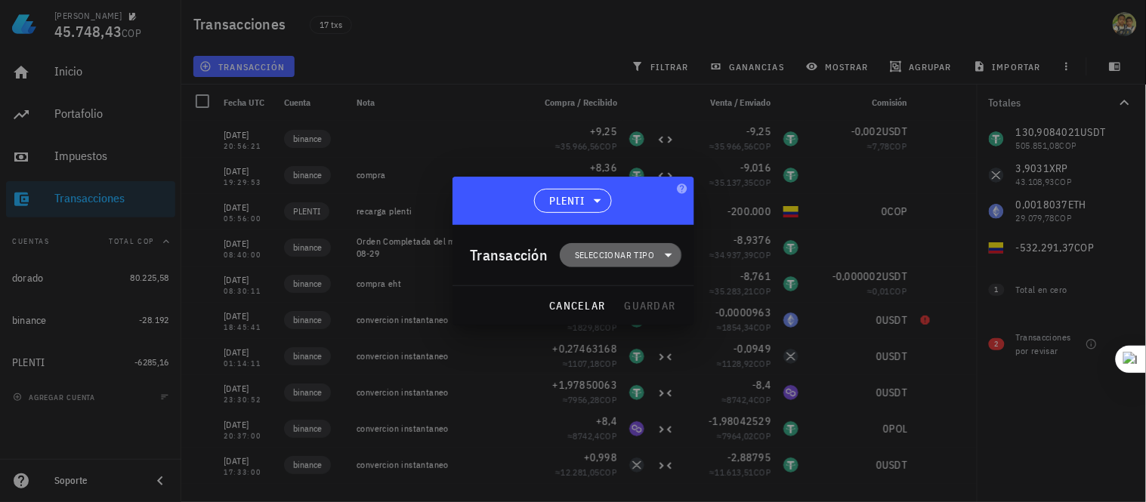
click at [652, 253] on span "Seleccionar tipo" at bounding box center [614, 255] width 79 height 15
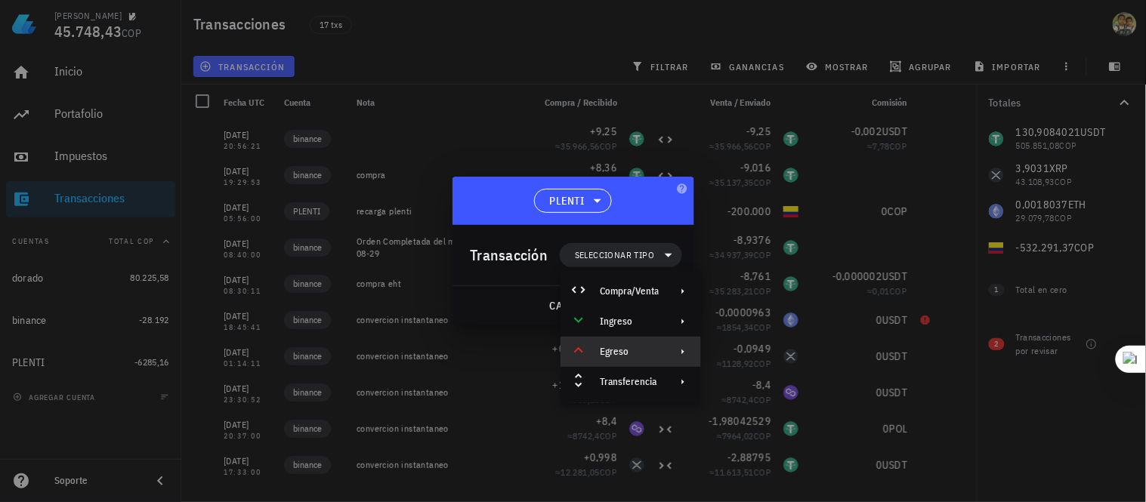
click at [642, 351] on div "Egreso" at bounding box center [629, 352] width 59 height 12
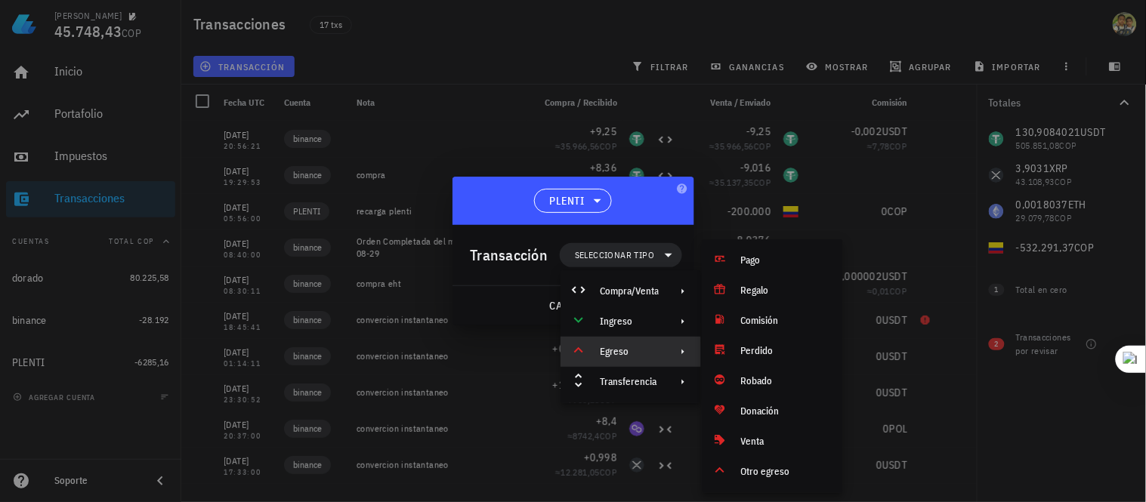
click at [499, 246] on div "Transacción" at bounding box center [510, 255] width 78 height 24
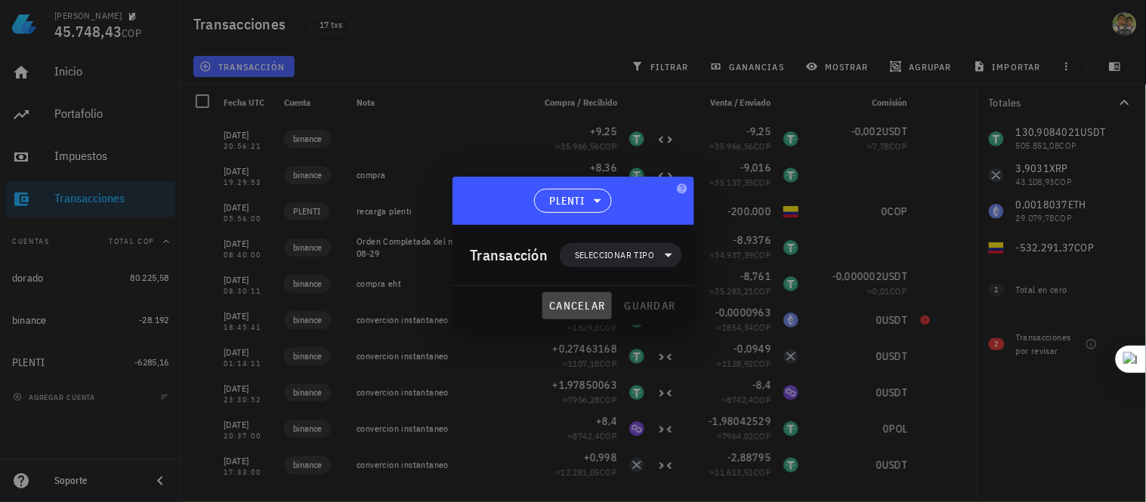
click at [580, 312] on span "cancelar" at bounding box center [576, 306] width 57 height 14
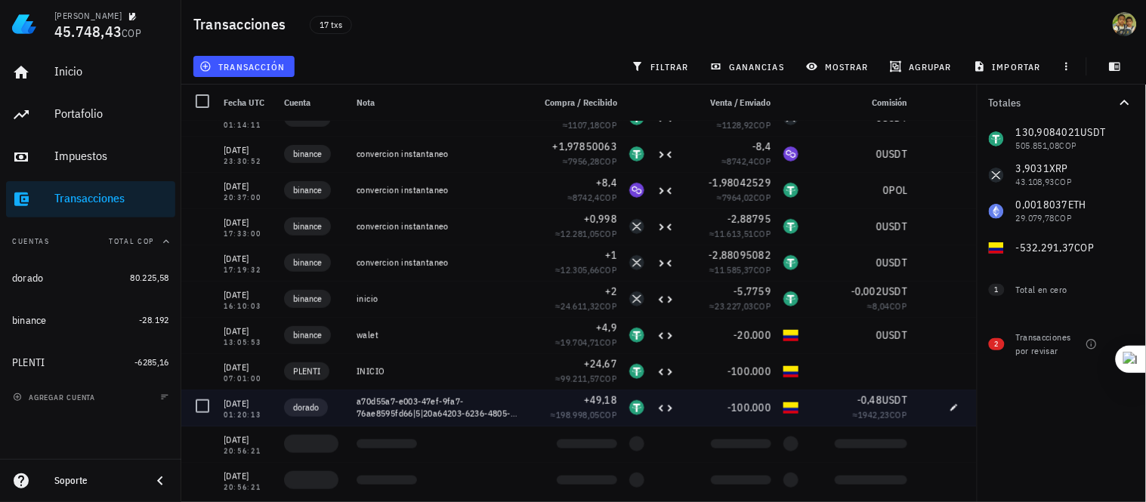
scroll to position [246, 0]
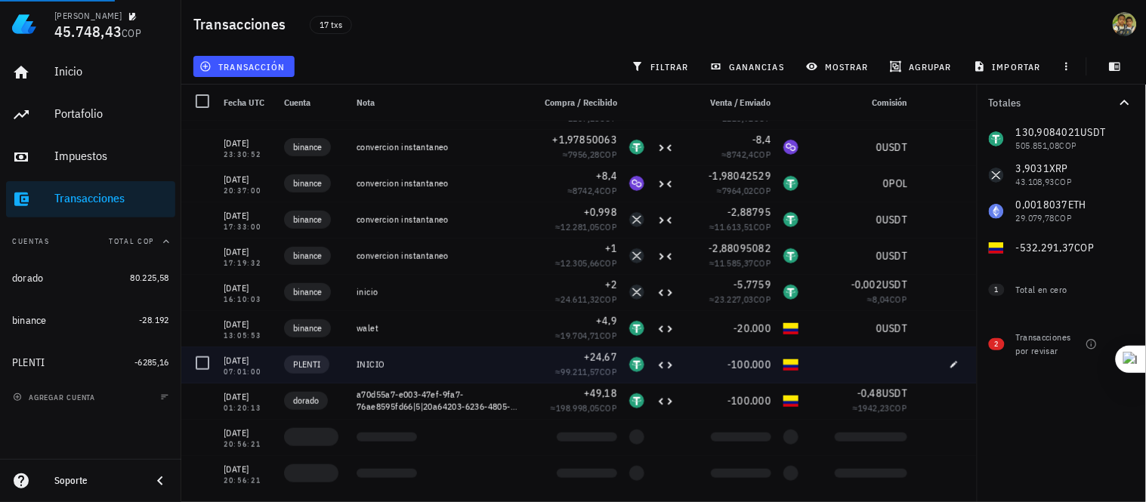
click at [533, 363] on div "+24,67" at bounding box center [575, 357] width 85 height 15
click at [307, 364] on span "PLENTI" at bounding box center [306, 364] width 27 height 15
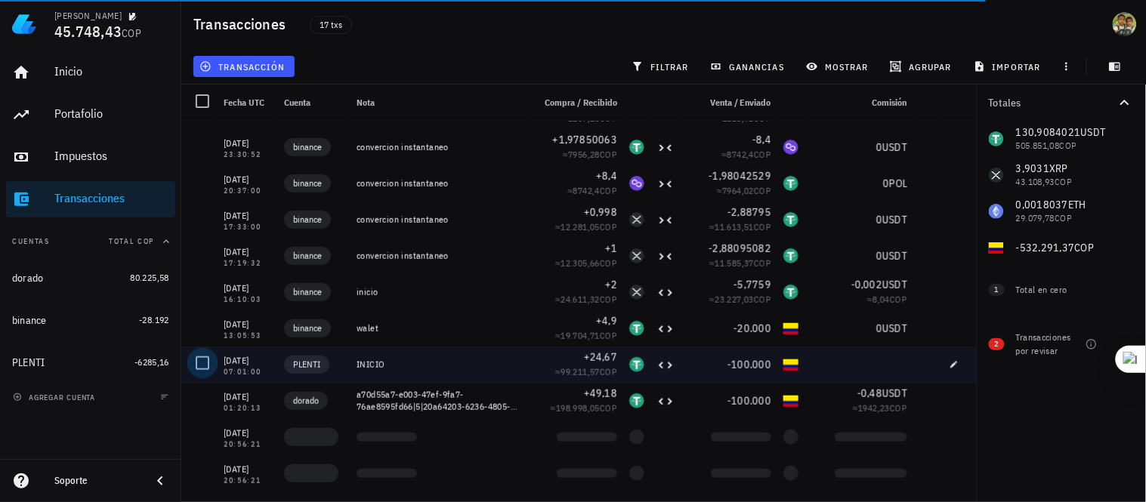
click at [202, 366] on div at bounding box center [203, 364] width 26 height 26
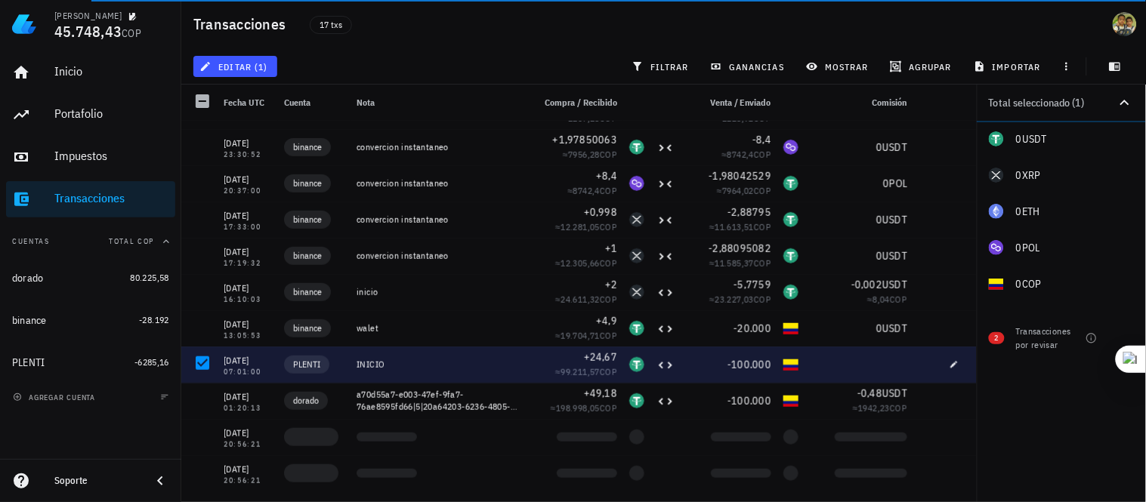
click at [406, 359] on div "INICIO" at bounding box center [439, 365] width 164 height 12
click at [950, 360] on icon "button" at bounding box center [954, 364] width 9 height 9
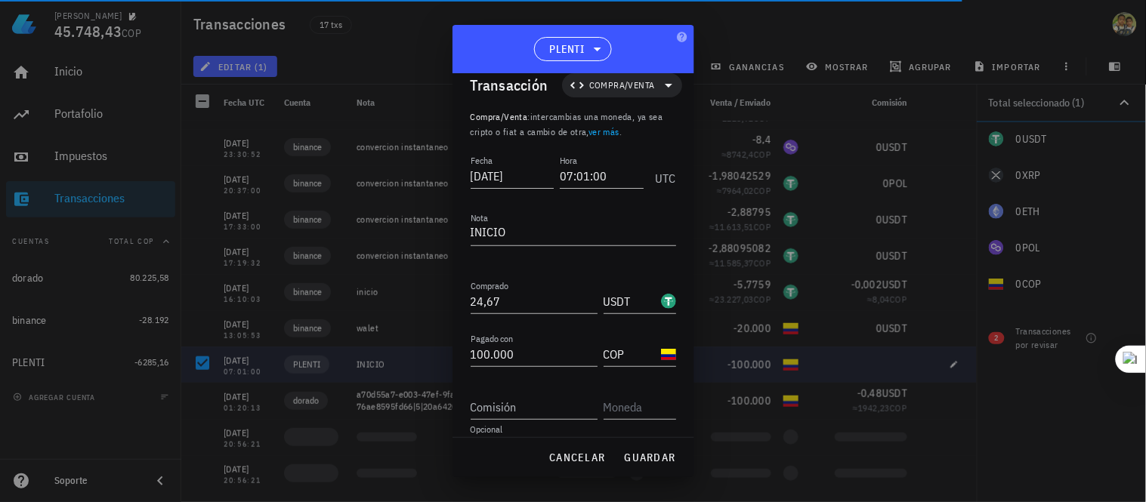
scroll to position [0, 0]
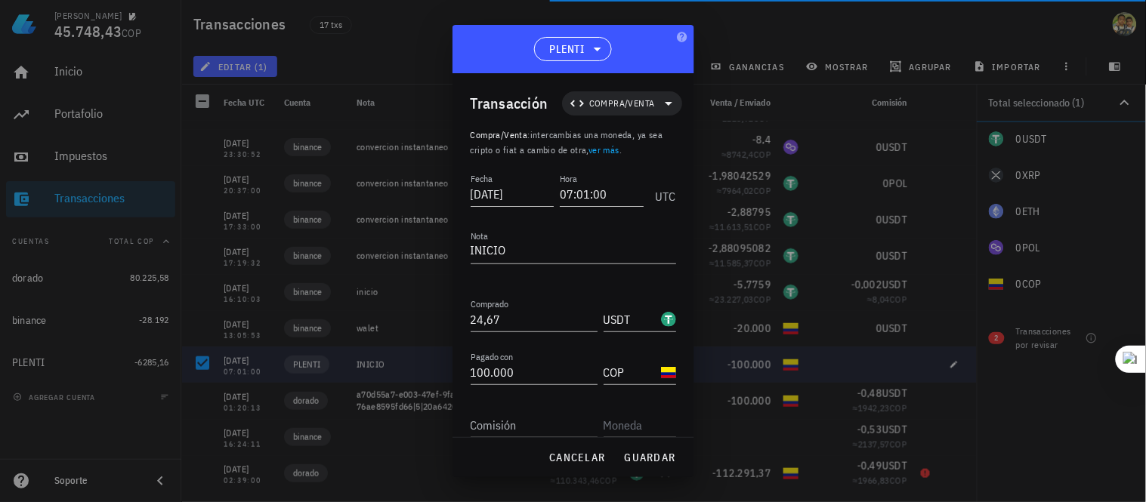
click at [417, 15] on div at bounding box center [573, 251] width 1146 height 502
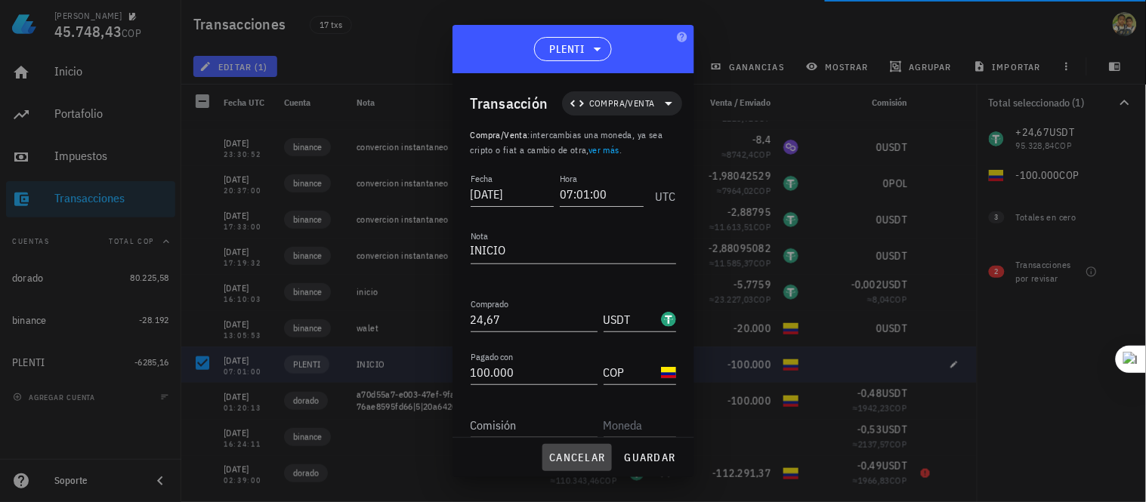
click at [585, 454] on span "cancelar" at bounding box center [576, 458] width 57 height 14
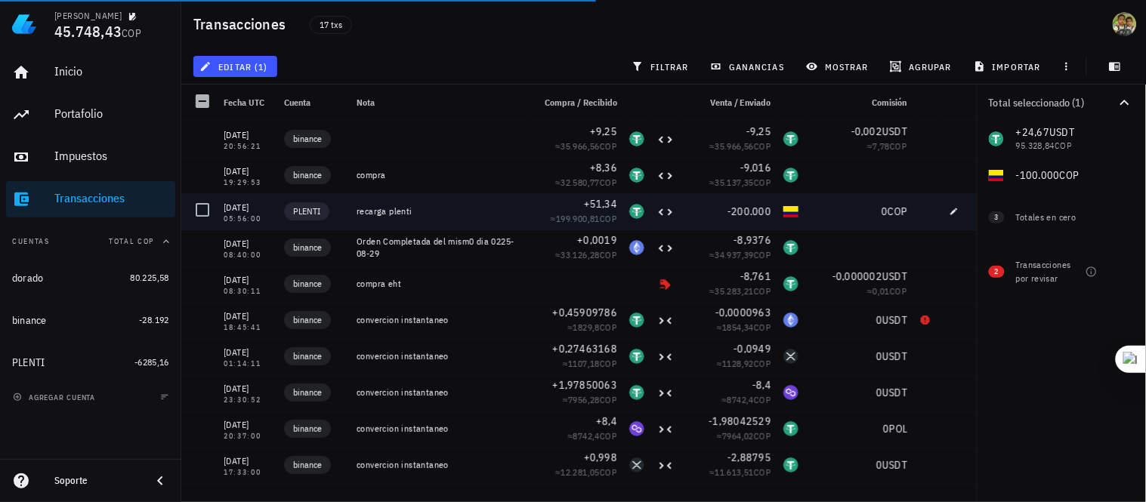
click at [378, 215] on div "recarga plenti" at bounding box center [439, 211] width 164 height 12
click at [315, 209] on span "PLENTI" at bounding box center [306, 211] width 27 height 15
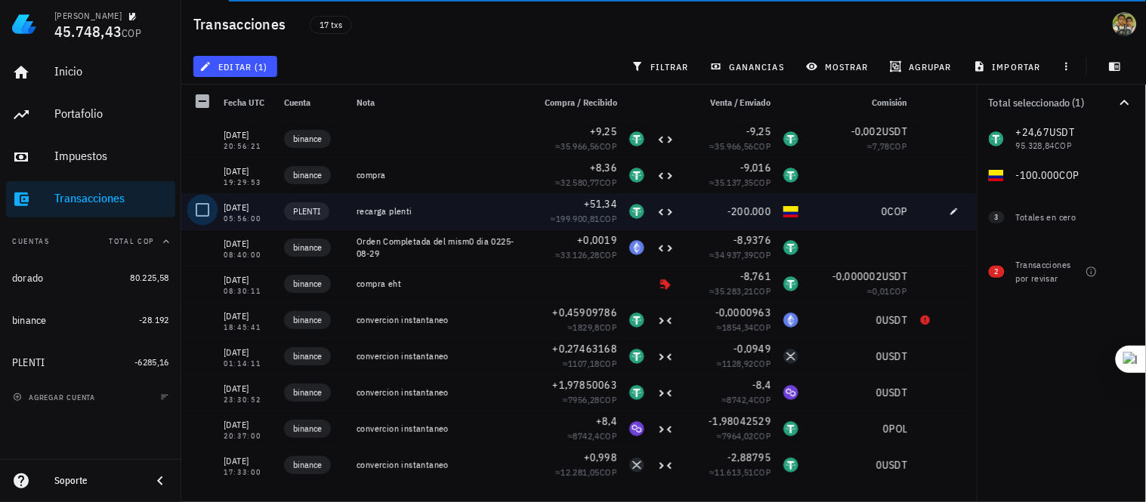
click at [199, 209] on div at bounding box center [203, 210] width 26 height 26
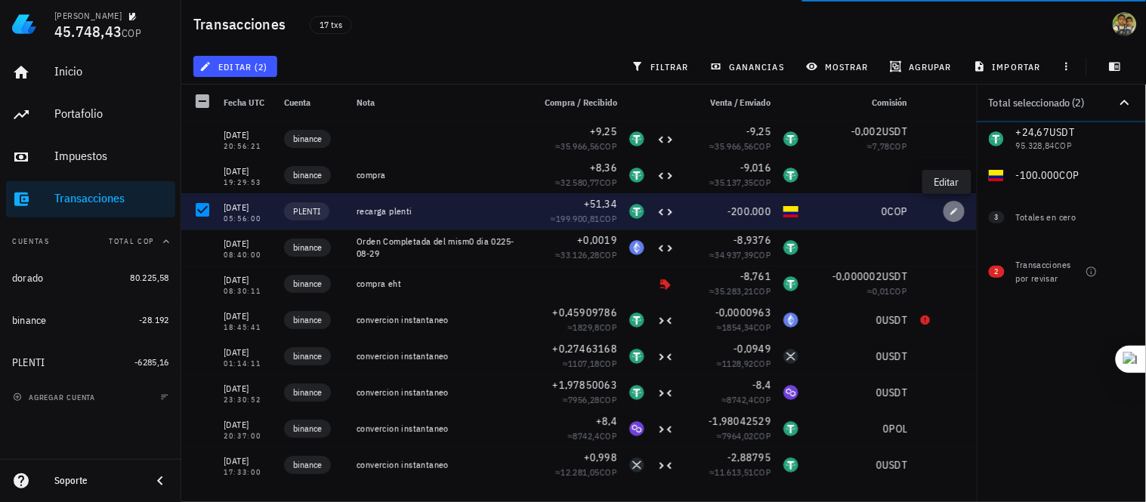
click at [951, 212] on icon "button" at bounding box center [954, 211] width 7 height 7
type input "2025-09-13"
type input "05:56:00"
type textarea "recarga plenti"
type input "51,34"
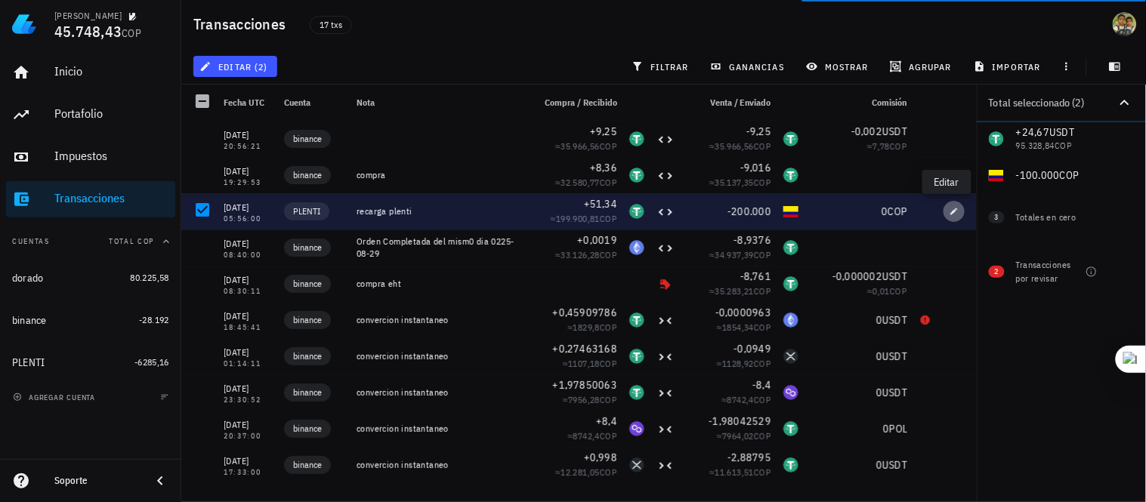
type input "200.000"
type input "0"
type input "COP"
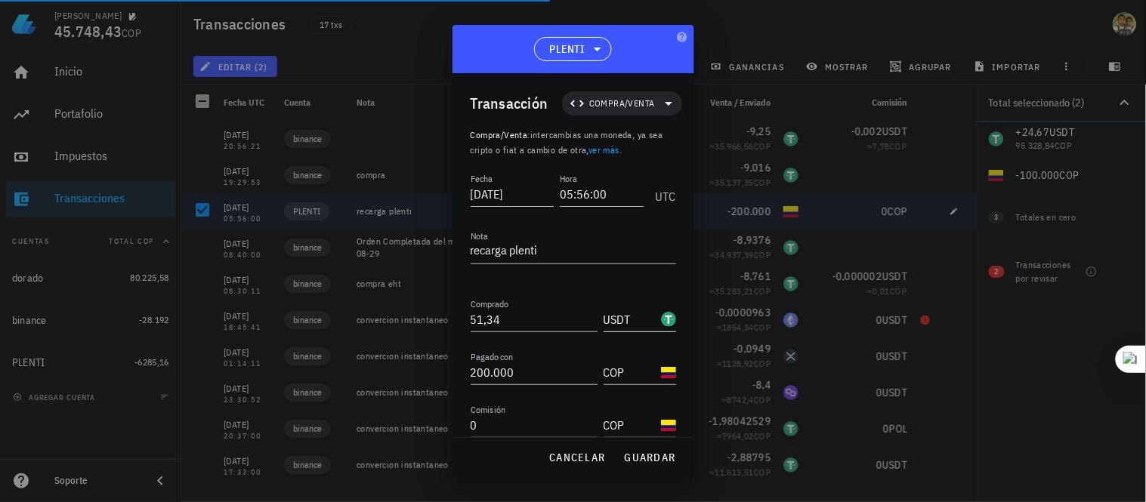
click at [616, 322] on input "USDT" at bounding box center [631, 319] width 54 height 24
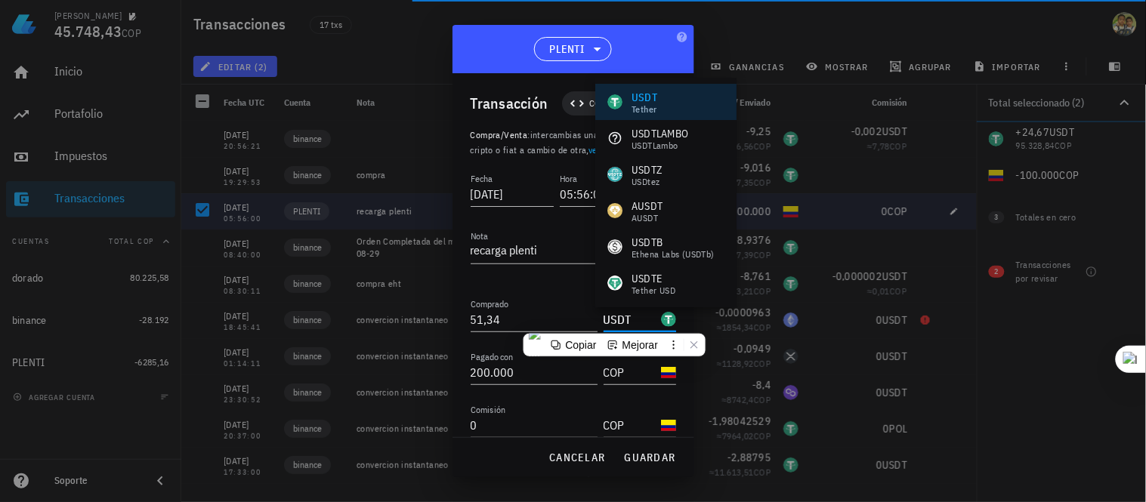
click at [628, 320] on input "USDT" at bounding box center [631, 319] width 54 height 24
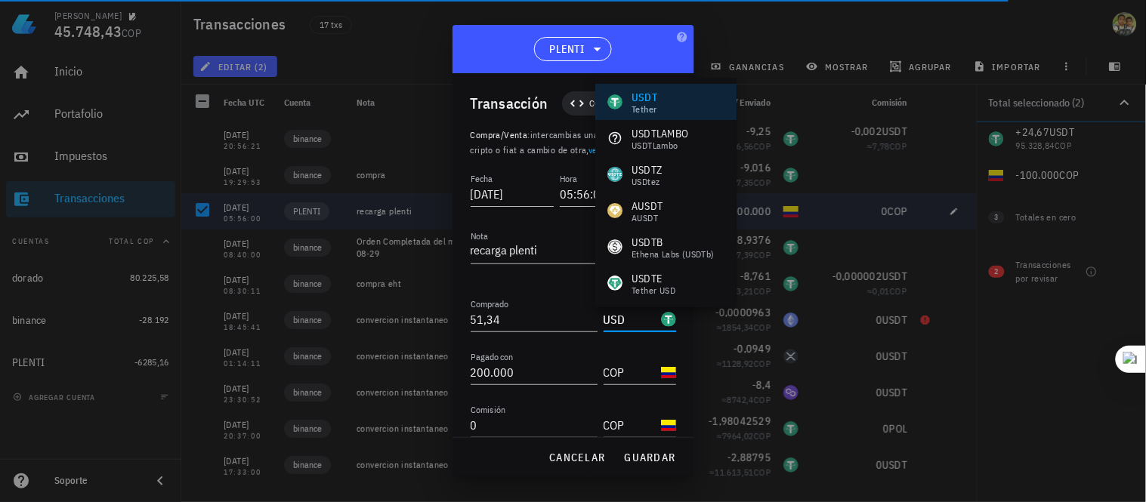
click at [633, 314] on input "USD" at bounding box center [631, 319] width 54 height 24
type input "U"
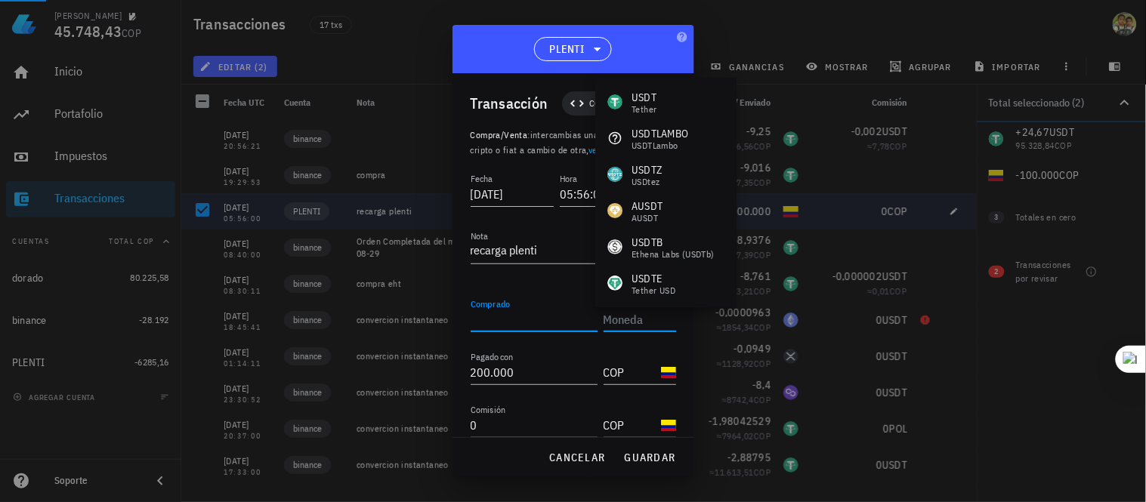
click at [532, 319] on input "Comprado" at bounding box center [534, 319] width 127 height 24
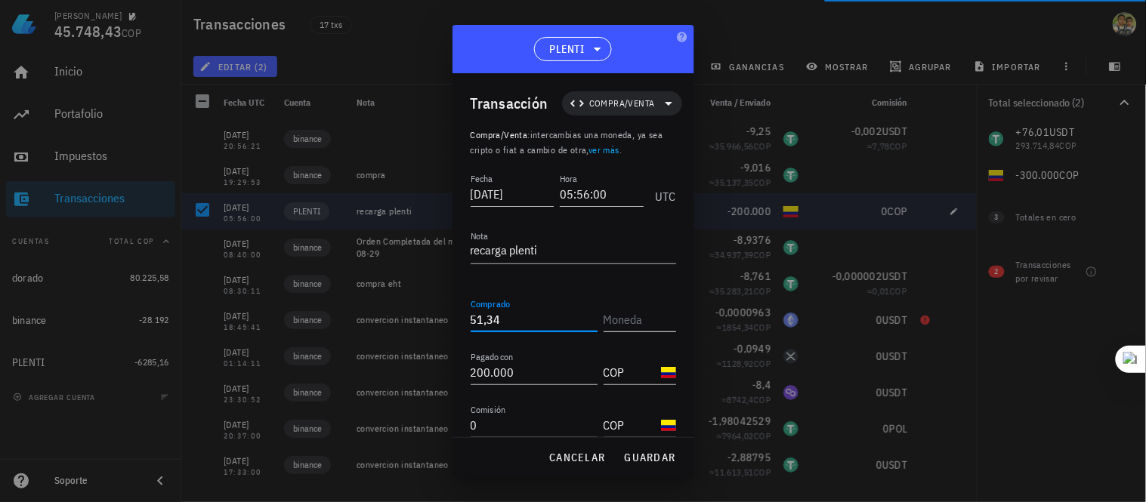
type input "51,34"
click at [635, 316] on input "text" at bounding box center [639, 319] width 70 height 24
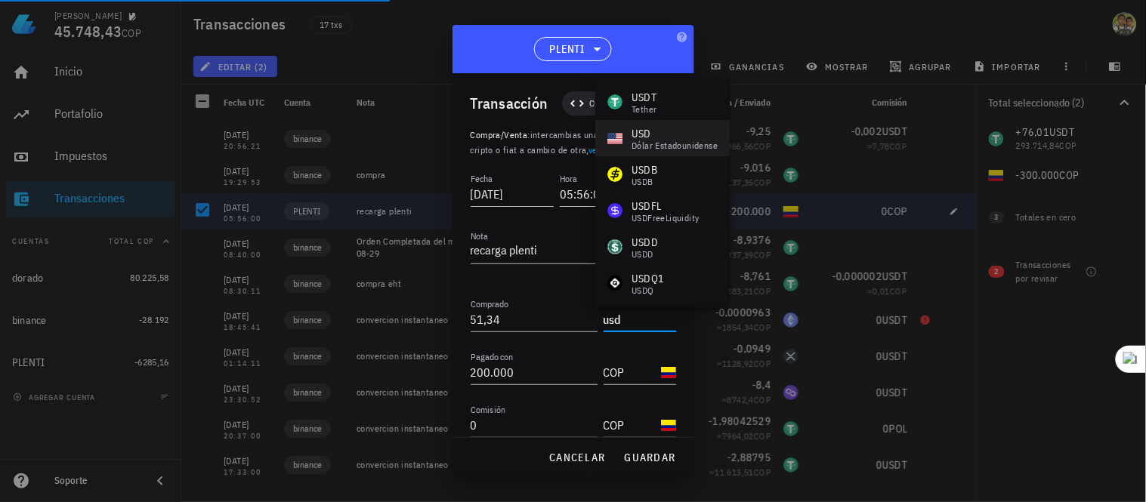
click at [669, 142] on div "dólar estadounidense" at bounding box center [675, 145] width 86 height 9
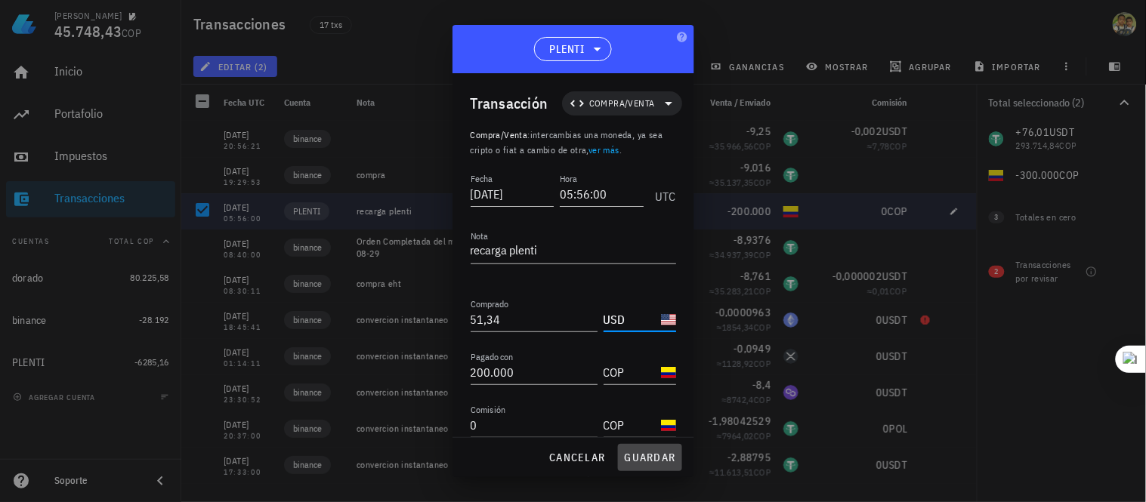
click at [647, 462] on span "guardar" at bounding box center [650, 458] width 52 height 14
type input "USDT"
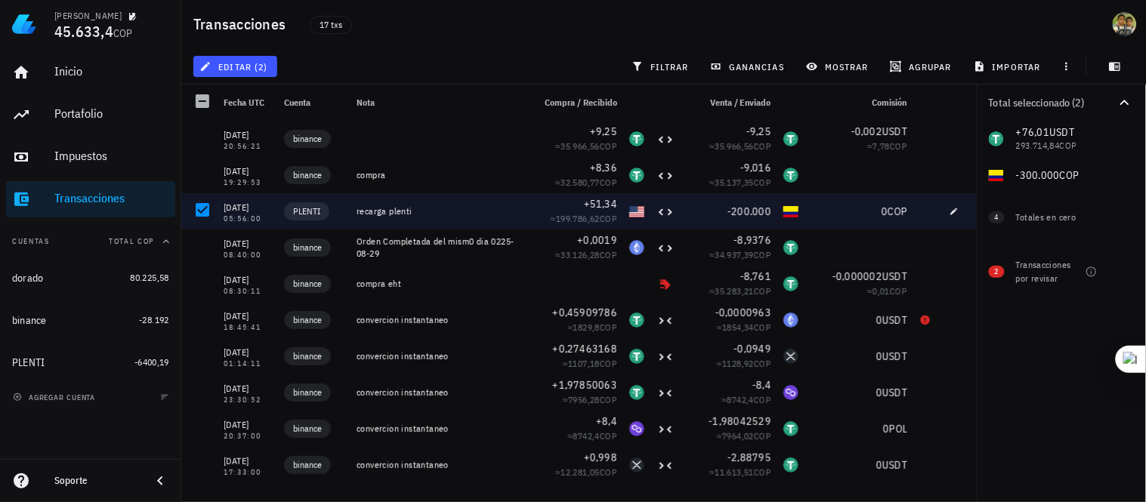
click at [351, 54] on div "editar (2) filtrar ganancias mostrar agrupar importar" at bounding box center [663, 66] width 947 height 36
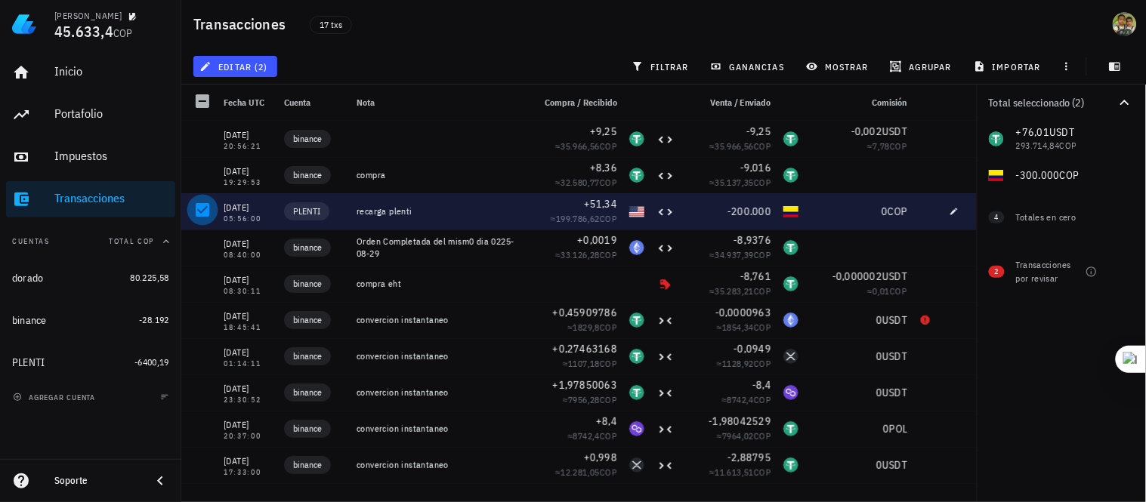
click at [199, 209] on div at bounding box center [203, 210] width 26 height 26
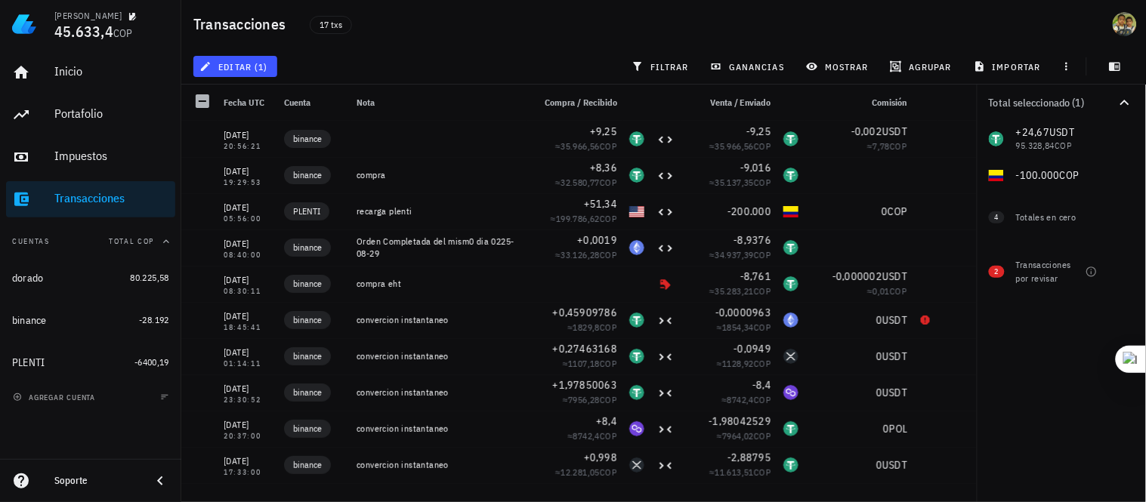
click at [391, 41] on div "17 txs" at bounding box center [519, 24] width 437 height 38
click at [104, 193] on div "Transacciones" at bounding box center [111, 198] width 115 height 14
click at [221, 65] on span "editar (1)" at bounding box center [234, 66] width 65 height 12
click at [410, 42] on div "17 txs" at bounding box center [519, 24] width 437 height 38
click at [205, 102] on div at bounding box center [203, 101] width 26 height 26
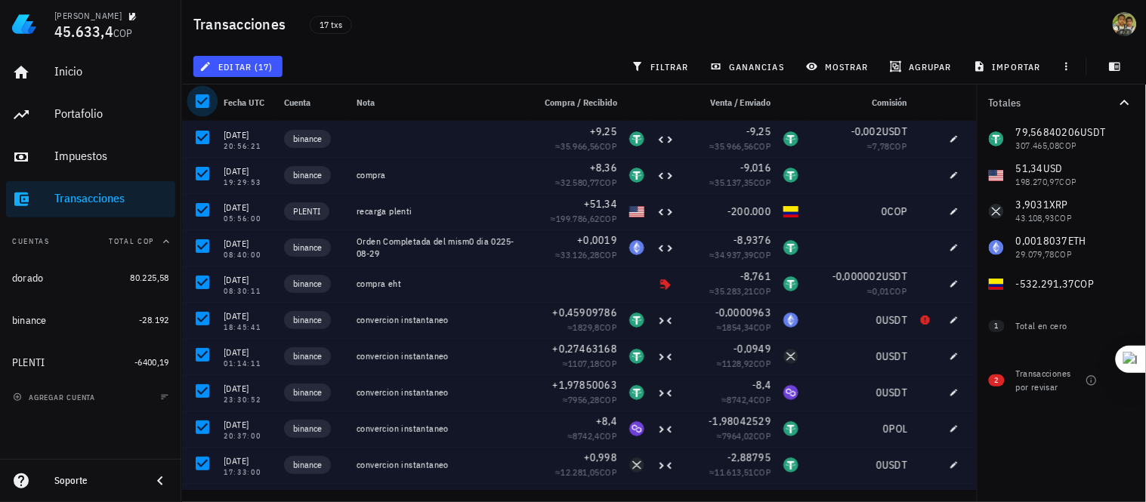
click at [204, 100] on div at bounding box center [203, 101] width 26 height 26
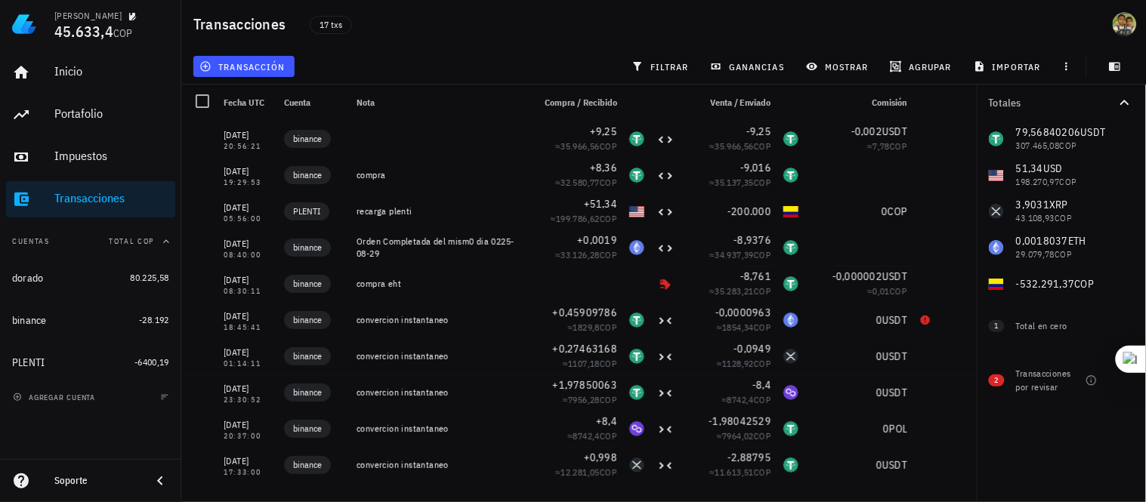
click at [382, 59] on div "transacción filtrar ganancias mostrar agrupar importar" at bounding box center [663, 66] width 947 height 36
click at [255, 66] on span "transacción" at bounding box center [243, 66] width 82 height 12
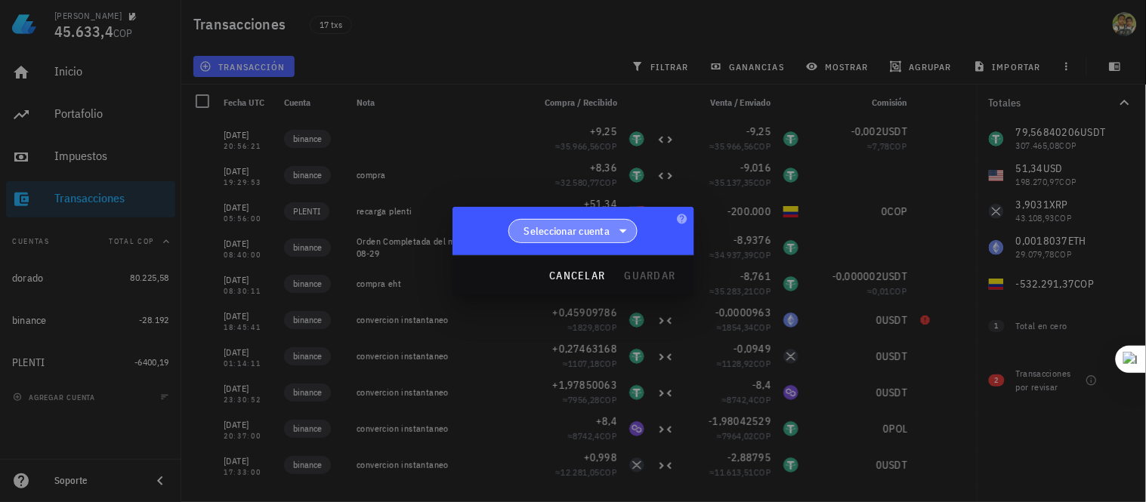
click at [606, 224] on span "Seleccionar cuenta" at bounding box center [567, 231] width 86 height 15
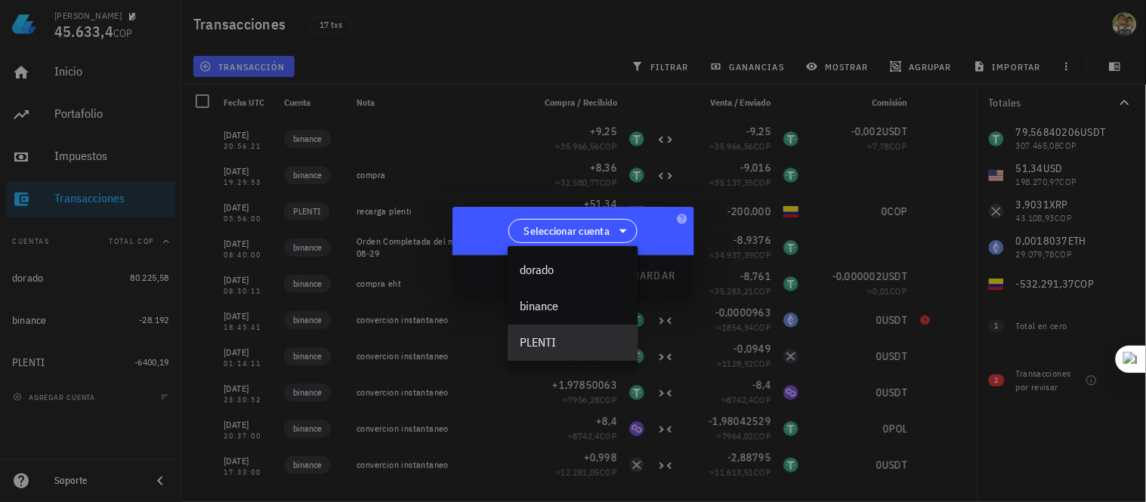
click at [564, 336] on div "PLENTI" at bounding box center [573, 342] width 107 height 14
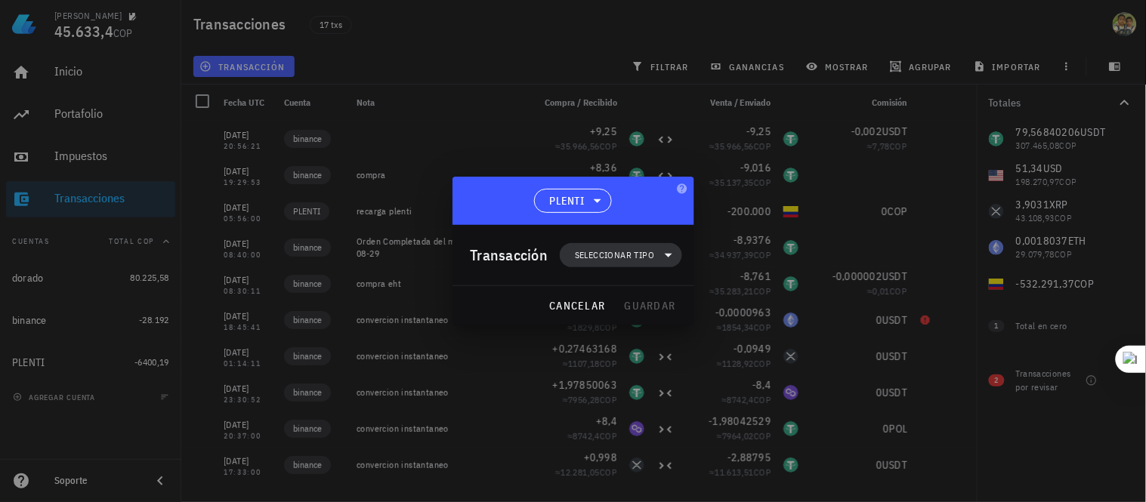
click at [638, 258] on span "Seleccionar tipo" at bounding box center [614, 255] width 79 height 15
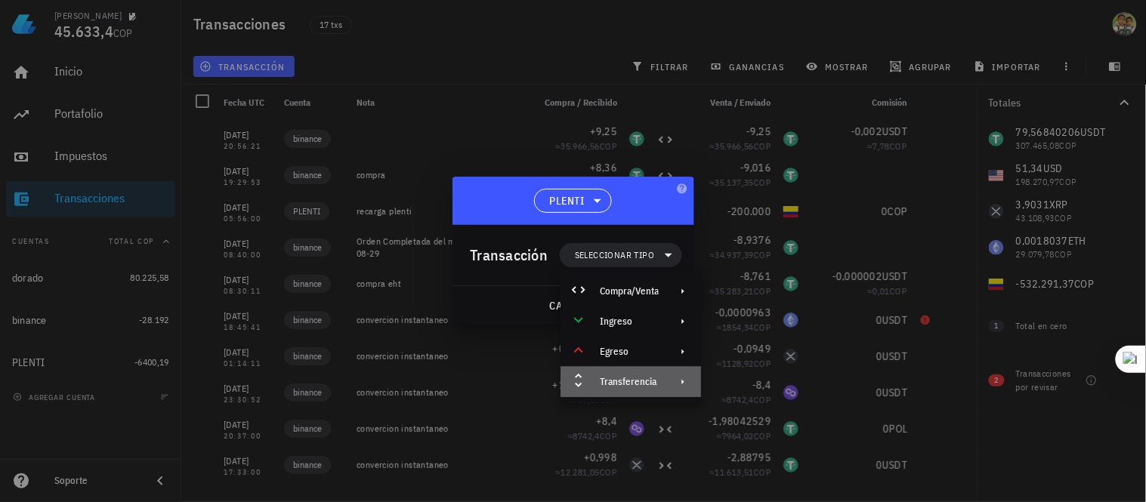
click at [684, 376] on icon at bounding box center [683, 382] width 12 height 12
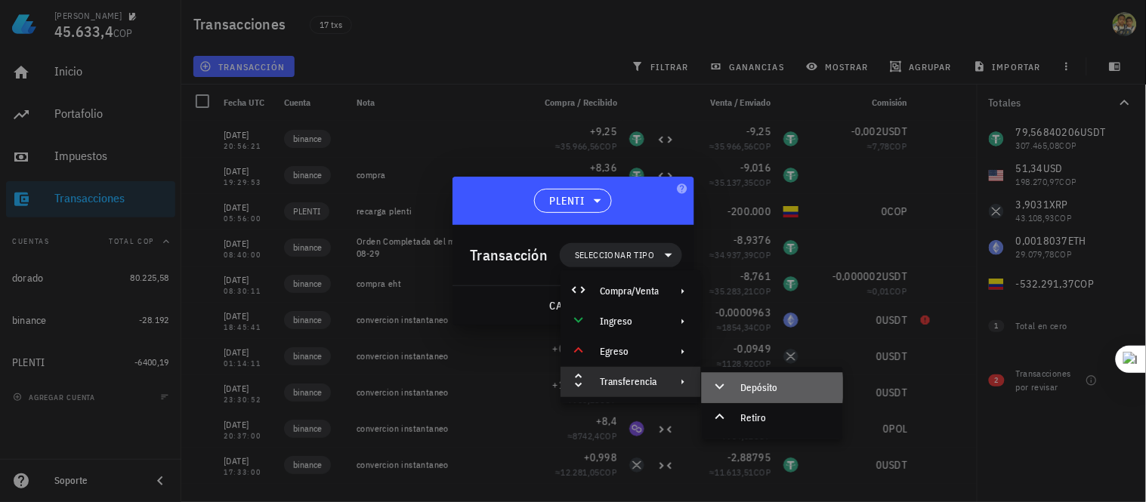
click at [762, 387] on div "Depósito" at bounding box center [786, 388] width 90 height 12
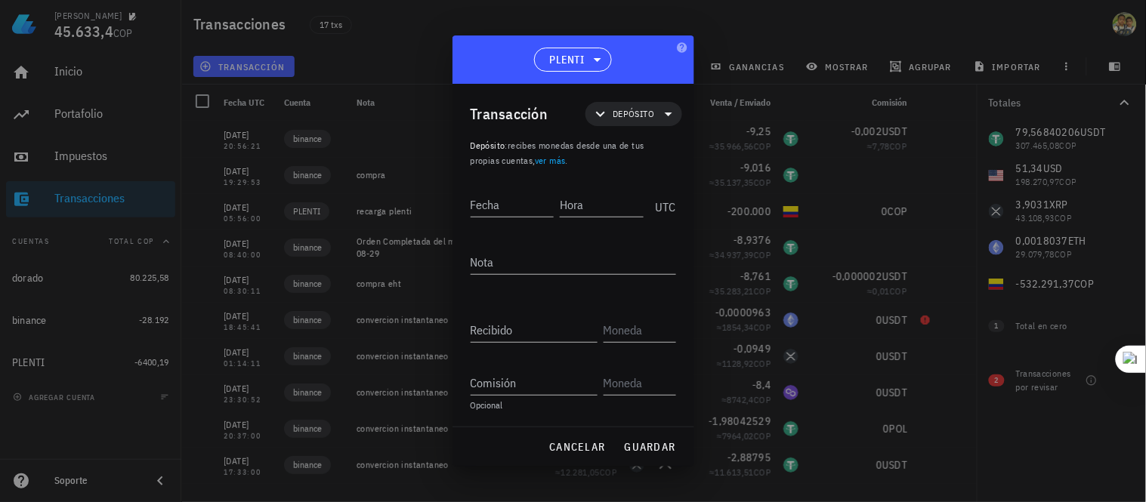
click at [741, 19] on div at bounding box center [573, 251] width 1146 height 502
click at [506, 24] on div at bounding box center [573, 251] width 1146 height 502
click at [493, 30] on div at bounding box center [573, 251] width 1146 height 502
click at [456, 33] on div at bounding box center [573, 251] width 1146 height 502
click at [582, 450] on span "cancelar" at bounding box center [576, 447] width 57 height 14
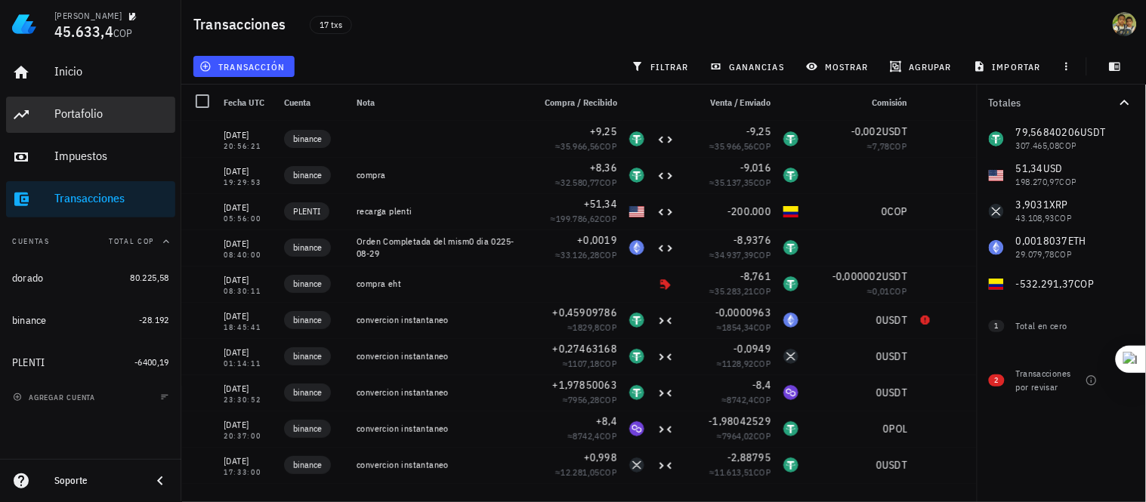
click at [73, 114] on div "Portafolio" at bounding box center [111, 114] width 115 height 14
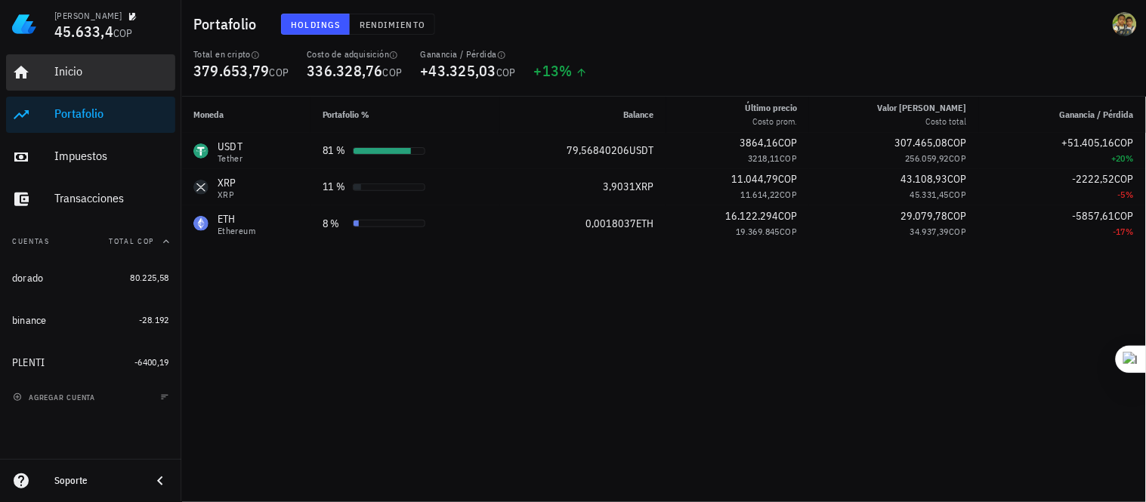
click at [81, 72] on div "Inicio" at bounding box center [111, 71] width 115 height 14
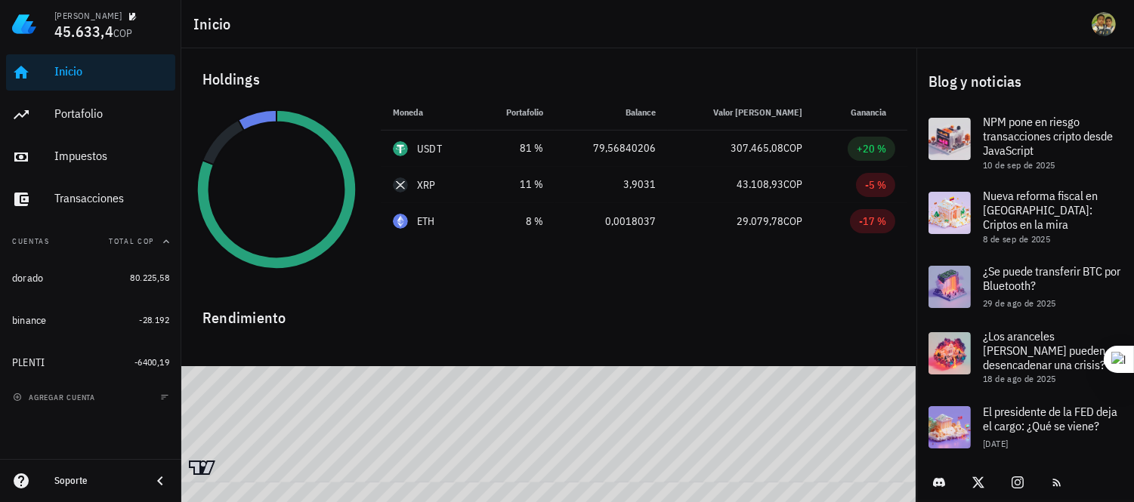
scroll to position [3, 0]
